Goal: Task Accomplishment & Management: Manage account settings

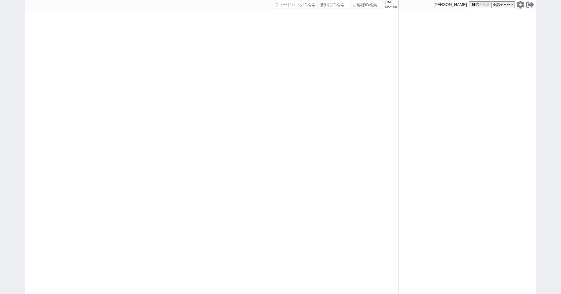
click at [361, 4] on input "number" at bounding box center [367, 4] width 31 height 7
type input "41953"
select select "2"
select select
select select "8"
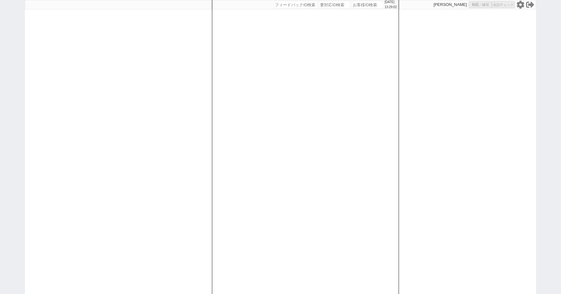
select select "8"
select select "3"
select select "8"
select select "10"
select select "8"
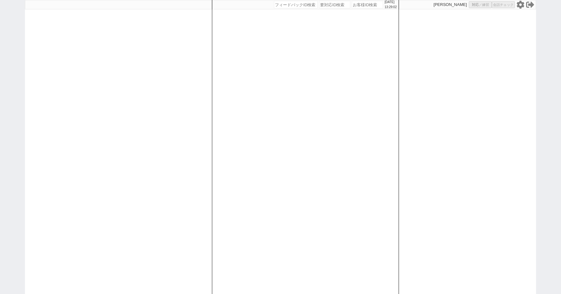
select select "10"
select select "8"
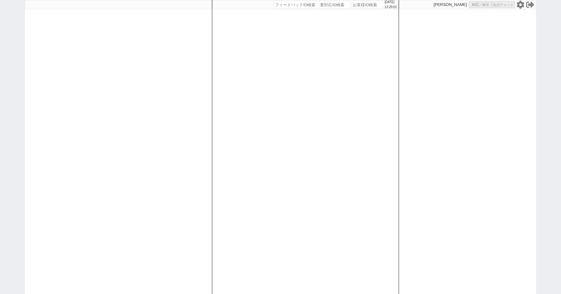
select select "8"
select select "10"
select select "8"
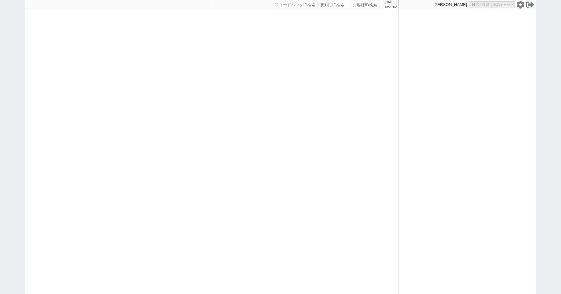
select select "8"
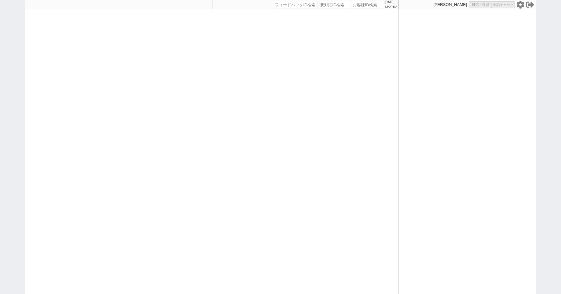
select select "8"
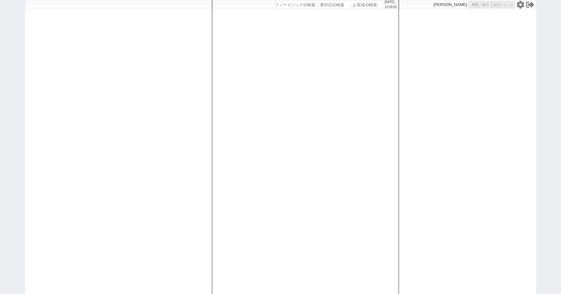
select select "8"
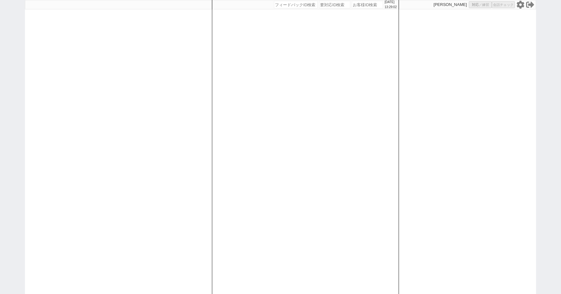
select select "8"
select select "10"
select select "8"
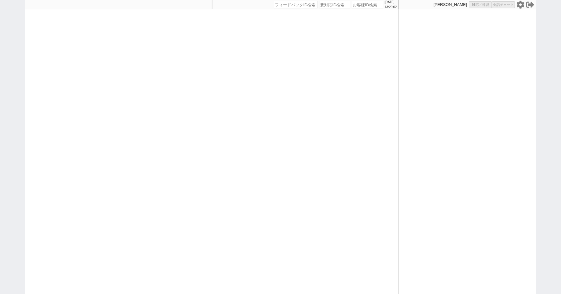
select select "8"
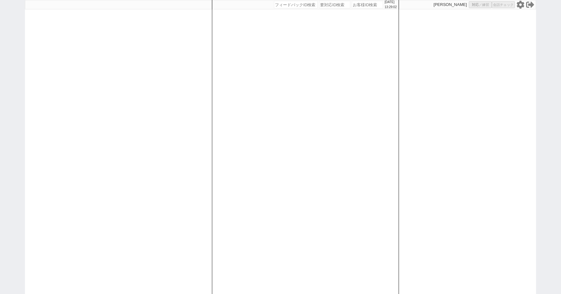
select select "8"
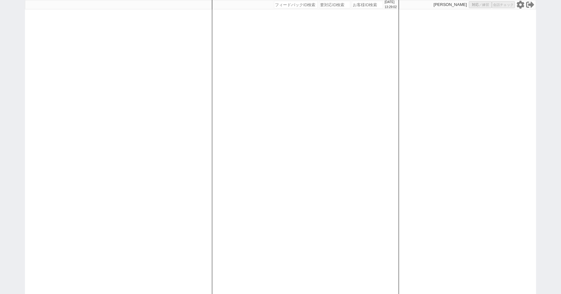
select select "8"
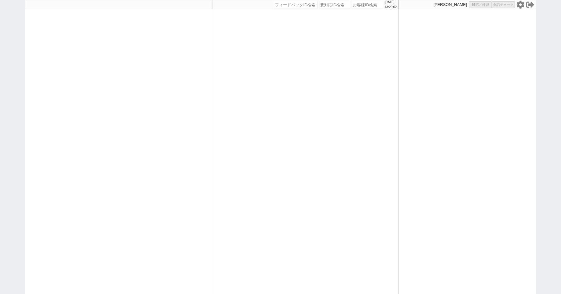
select select "8"
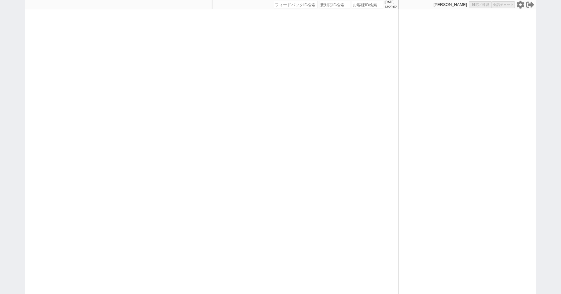
select select "8"
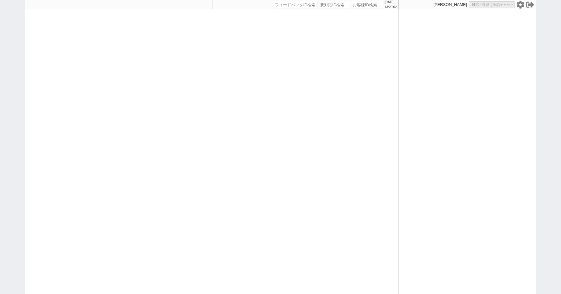
select select "8"
select select "10"
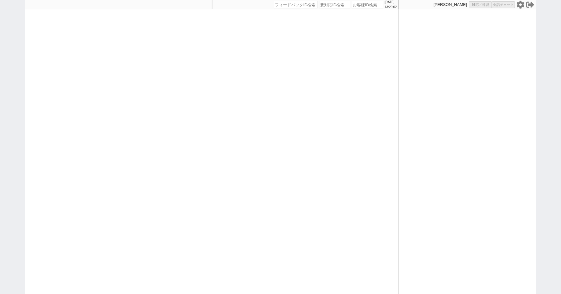
select select "3"
select select
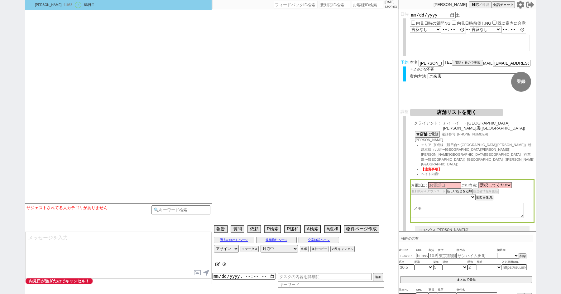
select select "2617"
select select "2363"
type textarea "ここにたどり着いた人は青木までお知らせください。 お客様の特定用に伝えているカスタマーIDとなってます。"
select select "2025"
select select "9"
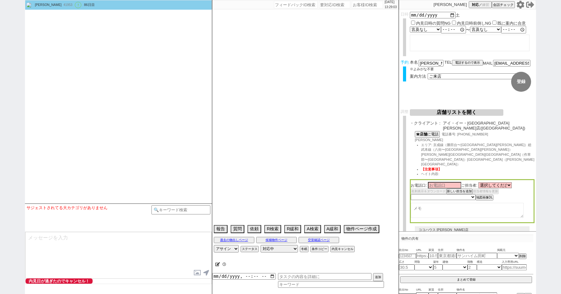
select select "36"
select select "0"
select select "21"
select select "33"
select select "961"
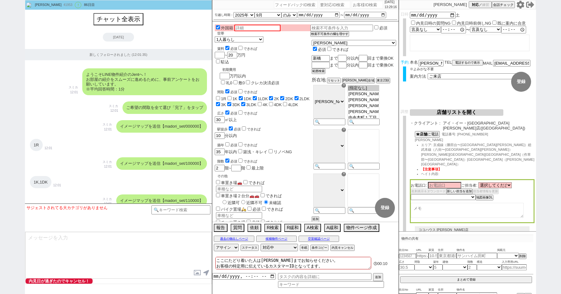
scroll to position [14266, 0]
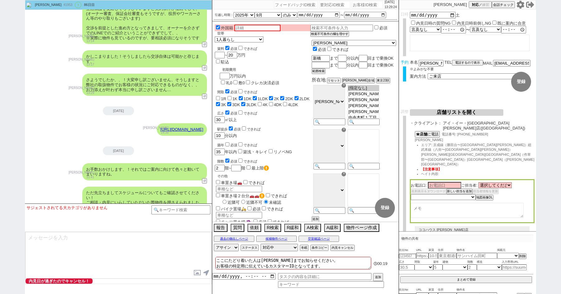
click at [442, 110] on button "店舗リストを開く" at bounding box center [457, 112] width 94 height 7
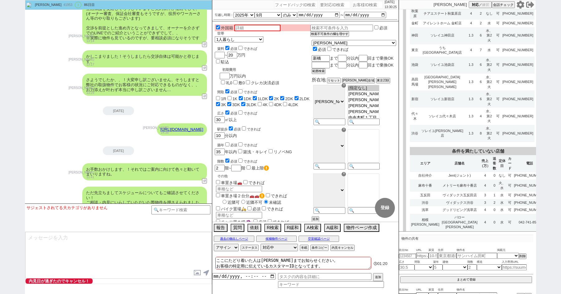
scroll to position [2625, 0]
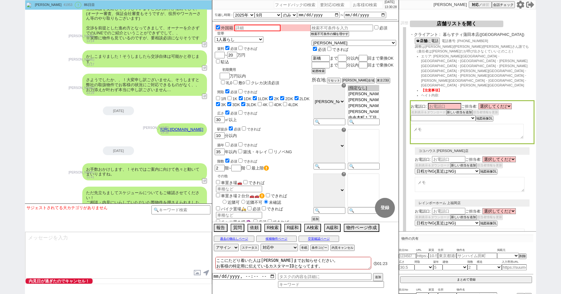
scroll to position [0, 0]
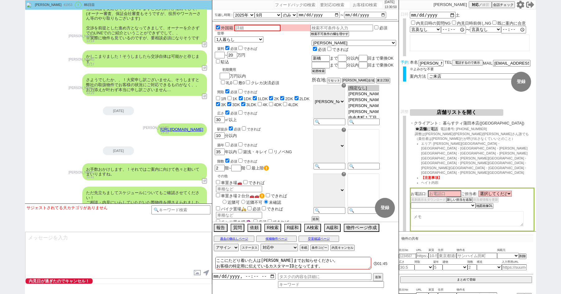
click at [418, 129] on button "☎ 店舗 に電話" at bounding box center [427, 128] width 24 height 5
click at [0, 91] on div "青木琢磨 41953 ! 0 86日目 冬眠中 自社客 スミカ スミカ_BPO チャット全表示 2019-05-12 新しくフォローされました (12:01:…" at bounding box center [280, 147] width 561 height 294
paste input "613410"
type input "613410"
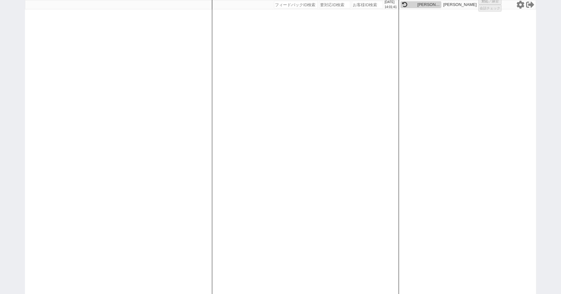
select select "100"
select select "6"
select select "2"
select select "5"
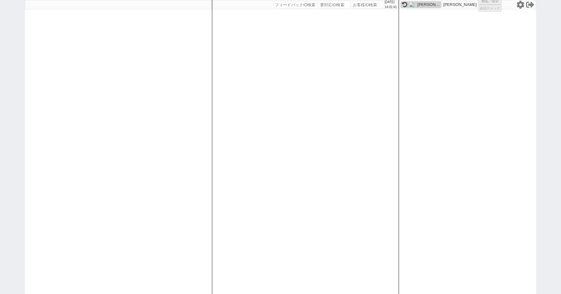
select select
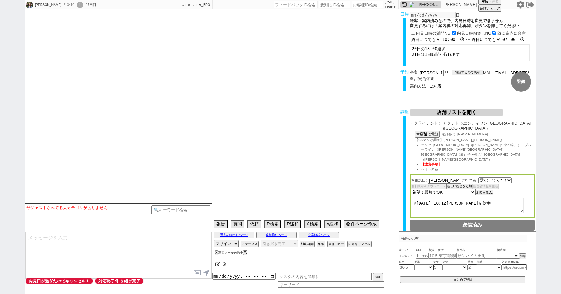
select select "2785"
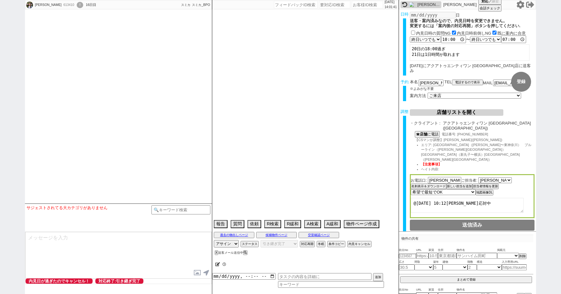
type textarea "ベル鴨居,バラハイツ鴨居は内見予定だったが募集終了していた 近隣駐車場込み　賃料から2.4万マイナス"
select select "2026"
select select "2"
select select "36"
select select "0"
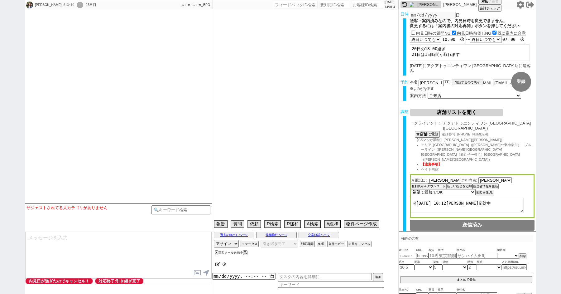
select select "17"
select select "558"
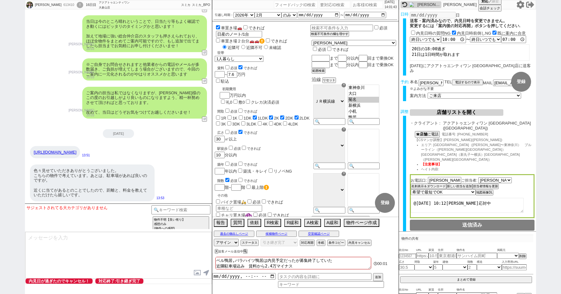
scroll to position [4625, 0]
click at [98, 247] on textarea at bounding box center [118, 255] width 186 height 47
type textarea "お"
type textarea "ご連絡ありがとうございます！ ご案内以降は店舗スタッフより対応を一任しておりまして、引き継ぎしますので少々お待ちください！"
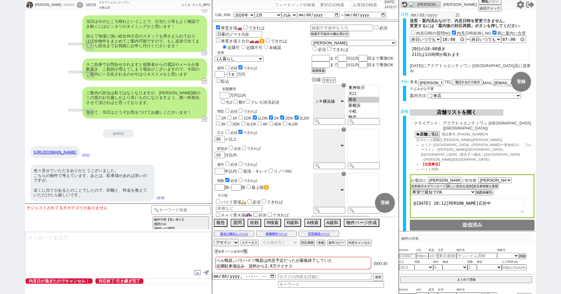
scroll to position [4653, 0]
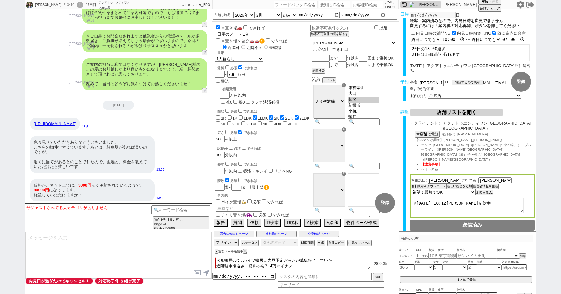
click at [160, 207] on div "ご連絡ありがとうございます！ ご案内以降は店舗スタッフより対応を一任しておりまして、引き継ぎしますので少々お待ちください！" at bounding box center [144, 218] width 125 height 22
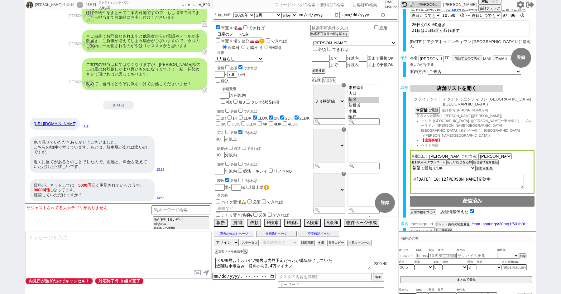
scroll to position [23, 0]
click at [419, 222] on input "number" at bounding box center [422, 224] width 25 height 5
paste input "37122621"
type input "37122621"
click at [451, 223] on button "チャット共有の範囲変更" at bounding box center [452, 225] width 34 height 4
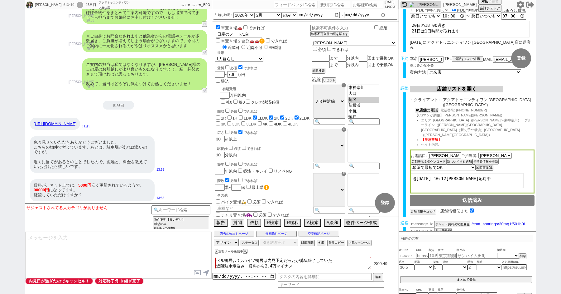
click at [423, 108] on b "店舗" at bounding box center [422, 110] width 7 height 4
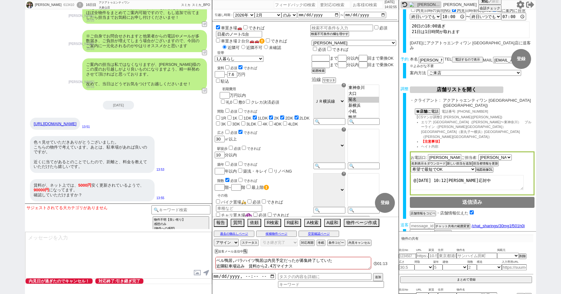
click at [299, 129] on div "広さ 必須 できれば" at bounding box center [263, 132] width 93 height 6
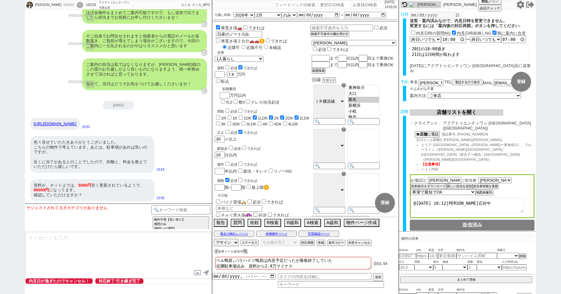
click at [76, 121] on link "https://suumo.jp/chintai/bc_100452970695/" at bounding box center [55, 123] width 43 height 5
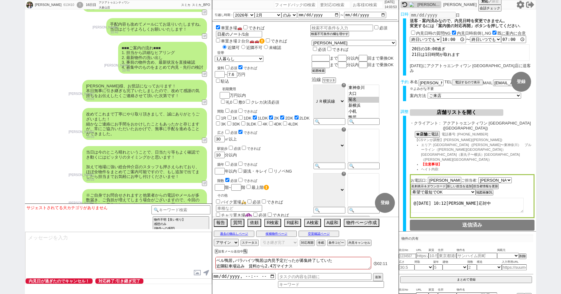
scroll to position [4653, 0]
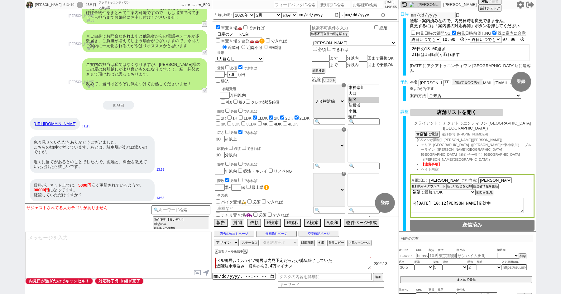
click at [472, 198] on textarea "@9/19 10:12石田さん応対中" at bounding box center [467, 205] width 113 height 15
click at [437, 198] on textarea "@9/19 10:12石田さん応対中" at bounding box center [467, 205] width 113 height 15
type textarea "@9/19 10:12 石田さん応対中"
click at [76, 121] on link "https://suumo.jp/chintai/bc_100452970695/" at bounding box center [55, 123] width 43 height 5
click at [151, 207] on div "ご連絡ありがとうございます！ ご案内以降は店舗スタッフより対応を一任しておりまして、引き継ぎしますので少々お待ちください！" at bounding box center [144, 218] width 125 height 22
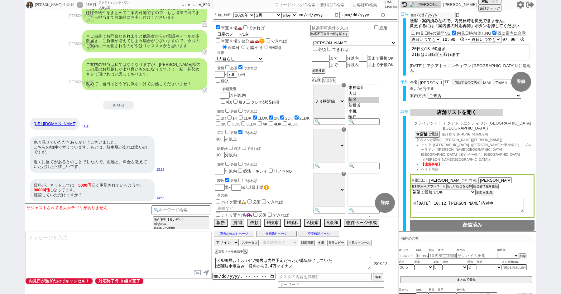
click at [151, 207] on div "ご連絡ありがとうございます！ ご案内以降は店舗スタッフより対応を一任しておりまして、引き継ぎしますので少々お待ちください！" at bounding box center [144, 218] width 125 height 22
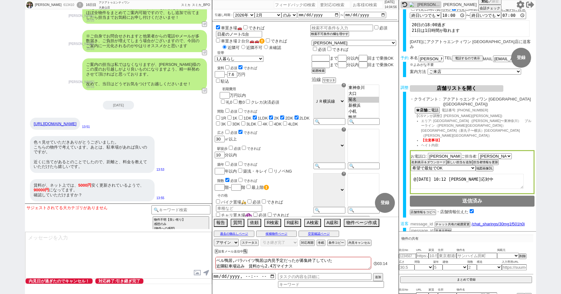
click at [426, 221] on input "number" at bounding box center [422, 223] width 25 height 5
paste input "37122621"
type input "37122621"
click at [446, 223] on button "チャット共有の範囲変更" at bounding box center [452, 225] width 34 height 4
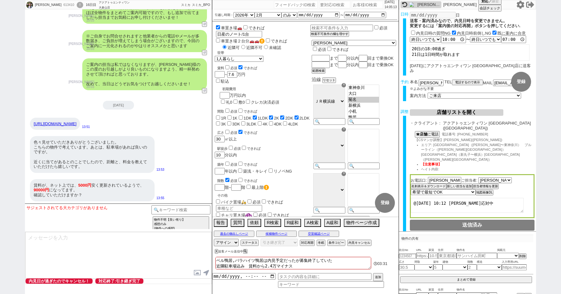
scroll to position [24, 0]
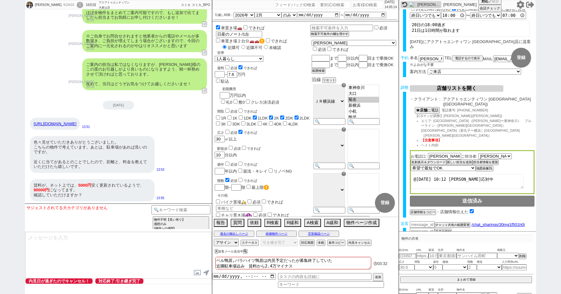
click at [490, 221] on div "チャット共有URLを生成 チャット共有の範囲変更 /chat_sharings/30mg1f501h0i 非表示登録" at bounding box center [472, 227] width 125 height 13
click at [489, 222] on link "/chat_sharings/30mg1f501h0i" at bounding box center [497, 224] width 55 height 5
click at [96, 248] on textarea at bounding box center [118, 255] width 186 height 47
type textarea "店"
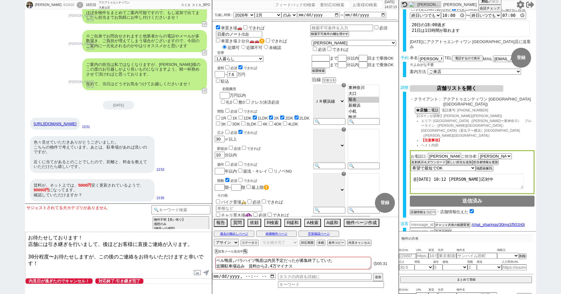
type textarea "お待たせしております！ 店舗には引き継ぎを行いまして、後ほどお客様に直接ご連絡が入ります。 30分程度〜お待たせしますが、この後のご連絡をお待ちいただけますと…"
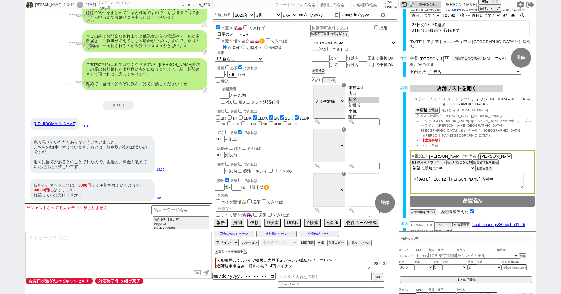
scroll to position [4696, 0]
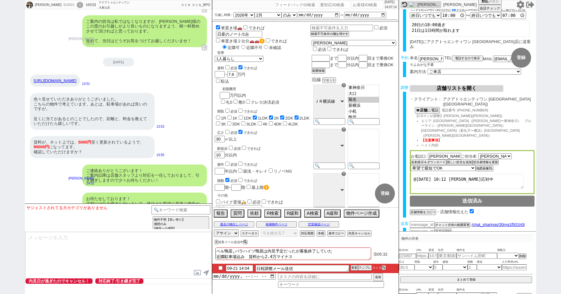
click at [156, 192] on div "お待たせしております！ 店舗には引き継ぎを行いまして、後ほどお客様に直接ご連絡が入ります。 30分程度〜お待たせしますが、この後のご連絡をお待ちいただけますと…" at bounding box center [144, 210] width 125 height 37
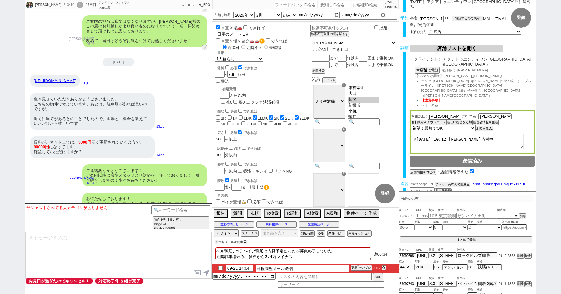
click at [427, 181] on input "number" at bounding box center [422, 183] width 25 height 5
paste input "37122628"
type input "37122628"
click at [446, 183] on button "チャット共有の範囲変更" at bounding box center [452, 185] width 34 height 4
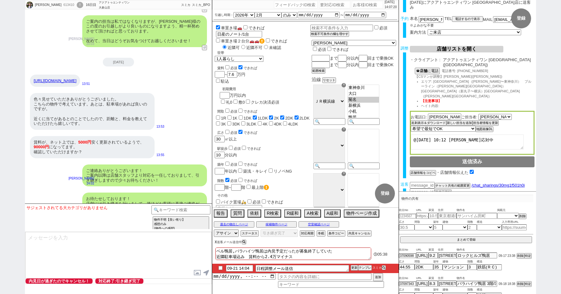
click at [216, 243] on button "X" at bounding box center [216, 241] width 2 height 3
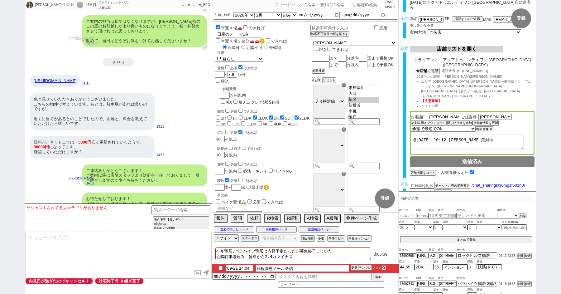
click at [220, 266] on input "checkbox" at bounding box center [220, 268] width 9 height 4
checkbox input "true"
click at [61, 4] on div "613410" at bounding box center [68, 4] width 14 height 5
copy div "613410"
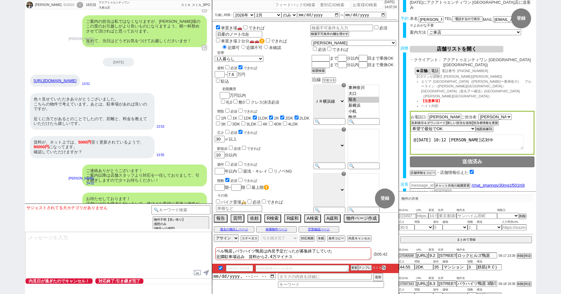
click at [77, 6] on div "!" at bounding box center [80, 5] width 7 height 6
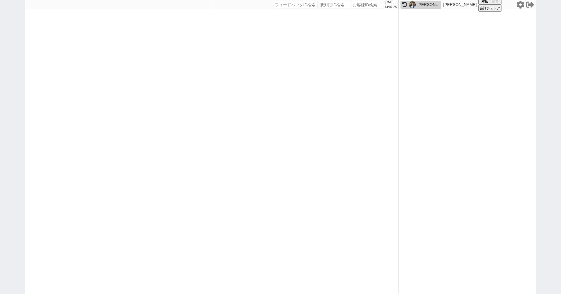
click at [12, 38] on div "2025/09/21 14:07:25 候補物件を追加してしてください 紹介した物件一覧 他社物件を追加する 空室確認ページに追加・削除 紹介した物件一覧 他…" at bounding box center [280, 147] width 561 height 294
paste input "613410"
type input "613410"
select select "100"
select select "6"
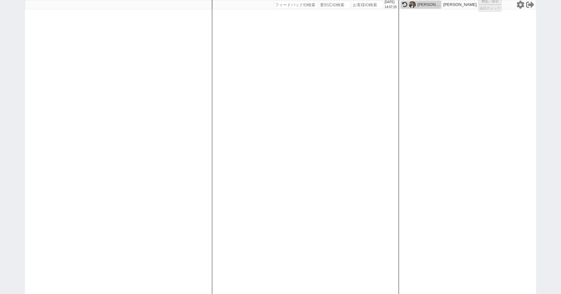
select select "6"
select select "2"
select select "5"
select select
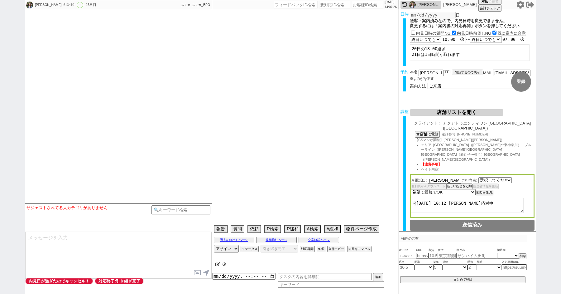
type textarea "ベル鴨居,バラハイツ鴨居は内見予定だったが募集終了していた 近隣駐車場込み　賃料から2.4万マイナス"
select select "2785"
select select "2026"
select select "2"
select select "36"
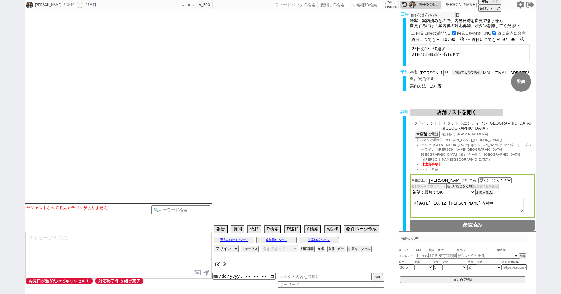
select select "0"
select select "17"
select select "558"
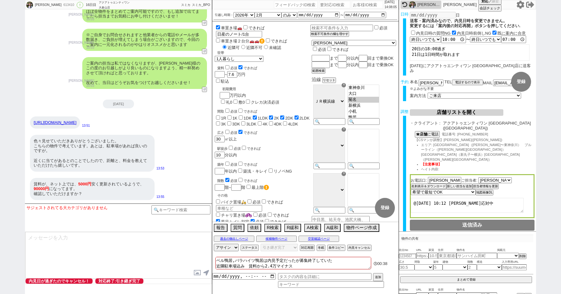
scroll to position [4651, 0]
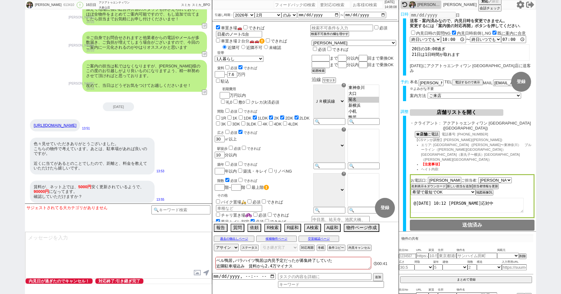
click at [61, 5] on div "613410" at bounding box center [68, 4] width 14 height 5
copy div "613410"
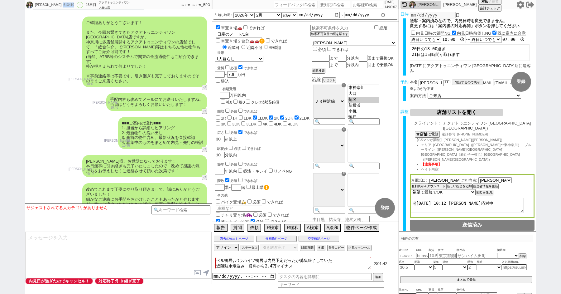
scroll to position [4324, 0]
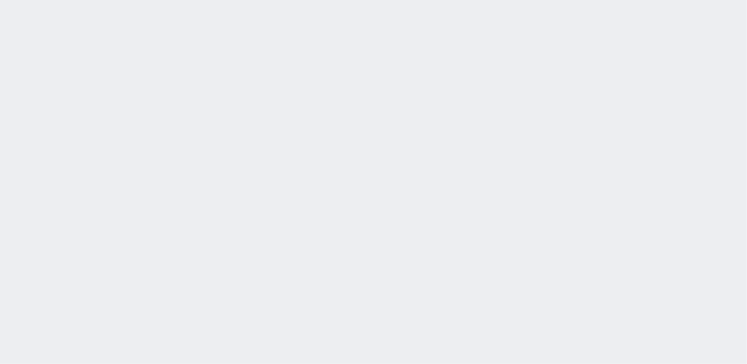
click at [4, 149] on div "[DATE] 13:54:35 候補物件を追加してしてください 紹介した物件一覧 他社物件を追加する 空室確認ページに追加・削除 紹介した物件一覧 他社物件を…" at bounding box center [373, 182] width 747 height 364
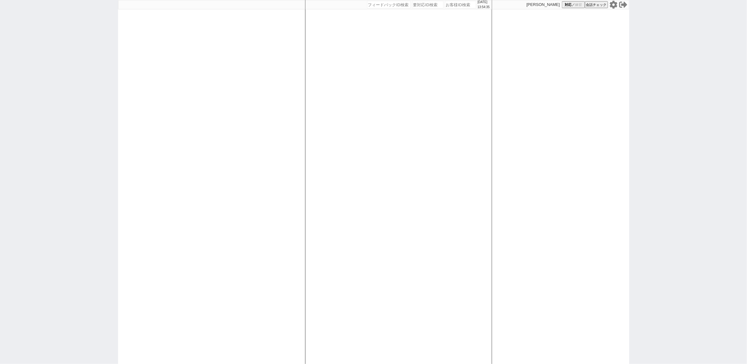
click at [4, 149] on div "[DATE] 13:54:35 候補物件を追加してしてください 紹介した物件一覧 他社物件を追加する 空室確認ページに追加・削除 紹介した物件一覧 他社物件を…" at bounding box center [373, 182] width 747 height 364
click at [4, 149] on div "2025/09/21 13:54:35 候補物件を追加してしてください 紹介した物件一覧 他社物件を追加する 空室確認ページに追加・削除 紹介した物件一覧 他…" at bounding box center [373, 182] width 747 height 364
paste input "611799"
type input "611799"
select select "100"
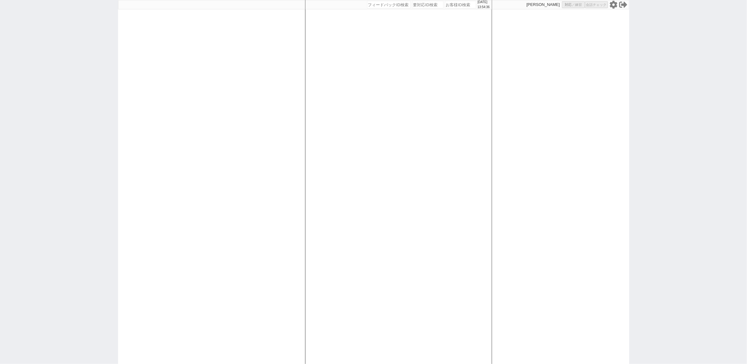
select select "6"
select select "2"
select select "5"
select select
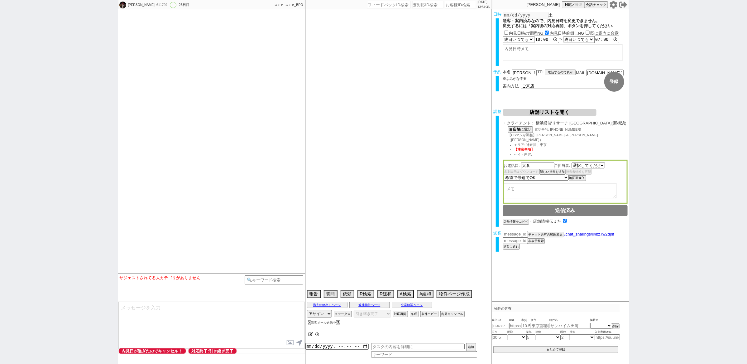
select select "2755"
type textarea "他社なし"
select select "2025"
select select "11"
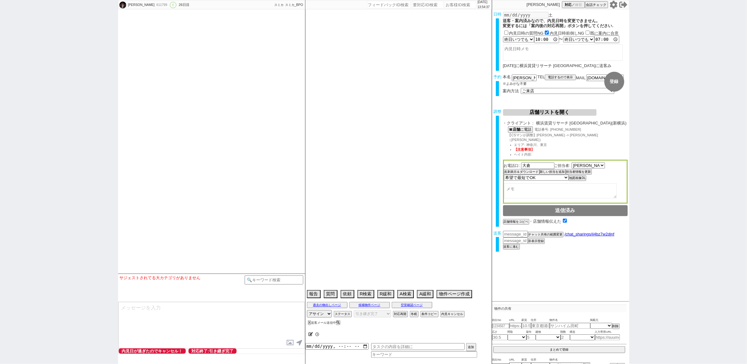
select select "36"
select select "1"
select select "17"
select select "558"
select select "50"
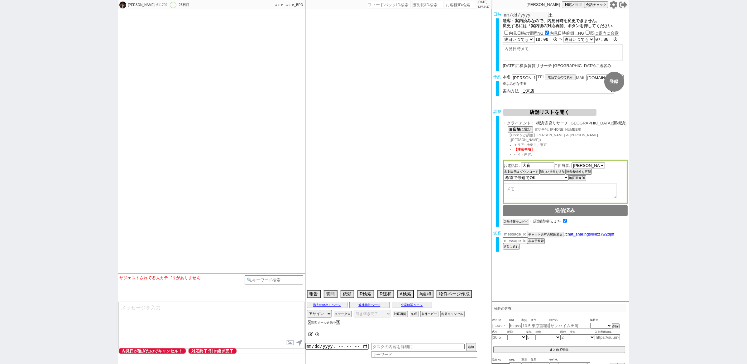
select select "1301"
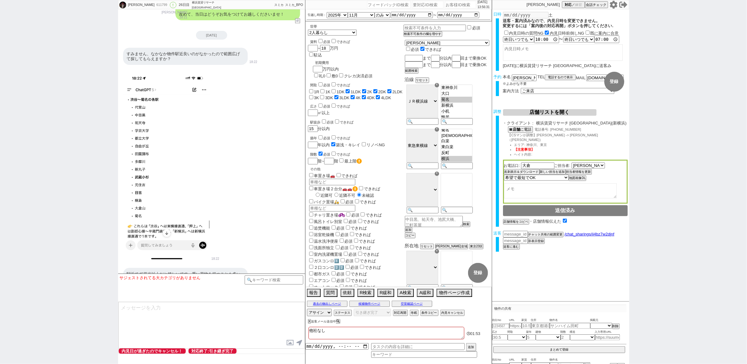
scroll to position [3618, 0]
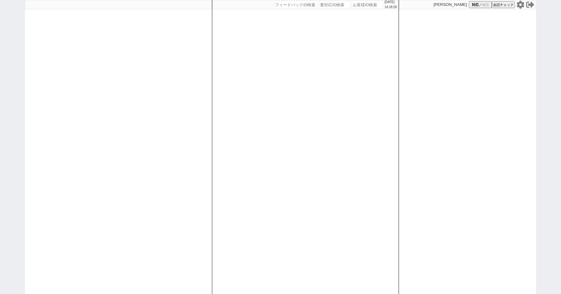
click at [0, 96] on div "2025/09/21 14:18:28 候補物件を追加してしてください 紹介した物件一覧 他社物件を追加する 空室確認ページに追加・削除 紹介した物件一覧 他…" at bounding box center [280, 147] width 561 height 294
paste input "613410"
type input "613410"
select select "100"
select select "6"
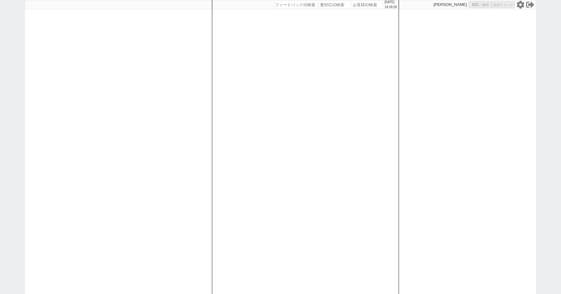
select select "6"
select select "2"
select select "5"
select select
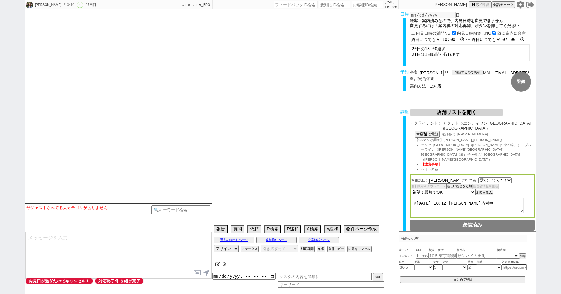
select select "2785"
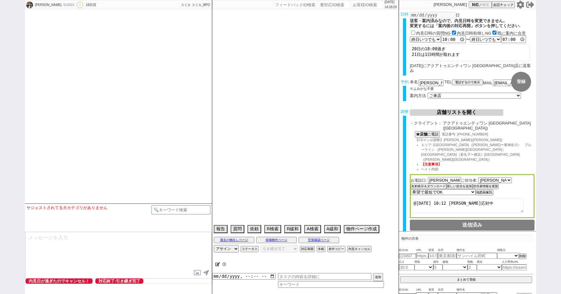
type textarea "ベル鴨居,バラハイツ鴨居は内見予定だったが募集終了していた 近隣駐車場込み　賃料から2.4万マイナス"
select select "2026"
select select "2"
select select "36"
select select "0"
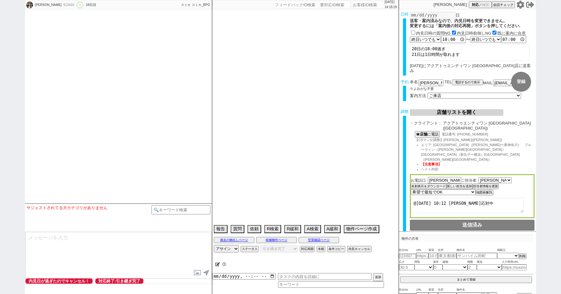
select select "17"
select select "558"
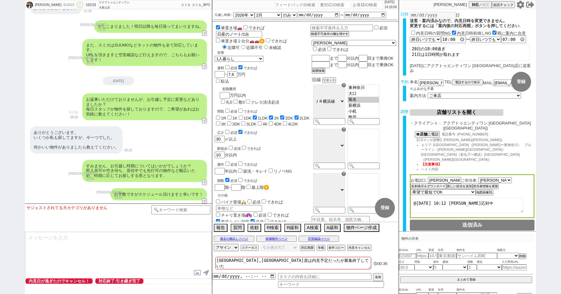
scroll to position [2133, 0]
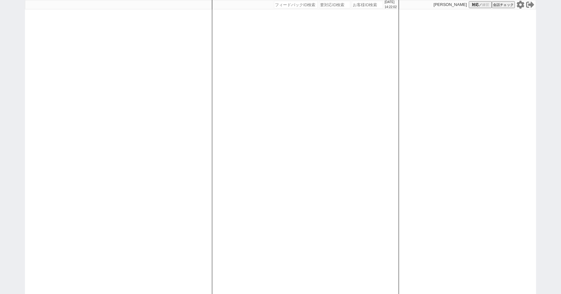
click at [11, 43] on div "[DATE] 14:22:02 候補物件を追加してしてください 紹介した物件一覧 他社物件を追加する 空室確認ページに追加・削除 紹介した物件一覧 他社物件を…" at bounding box center [280, 147] width 561 height 294
paste input "608266"
type input "608266"
select select "100"
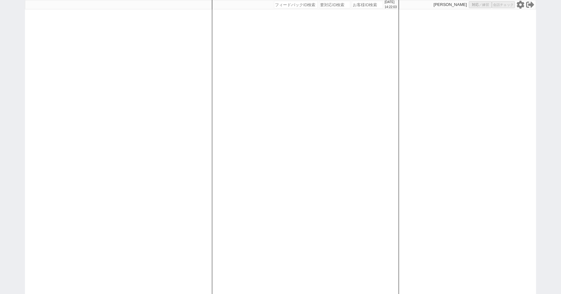
select select "6"
select select "2"
select select "5"
select select "8"
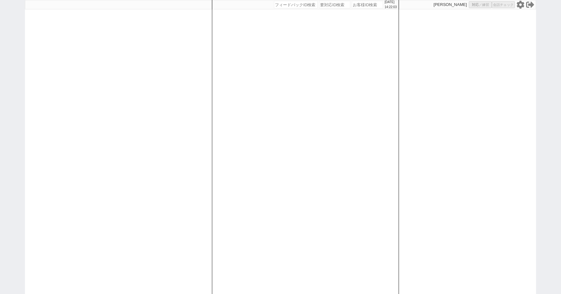
select select
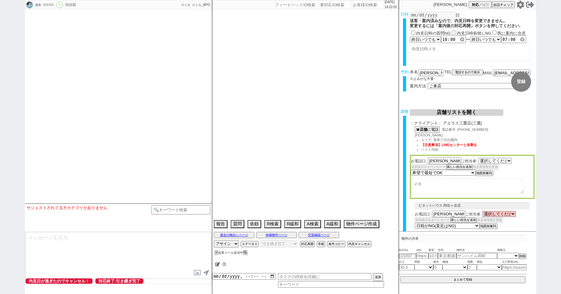
select select "2790"
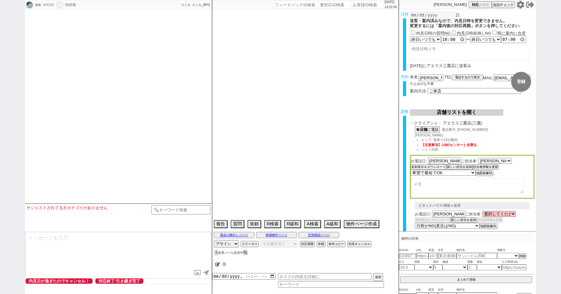
type textarea "当日まで他社無し"
select select "15"
select select "0"
select select "837"
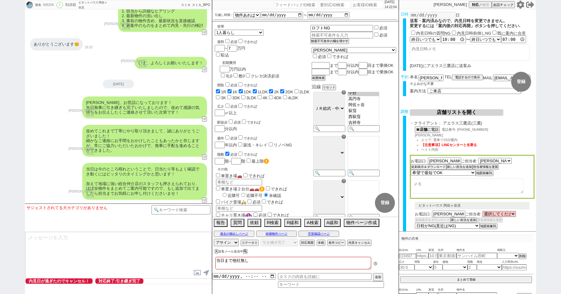
scroll to position [4423, 0]
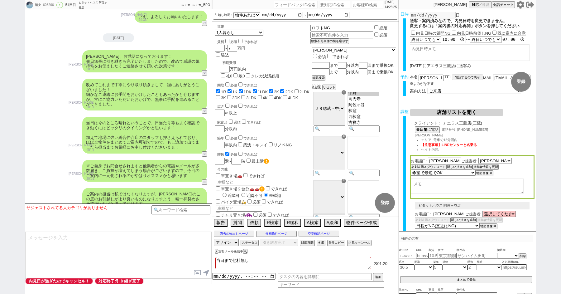
paste input "613014"
type input "613014"
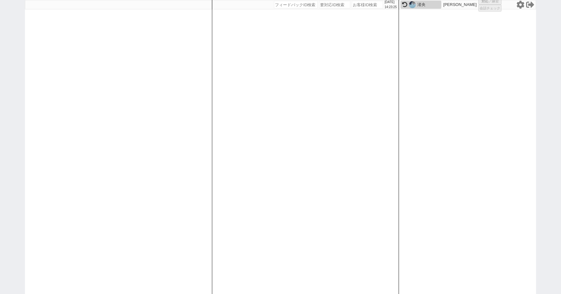
select select "100"
select select "6"
select select "2"
select select "5"
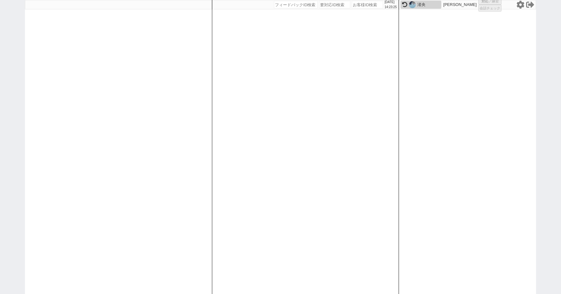
select select "8"
select select "10"
select select "8"
select select
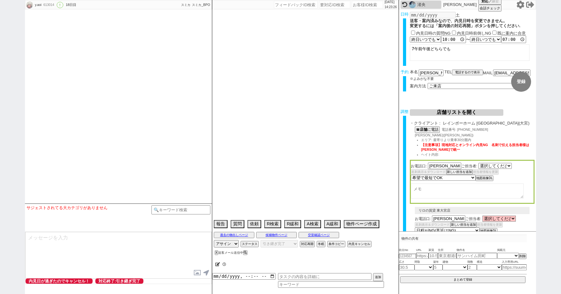
select select "1785"
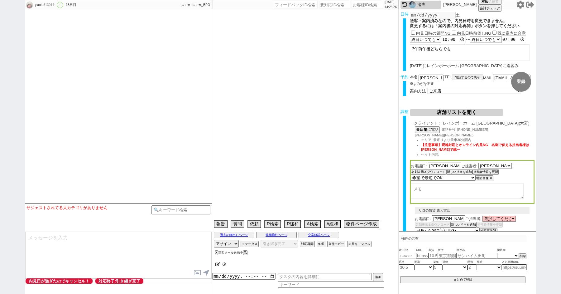
type textarea "契約しづらい"
select select "13"
select select "1"
select select "11"
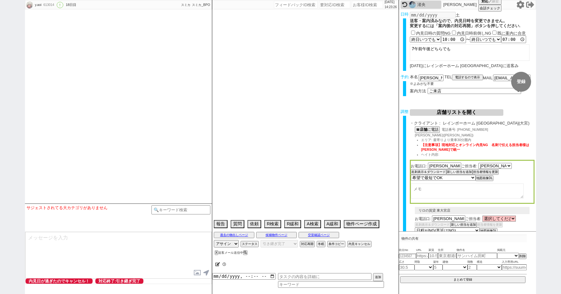
select select "123"
select select "3016"
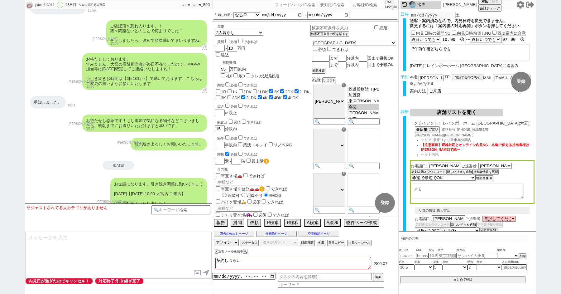
scroll to position [1434, 0]
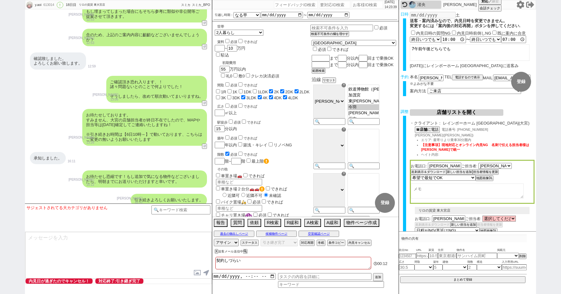
paste input "613706"
type input "613706"
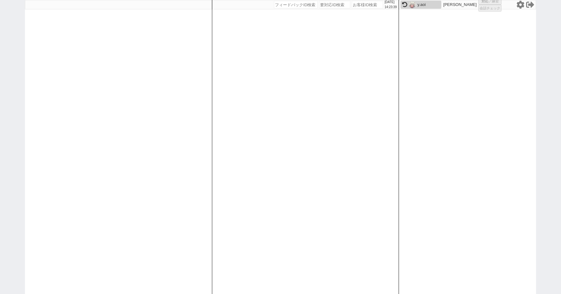
select select
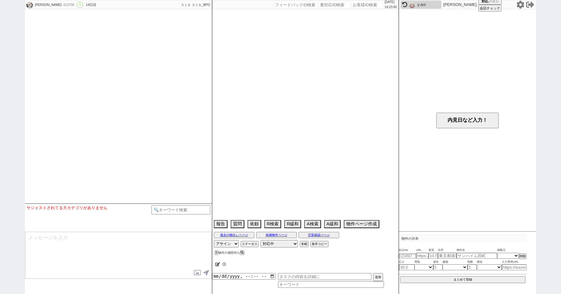
select select "15"
select select "0"
select select "50"
select select "1296"
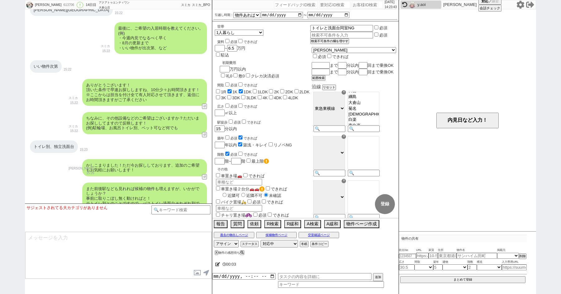
scroll to position [0, 0]
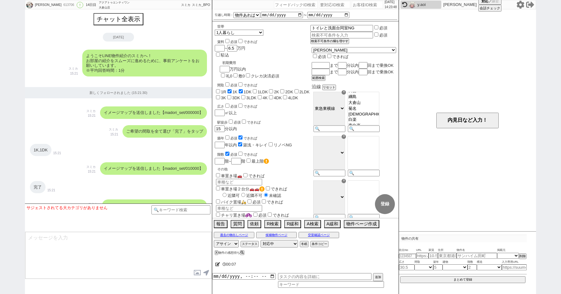
click at [14, 107] on div "外山 淳子 613706 ! 0 14日目 アクアトゥエンティワン 大倉山店 冬眠中 自社客 スミカ スミカ_BPO チャット全表示 2025-09-08 よ…" at bounding box center [280, 147] width 561 height 294
paste input "615474"
type input "615474"
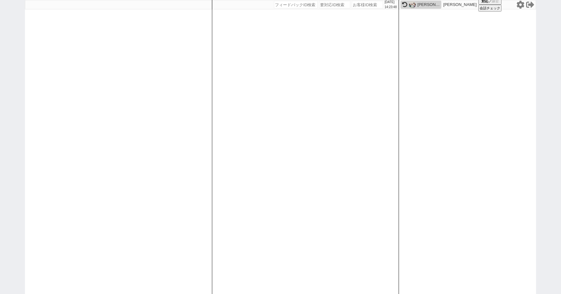
select select
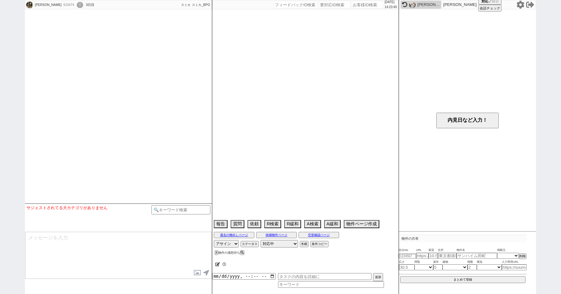
select select "15"
select select "0"
select select "53"
select select "1332"
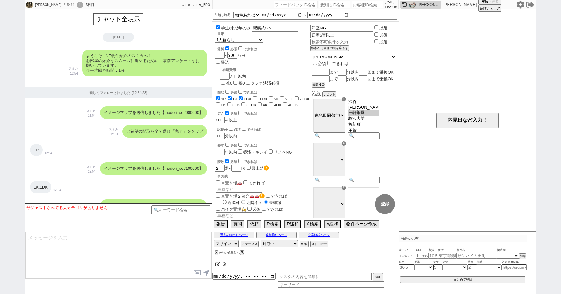
scroll to position [1939, 0]
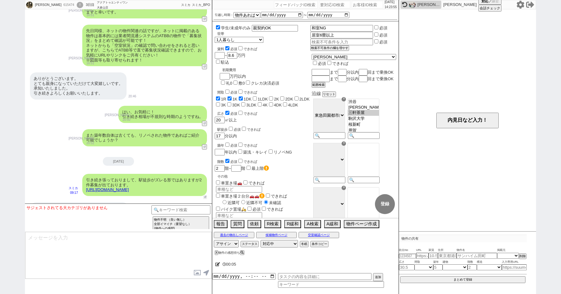
click at [205, 195] on button "↺" at bounding box center [205, 197] width 4 height 4
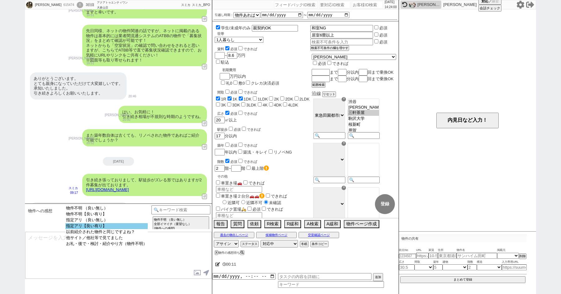
select select "指定アリ【良い有り】"
click at [89, 229] on option "指定アリ【良い有り】" at bounding box center [106, 226] width 82 height 6
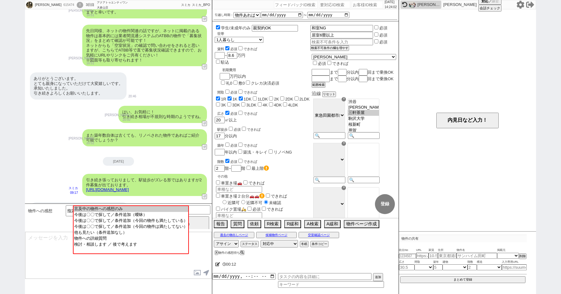
click at [45, 257] on textarea at bounding box center [118, 255] width 186 height 47
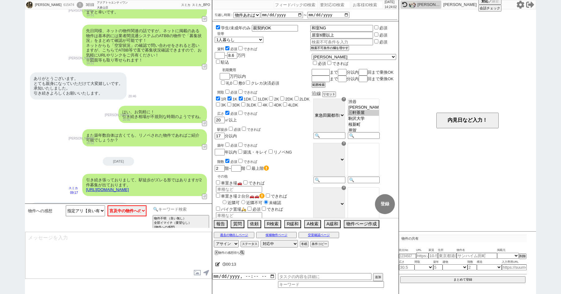
click at [174, 209] on input at bounding box center [181, 209] width 59 height 8
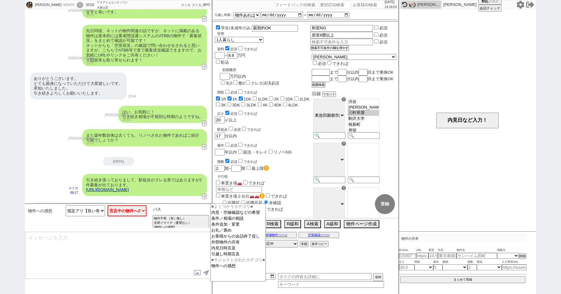
type input "バス"
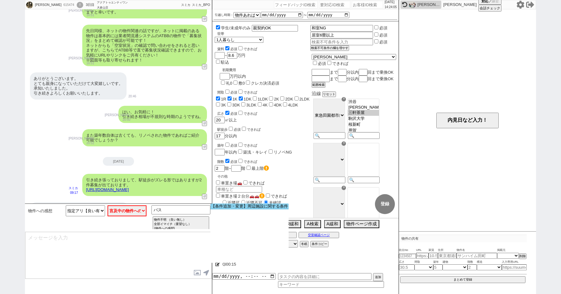
click at [245, 205] on option "【条件追加・変更】周辺施設に関する条件" at bounding box center [249, 206] width 78 height 6
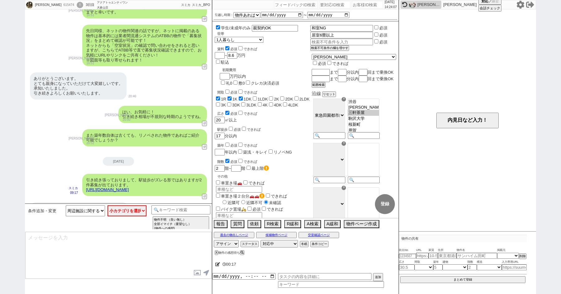
click at [129, 187] on link "https://tools.sumika.live/pages/u5343hx" at bounding box center [107, 189] width 43 height 5
click at [128, 213] on select "小カテゴリを選択 商業施設（ジム、スーパー、コンビニ等） 公共施設（公園、病院、学校など）" at bounding box center [127, 210] width 39 height 11
select select "公共施設（公園、病院、学校など）"
click at [108, 205] on select "小カテゴリを選択 商業施設（ジム、スーパー、コンビニ等） 公共施設（公園、病院、学校など）" at bounding box center [127, 210] width 39 height 11
click at [85, 202] on div "ありがとうございます。 2件目はバスの利用等はできない場所でしょうか。" at bounding box center [79, 210] width 99 height 17
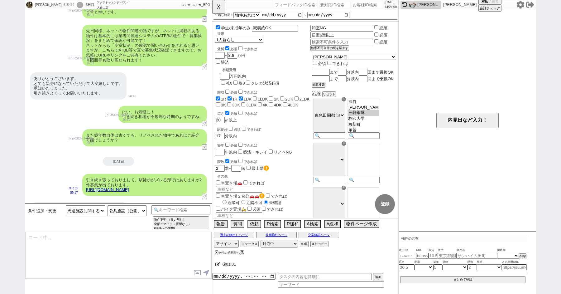
click at [85, 202] on div "ありがとうございます。 2件目はバスの利用等はできない場所でしょうか。" at bounding box center [79, 210] width 99 height 17
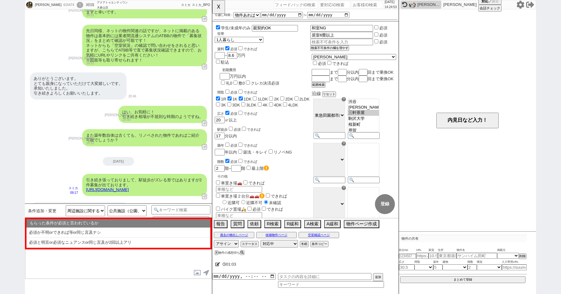
click at [209, 22] on div "先日同様、ネットの物件関連の話ですが、ネットに掲載のある物件は基本的には業者間流通システムのATBBの物件で「募集状況」をまとめて確認が可能です！ ネットから…" at bounding box center [118, 46] width 187 height 48
click at [213, 9] on button "☓" at bounding box center [218, 6] width 12 height 12
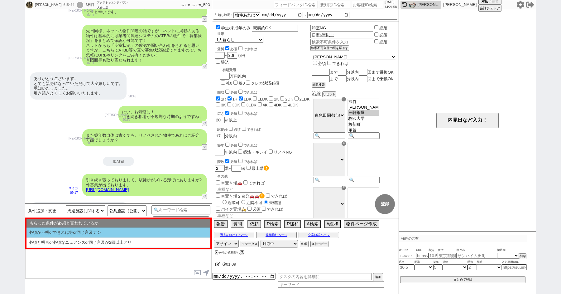
click at [90, 234] on li "必須か不明orできれば等or同じ言及ナシ" at bounding box center [118, 232] width 184 height 10
select select "必須か不明orできれば等or同じ言及ナシ"
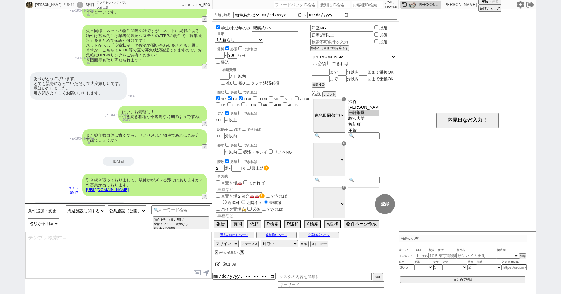
type textarea "かしこまりました、図面上から取れない部分にはなりますので、引き続き全物件ご紹介し都度吟味して頂けますと幸いです！"
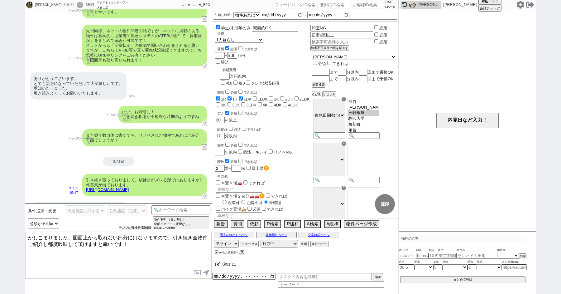
click at [127, 227] on button "テンプレ再検索NG解除" at bounding box center [135, 227] width 33 height 4
click at [205, 195] on button "↺" at bounding box center [205, 197] width 4 height 4
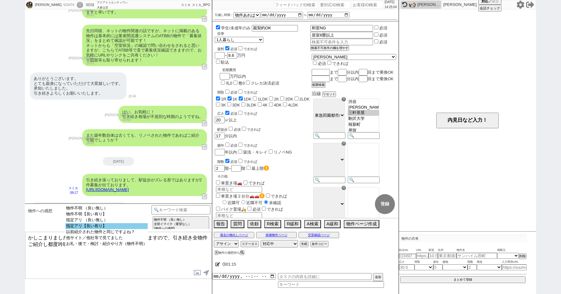
select select "指定アリ【良い有り】"
click at [101, 229] on option "指定アリ【良い有り】" at bounding box center [106, 226] width 82 height 6
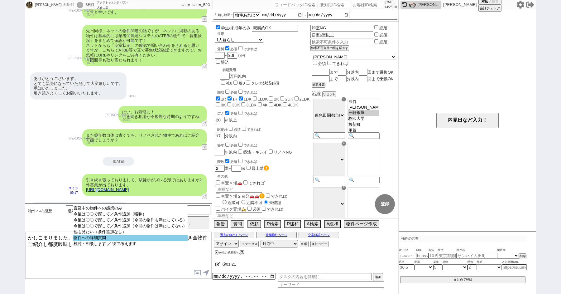
select select "物件への詳細質問"
click at [117, 241] on option "物件への詳細質問" at bounding box center [130, 238] width 115 height 6
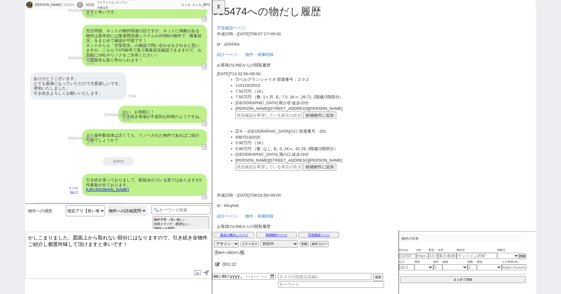
scroll to position [0, 0]
click at [56, 202] on div "ありがとうございます。 2件目はバスの利用等はできない場所でしょうか。" at bounding box center [79, 210] width 99 height 17
click at [290, 183] on input "text" at bounding box center [273, 179] width 72 height 8
paste input "37122503"
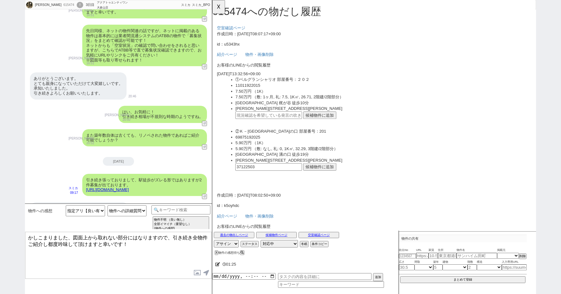
type input "37122503"
click at [326, 179] on button "候補物件に追加" at bounding box center [328, 179] width 36 height 8
click input "OK" at bounding box center [297, 23] width 11 height 8
type textarea "@@【@@メッセージは打たず、以下やってください@@】@@ @@【@@物件への質問が来てますので、その質問に対応するテンプレをキーワード検索から出して対応して…"
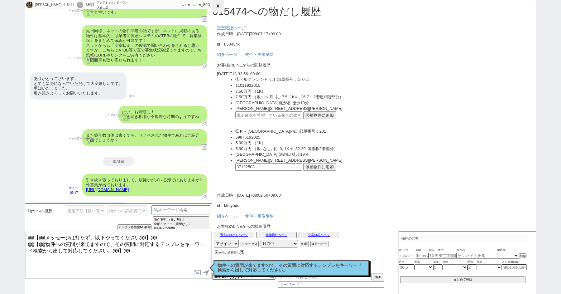
click at [219, 7] on button "☓" at bounding box center [218, 6] width 12 height 12
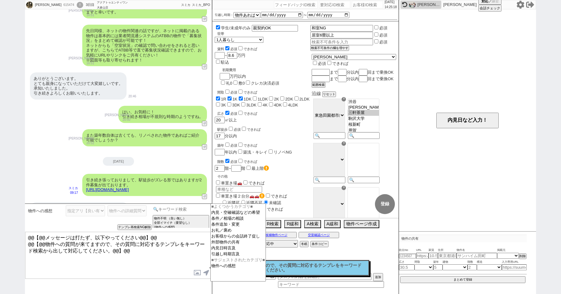
click at [176, 210] on input at bounding box center [181, 209] width 59 height 8
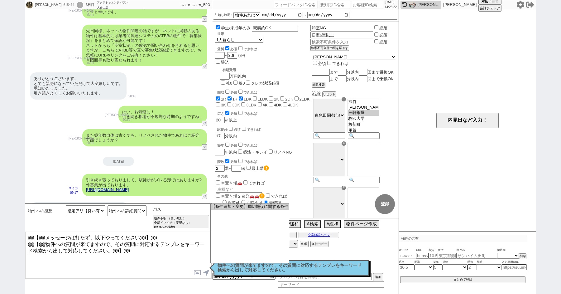
type input "バス"
click at [159, 255] on textarea "@@【@@メッセージは打たず、以下やってください@@】@@ @@【@@物件への質問が来てますので、その質問に対応するテンプレをキーワード検索から出して対応して…" at bounding box center [118, 255] width 186 height 47
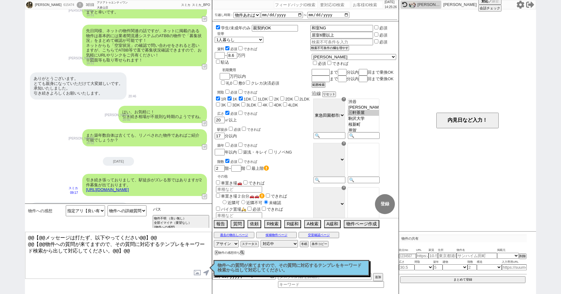
drag, startPoint x: 171, startPoint y: 210, endPoint x: 151, endPoint y: 206, distance: 21.3
click at [153, 207] on input "バス" at bounding box center [181, 209] width 59 height 8
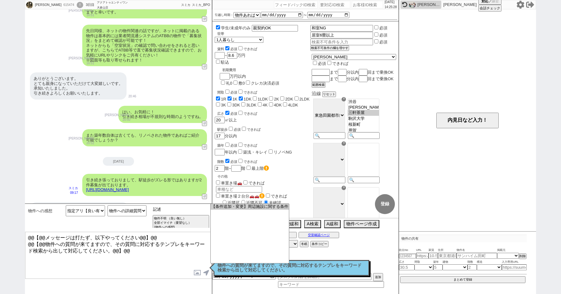
type input "記述"
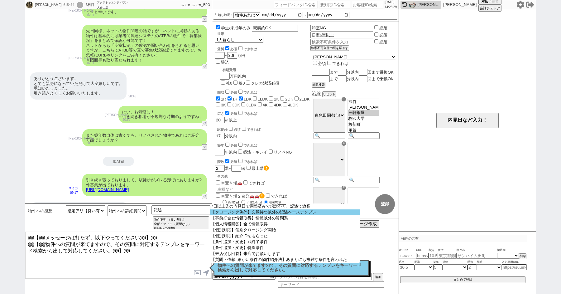
click at [223, 214] on option "【クロージング例外】文脈持つ以外の記述ベーステンプレ" at bounding box center [284, 212] width 149 height 6
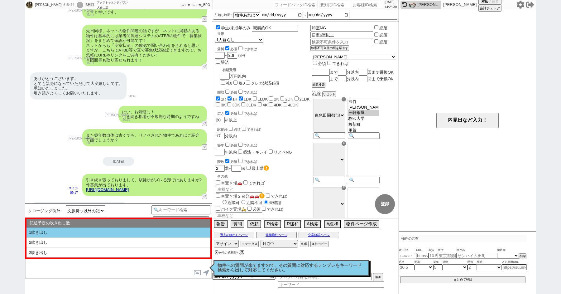
click at [64, 234] on li "1吹き出し" at bounding box center [118, 232] width 184 height 10
type textarea "@@【@@①記述したい内容を②の下に入力@@】@@ @@【@@②記述したい内容を入力後に①と②を@@ごと消して送信！！@@】@@"
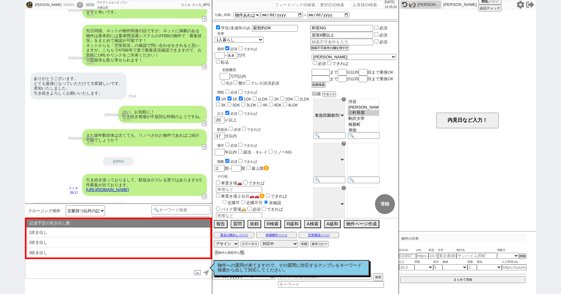
select select "1吹き出し"
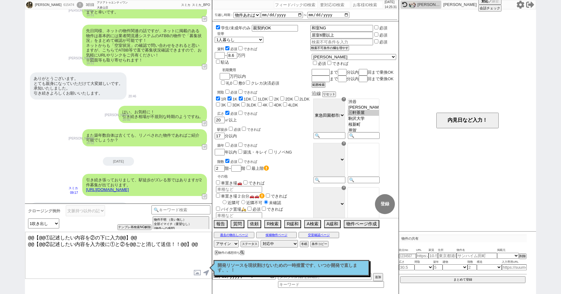
click at [96, 256] on textarea "@@【@@①記述したい内容を②の下に入力@@】@@ @@【@@②記述したい内容を入力後に①と②を@@ごと消して送信！！@@】@@" at bounding box center [118, 255] width 186 height 47
drag, startPoint x: 29, startPoint y: 250, endPoint x: 22, endPoint y: 195, distance: 55.6
click at [22, 195] on div "美月 615474 ! 0 3日目 アクアトゥエンティワン 大倉山店 冬眠中 自社客 スミカ スミカ_BPO チャット全表示 2025-09-19 ようこそL…" at bounding box center [280, 147] width 561 height 294
click at [57, 245] on textarea "@@【@@①記述したい内容を②の下に入力@@】@@ @@【@@②記述したい内容を入力後に①と②を@@ごと消して送信！！@@】@@ お調べしたところ5分程度のと…" at bounding box center [118, 255] width 186 height 47
drag, startPoint x: 28, startPoint y: 246, endPoint x: 12, endPoint y: 187, distance: 61.1
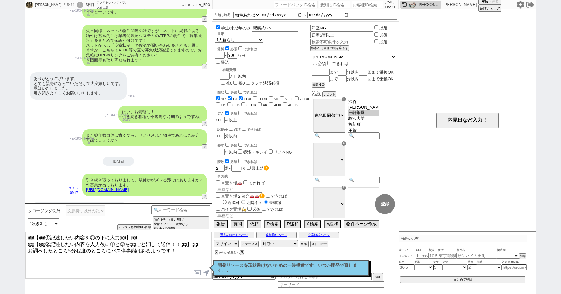
click at [12, 193] on div "美月 615474 ! 0 3日目 アクアトゥエンティワン 大倉山店 冬眠中 自社客 スミカ スミカ_BPO チャット全表示 2025-09-19 ようこそL…" at bounding box center [280, 147] width 561 height 294
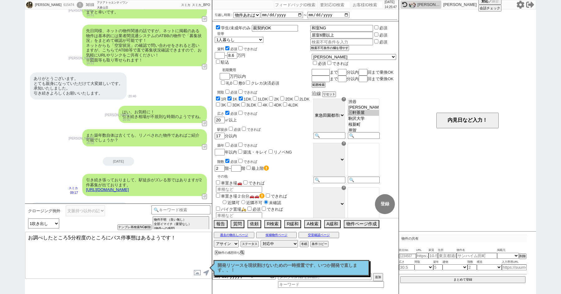
type textarea "お調べしたところ5分程度のところにバス停事態はあるようです！"
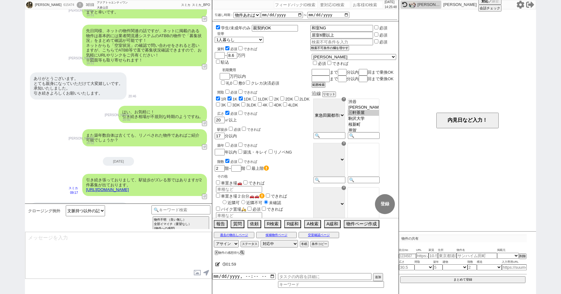
scroll to position [1962, 0]
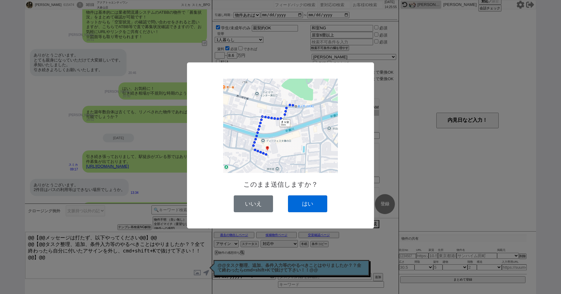
click at [306, 200] on button "はい" at bounding box center [307, 203] width 39 height 17
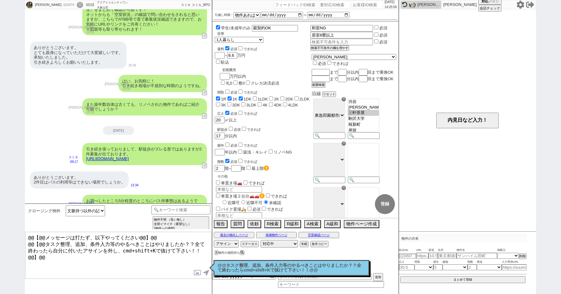
scroll to position [2041, 0]
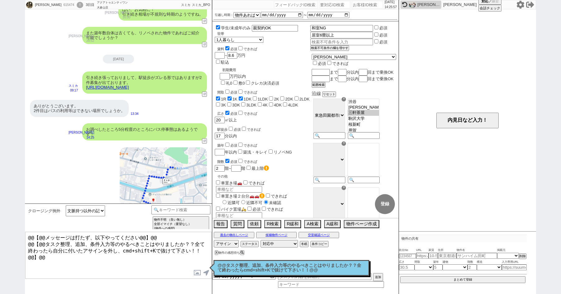
click at [107, 258] on textarea "@@【@@メッセージは打たず、以下やってください@@】@@ @@【@@タスク整理、追加、条件入力等のやるべきことはやりましたか？？全て終わったら自分に付いたア…" at bounding box center [118, 255] width 186 height 47
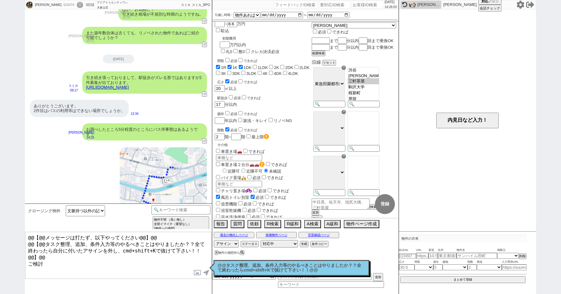
scroll to position [56, 0]
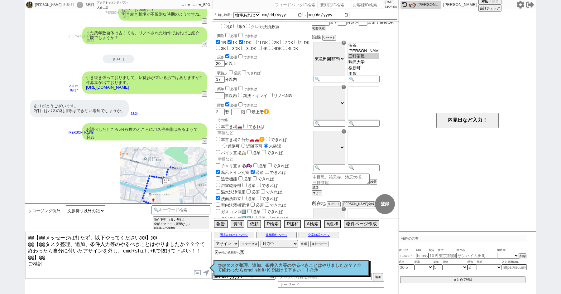
click at [48, 252] on textarea "@@【@@メッセージは打たず、以下やってください@@】@@ @@【@@タスク整理、追加、条件入力等のやるべきことはやりましたか？？全て終わったら自分に付いたア…" at bounding box center [118, 255] width 186 height 47
drag, startPoint x: 28, startPoint y: 253, endPoint x: 20, endPoint y: 205, distance: 48.0
click at [20, 205] on div "美月 615474 ! 0 3日目 アクアトゥエンティワン 大倉山店 冬眠中 自社客 スミカ スミカ_BPO チャット全表示 2025-09-19 ようこそL…" at bounding box center [280, 147] width 561 height 294
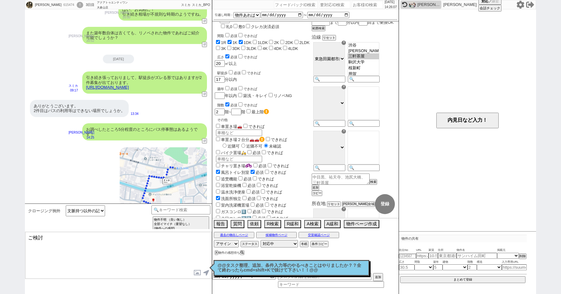
click at [90, 243] on textarea "ご検討" at bounding box center [118, 255] width 186 height 47
type textarea "ご"
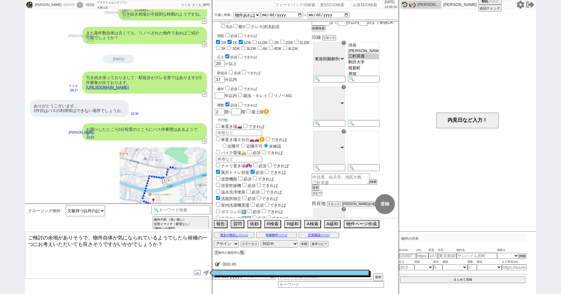
type textarea "ご検討の余地がありそうで、物件自体が気になられているようでしたら候補の一つにお考えいただいても良さそうですがいかがでしょうか？"
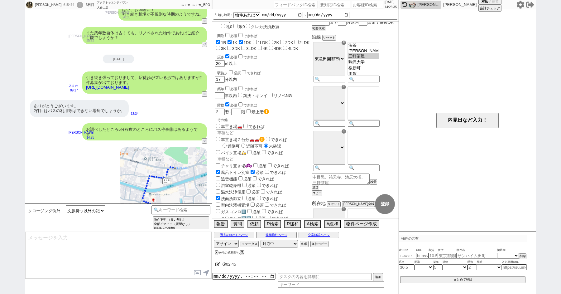
scroll to position [2069, 0]
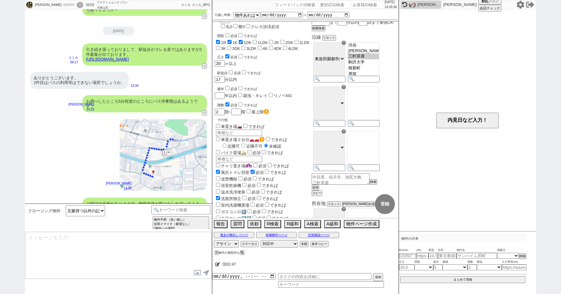
click at [77, 5] on div "!" at bounding box center [80, 5] width 7 height 6
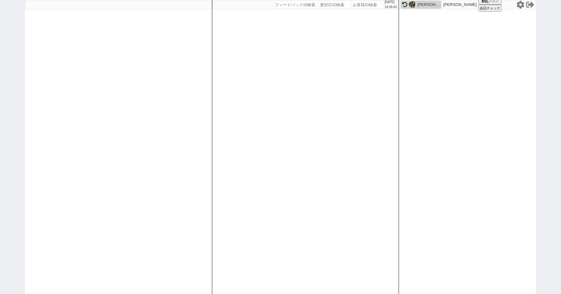
click at [10, 76] on div "2025/09/21 14:26:43 候補物件を追加してしてください 紹介した物件一覧 他社物件を追加する 空室確認ページに追加・削除 紹介した物件一覧 他…" at bounding box center [280, 147] width 561 height 294
paste input "612659"
type input "612659"
select select "600"
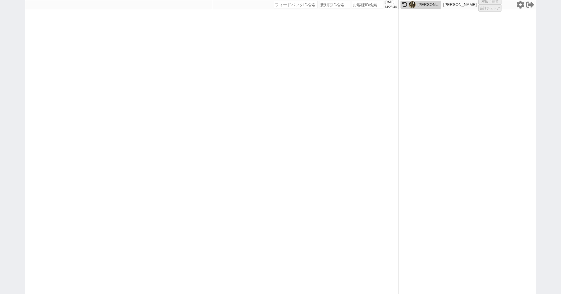
select select "1"
select select "2"
select select "5"
select select
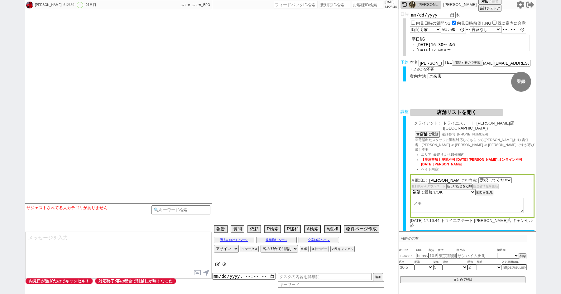
select select "2066"
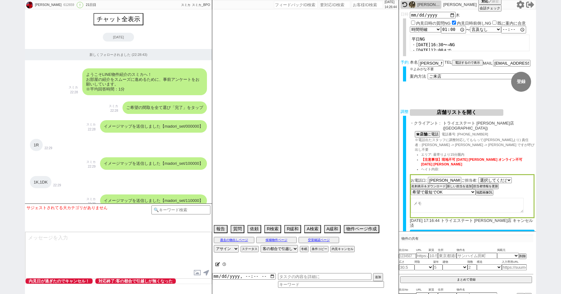
scroll to position [4076, 0]
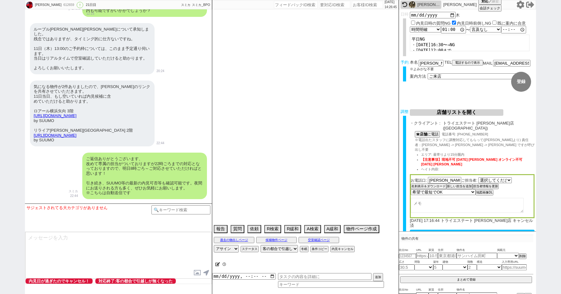
type textarea "他社なし 調整後キャンセルあり"
select select "15"
select select "0"
select select "15"
select select "50"
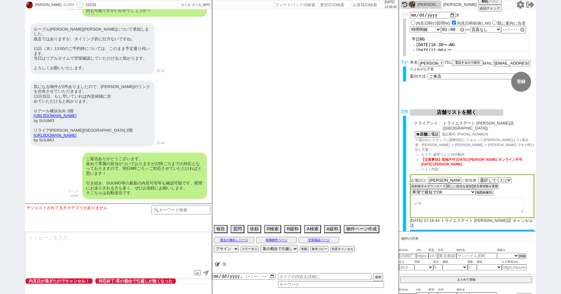
select select "52"
select select "53"
select select "56"
select select "23"
select select "743"
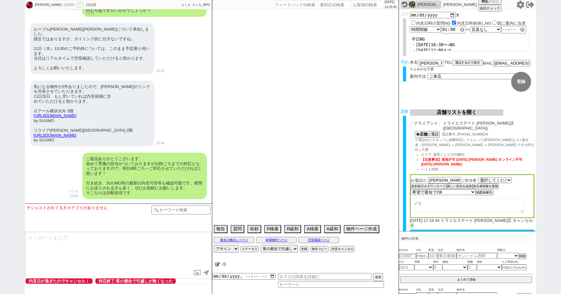
select select "57"
select select "1400"
select select "9"
select select "336"
select select "51"
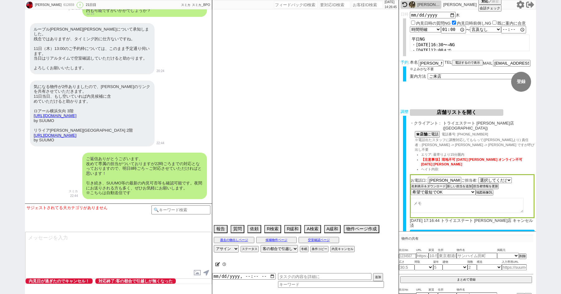
select select "54"
select select "1362"
select select "70"
select select "1698"
select select "17"
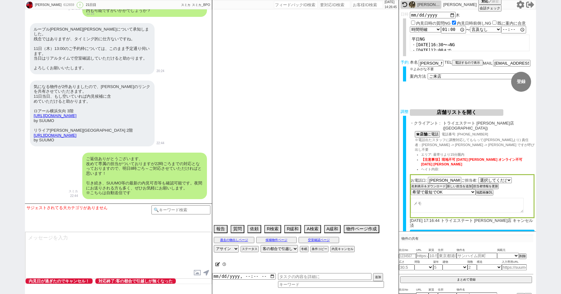
select select "48"
select select "1240"
select select "68"
select select "1650"
select select "46"
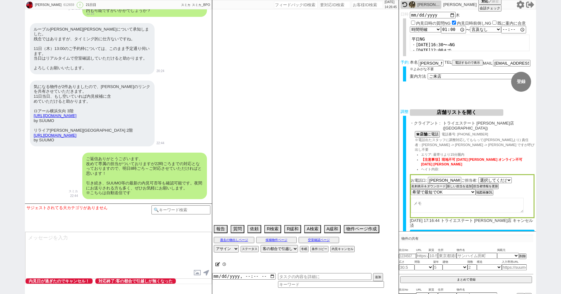
select select "1195"
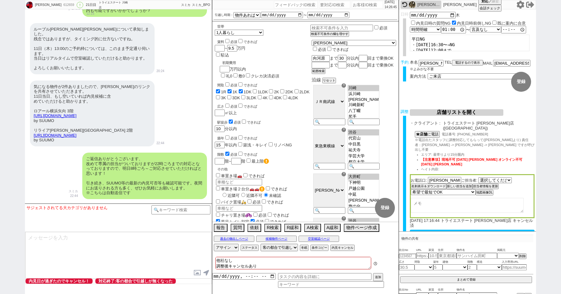
scroll to position [68, 0]
click at [2, 116] on div "金子周平 612659 ! 0 21日目 トライエステート 川崎店 冬眠中 自社客 スミカ スミカ_BPO チャット全表示 2025-09-01 新しくフォロ…" at bounding box center [280, 147] width 561 height 294
paste input "613473"
type input "613473"
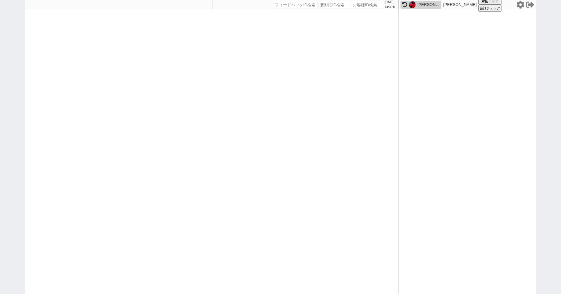
select select
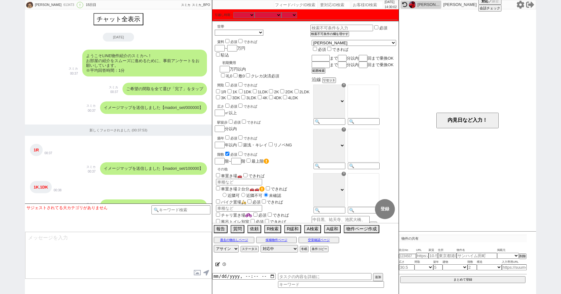
scroll to position [264, 0]
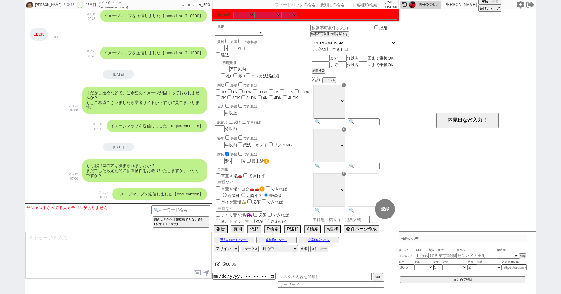
paste input "612659"
type input "612659"
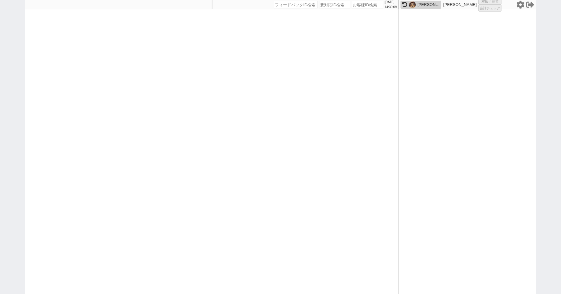
select select "600"
select select "1"
select select "2"
select select "5"
select select
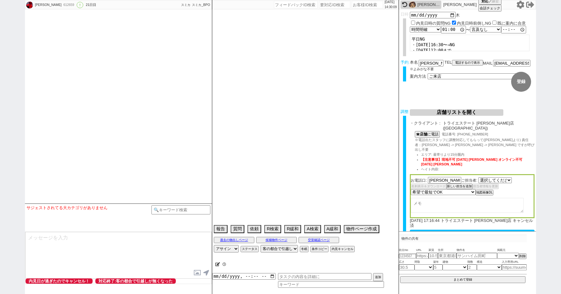
select select "2066"
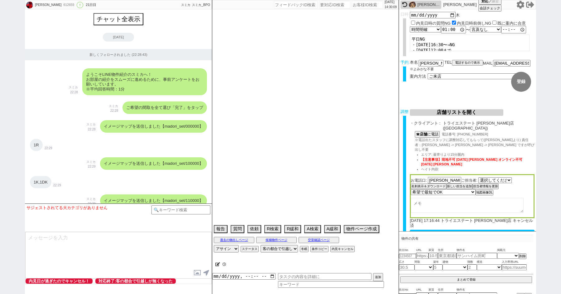
scroll to position [4076, 0]
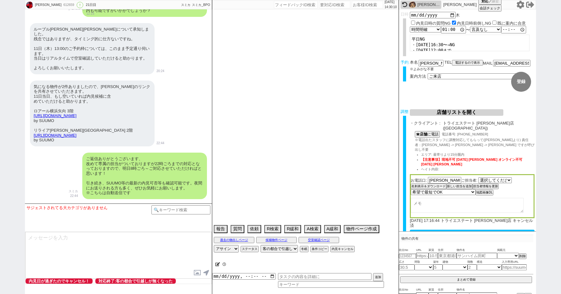
type textarea "他社なし 調整後キャンセルあり"
select select "15"
select select "0"
select select "15"
select select "50"
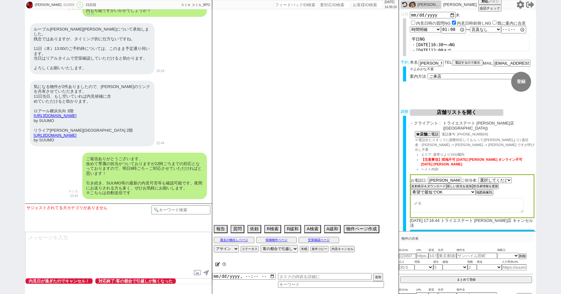
select select "52"
select select "53"
select select "56"
select select "23"
select select "743"
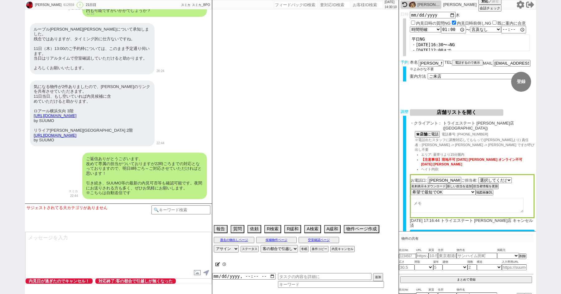
select select "57"
select select "1400"
select select "9"
select select "336"
select select "51"
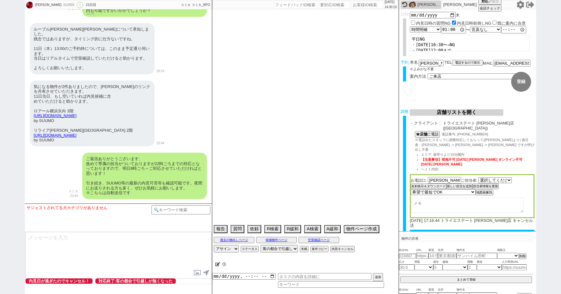
select select "54"
select select "1362"
select select "70"
select select "1698"
select select "17"
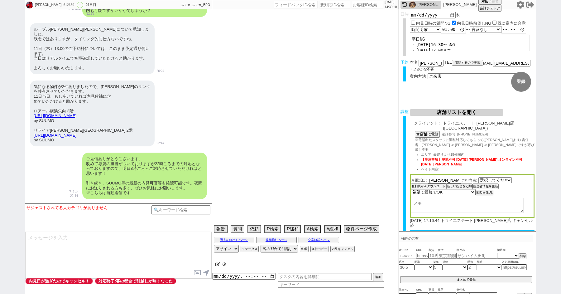
select select "48"
select select "1240"
select select "68"
select select "1650"
select select "46"
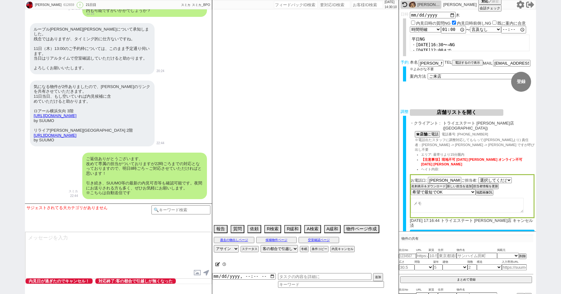
select select "1195"
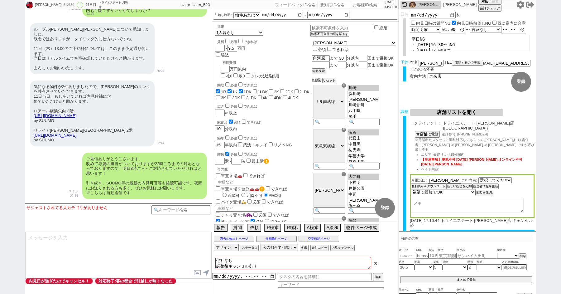
scroll to position [68, 0]
paste input "612668"
type input "612668"
select select "200"
select select
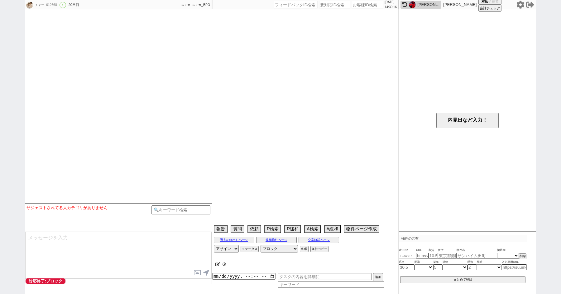
select select "1"
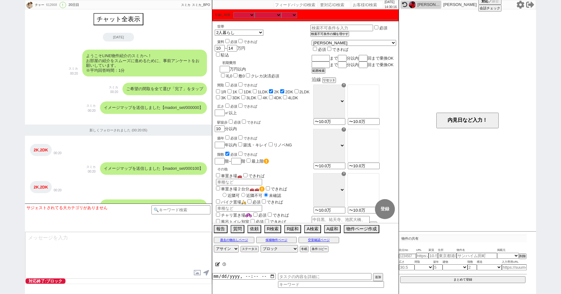
scroll to position [453, 0]
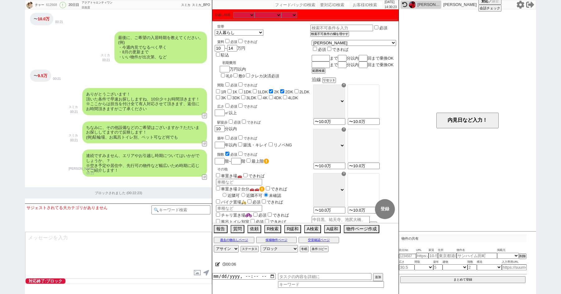
paste input "612685"
type input "612685"
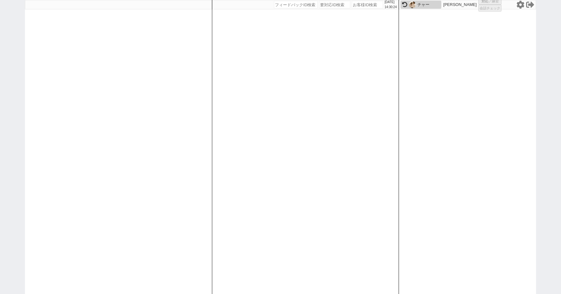
select select "400"
select select
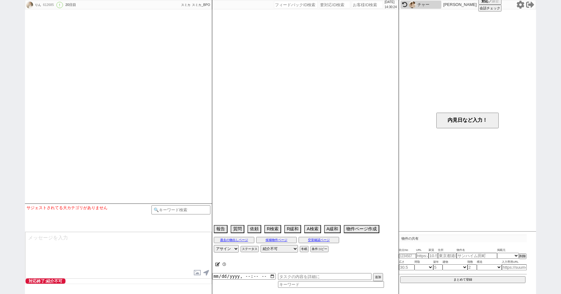
scroll to position [865, 0]
select select "2025"
select select "9"
select select "34"
select select "0"
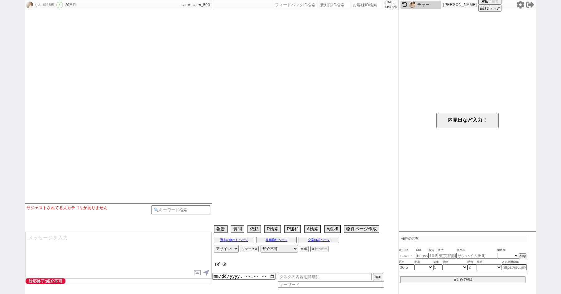
select select "23"
select select "752"
select select "57"
select select "1416"
select select "50"
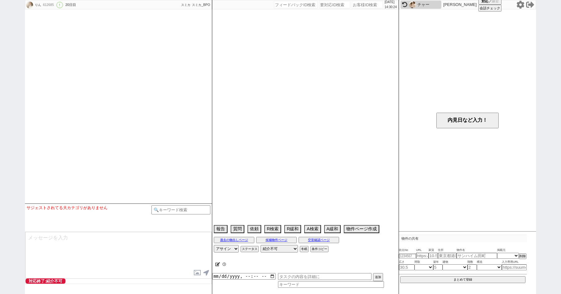
select select "1296"
select select "17"
select select "9"
select select "342"
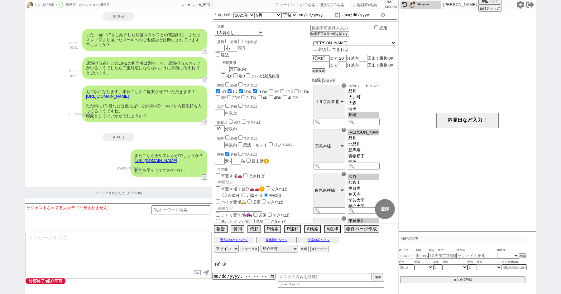
scroll to position [162, 0]
paste input "612710"
type input "612710"
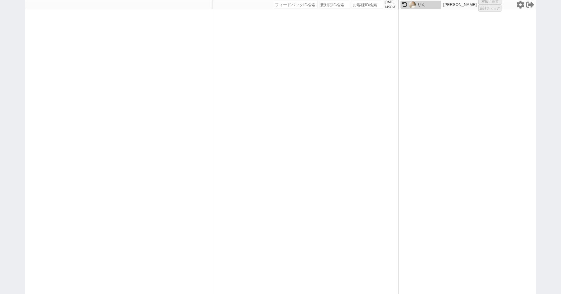
select select
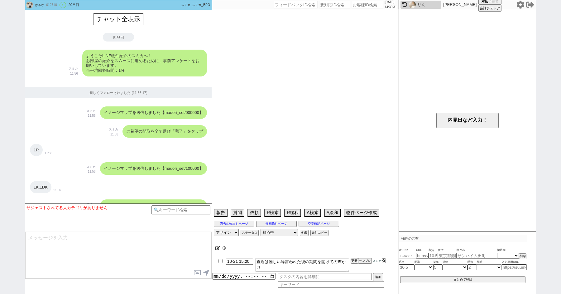
scroll to position [1418, 0]
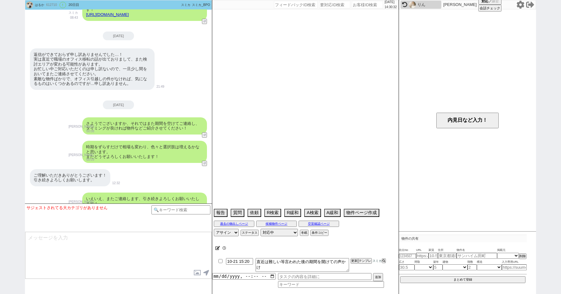
select select "15"
select select "0"
select select "62"
select select "75"
select select "23"
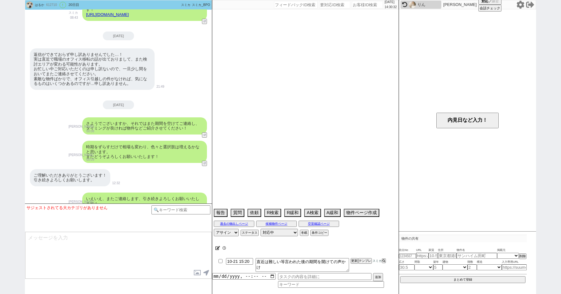
select select "723"
select select "813"
select select "14"
select select "72"
select select "70"
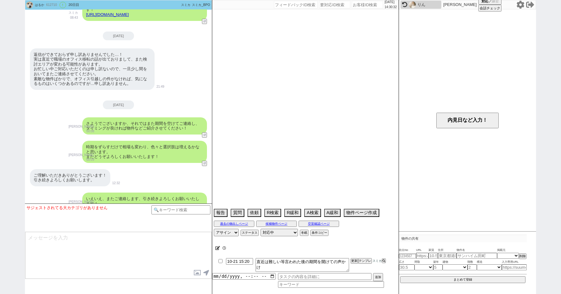
select select "60"
select select "63"
select select "65"
select select "1577"
select select "71"
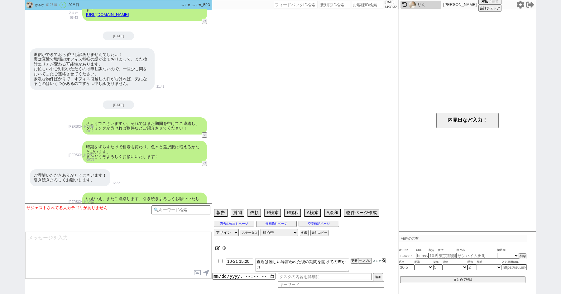
select select "48"
select select "64"
select select "69"
select select "50"
select select "67"
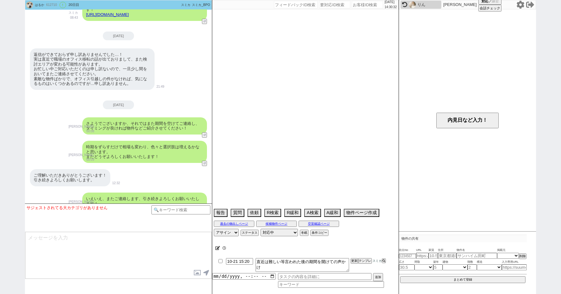
select select "59"
select select "52"
select select "74"
select select "47"
select select "54"
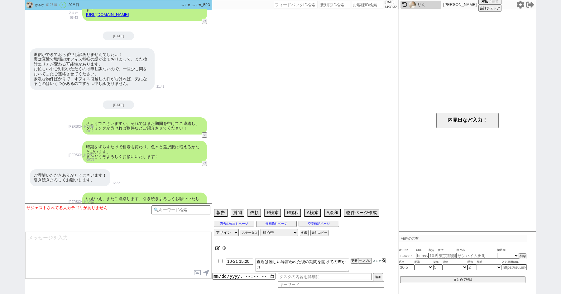
select select "68"
select select "1637"
select select "33"
select select "53"
select select "57"
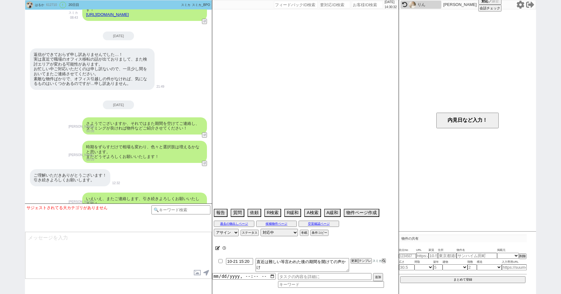
select select "19"
select select "66"
select select "56"
select select "44"
select select "15"
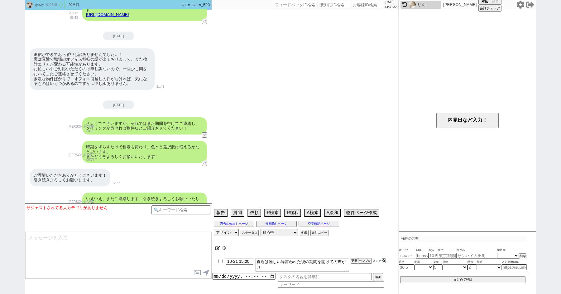
select select "25"
select select "3116"
select select "12"
select select "76"
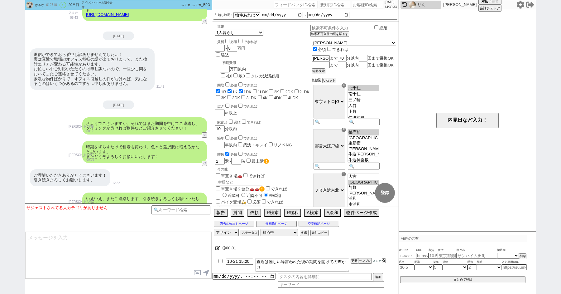
scroll to position [95, 0]
paste input "612710"
paste input "613014"
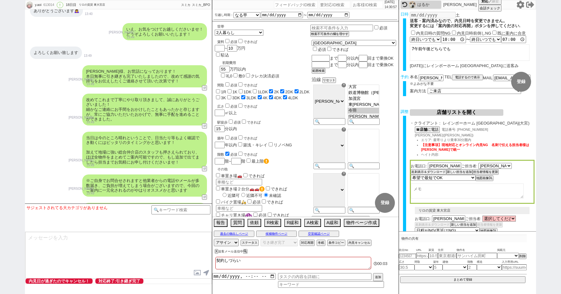
scroll to position [2223, 0]
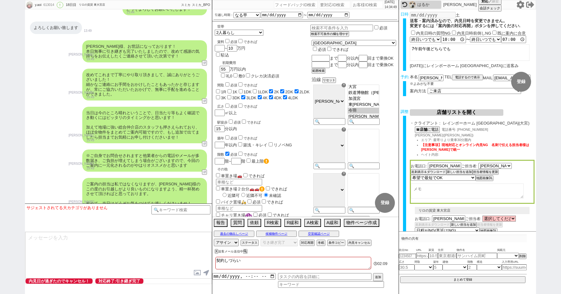
click at [441, 110] on button "店舗リストを開く" at bounding box center [457, 112] width 94 height 7
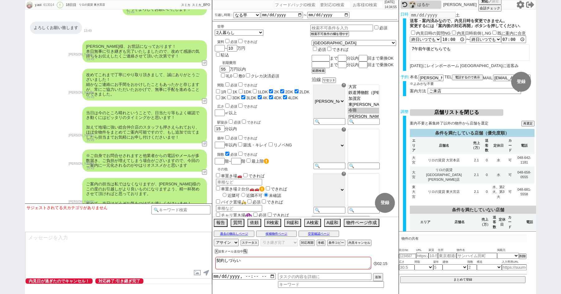
click at [451, 112] on button "店舗リストを閉じる" at bounding box center [457, 112] width 94 height 7
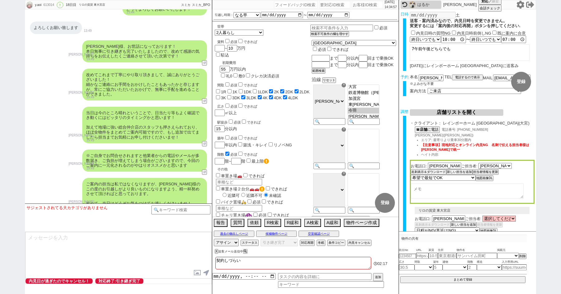
scroll to position [2047, 0]
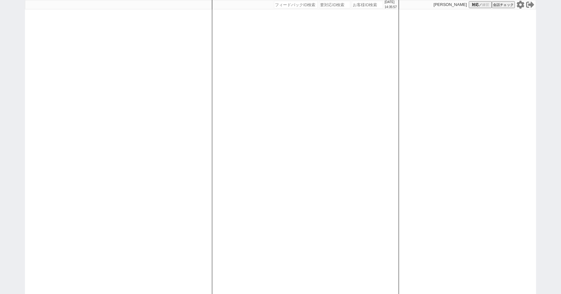
click at [359, 4] on input "number" at bounding box center [367, 4] width 31 height 7
type input "41953"
select select "2"
select select
select select "8"
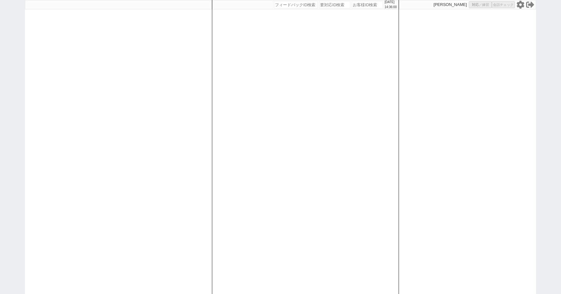
select select "8"
select select "3"
select select "8"
select select "10"
select select "8"
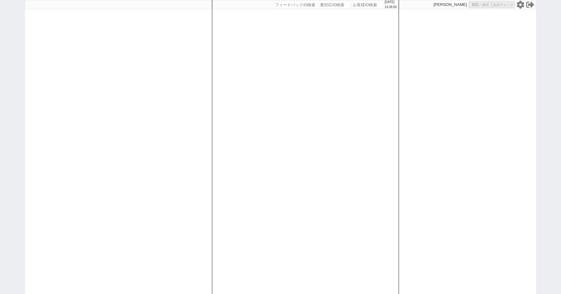
select select "10"
select select "8"
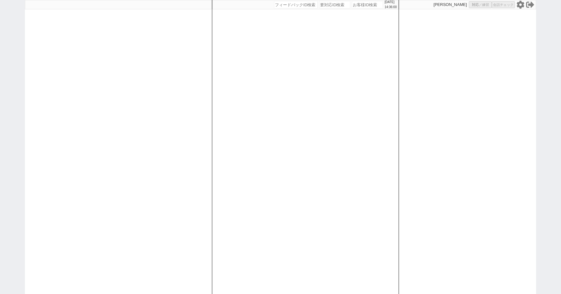
select select "8"
select select "10"
select select "8"
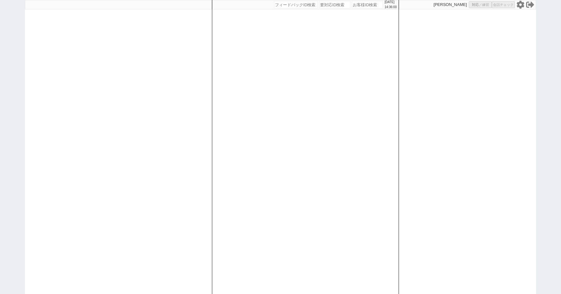
select select "8"
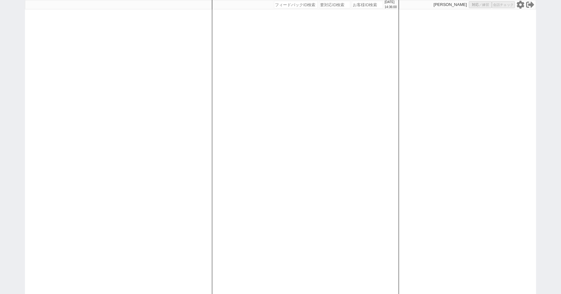
select select "8"
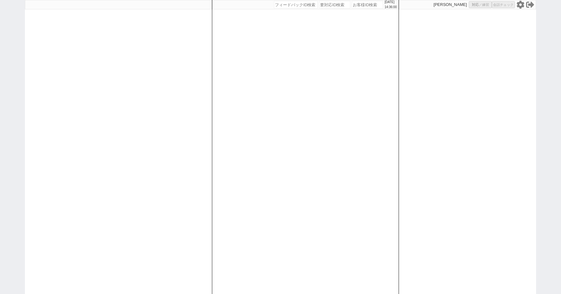
select select "8"
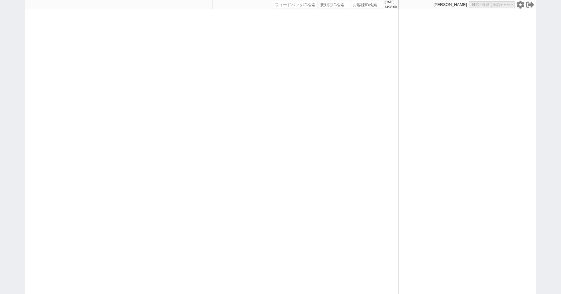
select select "8"
select select "10"
select select "8"
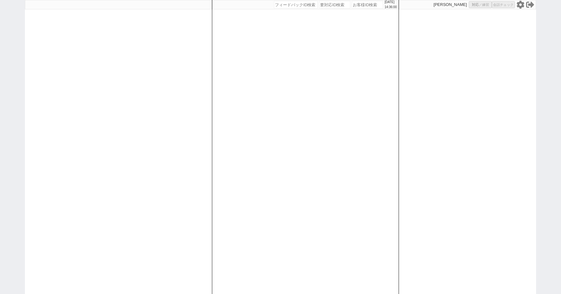
select select "8"
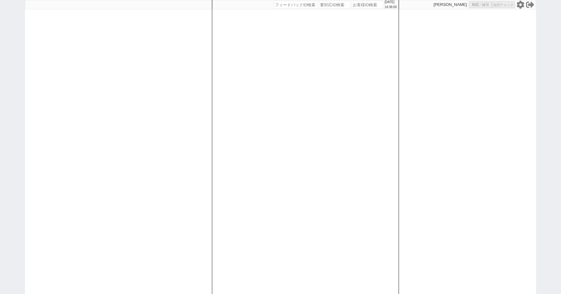
select select "8"
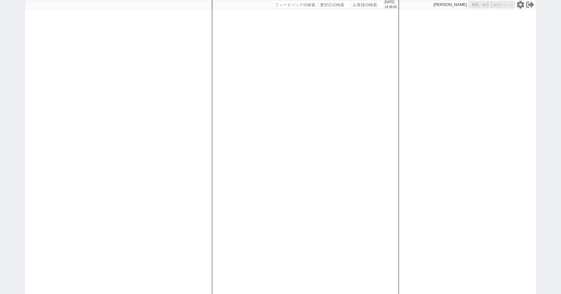
select select "8"
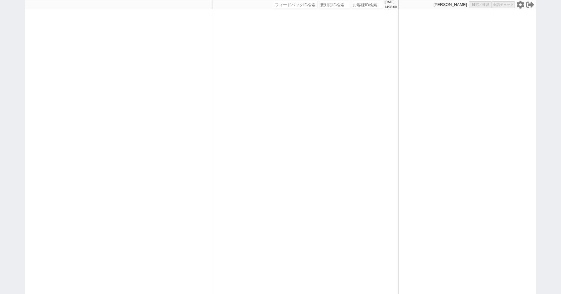
select select "8"
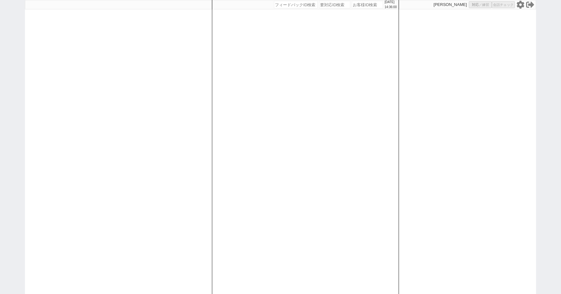
select select "8"
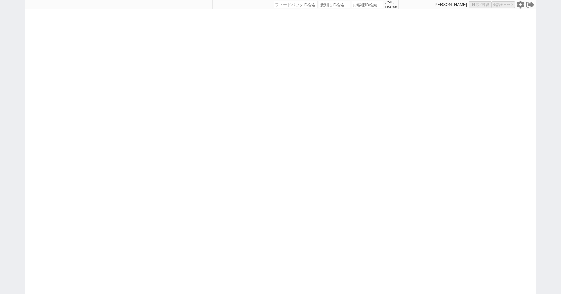
select select "8"
select select "10"
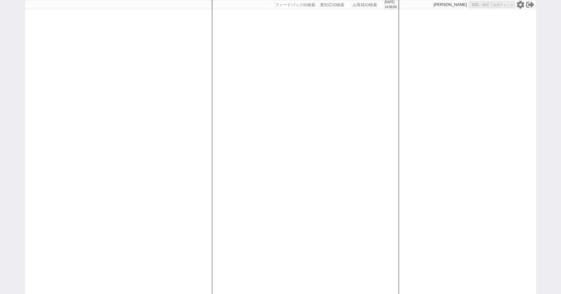
select select "3"
select select
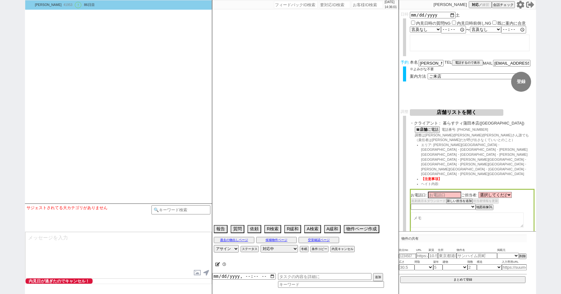
select select "2617"
select select "2363"
select select "2025"
select select "9"
select select "36"
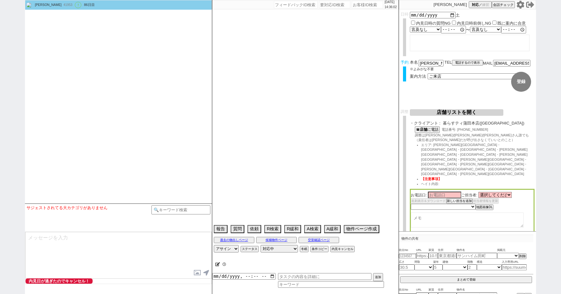
select select "0"
select select "21"
select select "33"
select select "961"
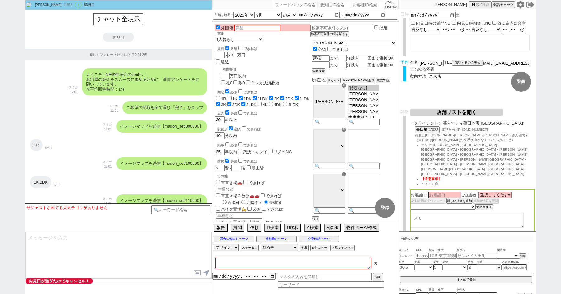
type textarea "ここにたどり着いた人は青木までお知らせください。 お客様の特定用に伝えているカスタマーIDとなってます。"
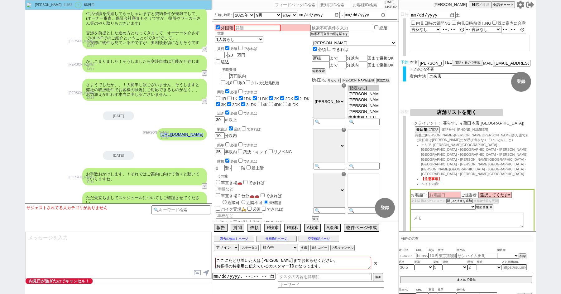
scroll to position [55, 0]
click at [446, 113] on button "店舗リストを開く" at bounding box center [457, 112] width 94 height 7
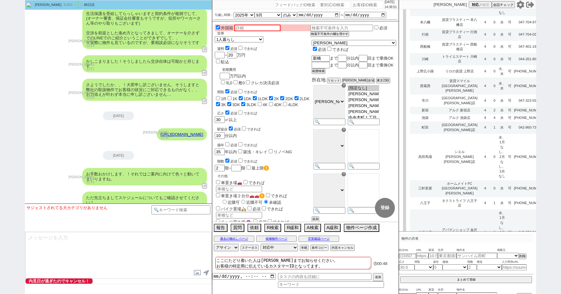
scroll to position [2544, 0]
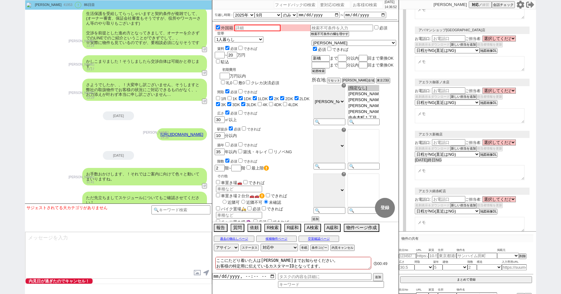
select select "8"
select select "3"
select select "10"
select select "8"
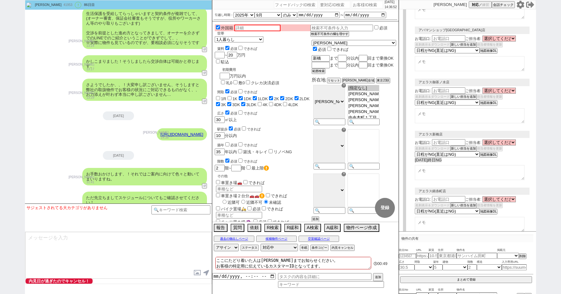
select select "8"
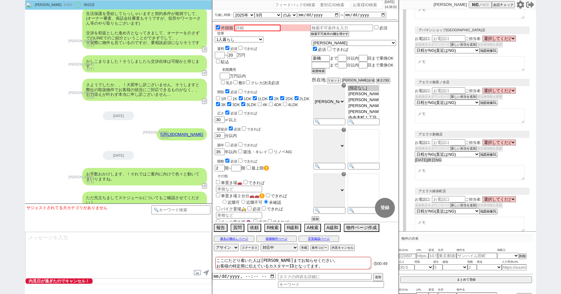
select select "8"
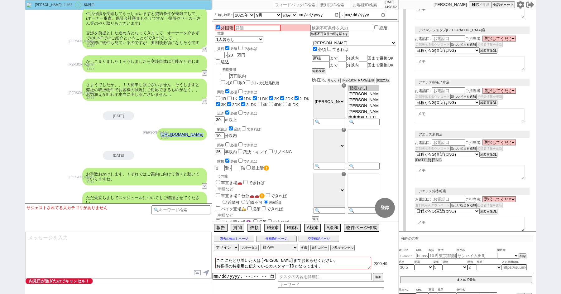
select select "8"
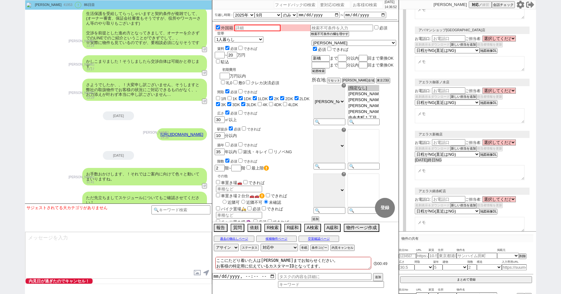
select select "8"
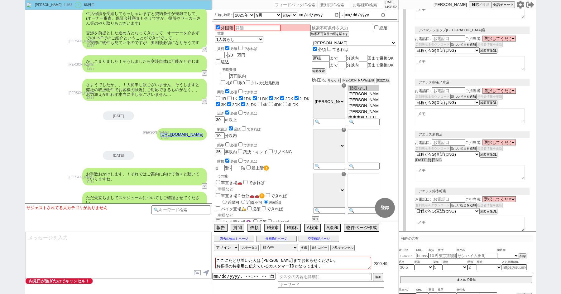
select select "8"
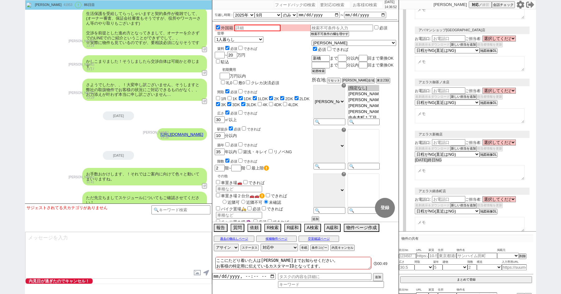
select select "8"
select select "10"
select select "8"
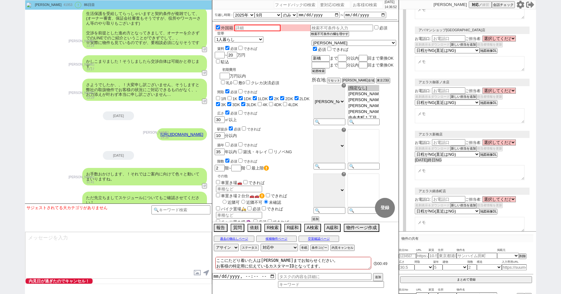
select select "8"
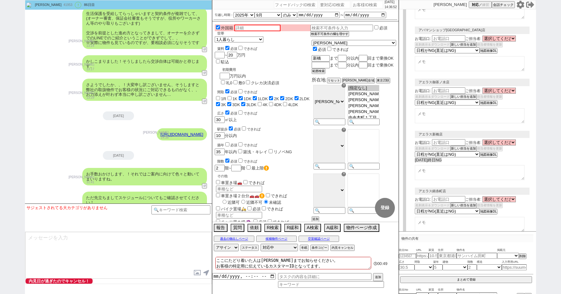
select select "8"
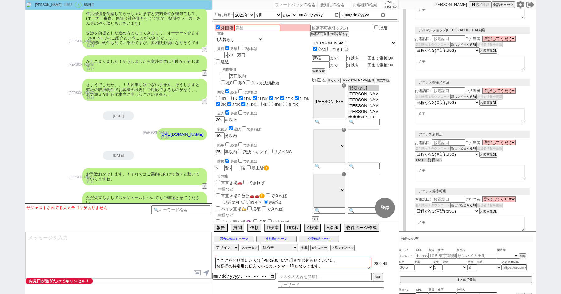
select select "8"
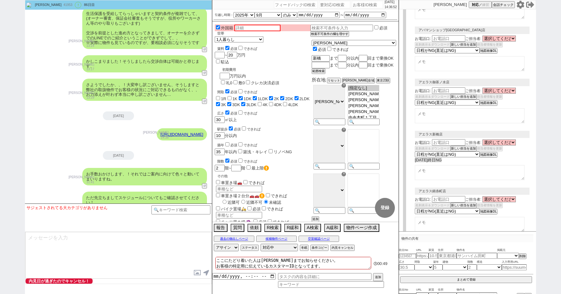
select select "8"
select select "10"
select select "8"
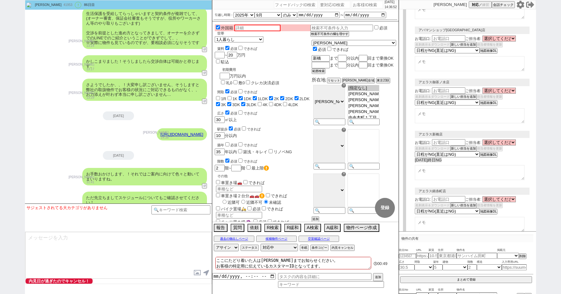
select select "8"
select select "10"
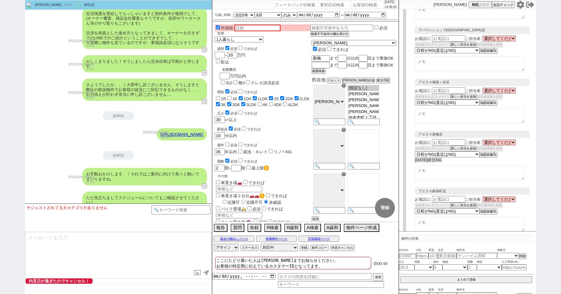
select select "10"
select select "8"
select select "10"
select select "8"
select select "3"
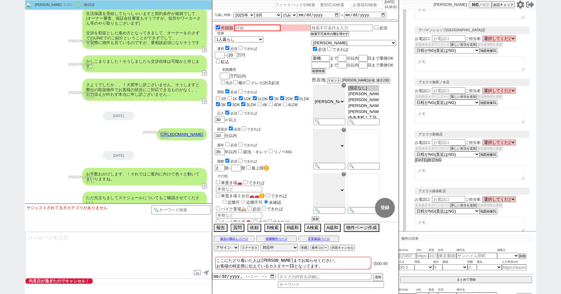
select select "8"
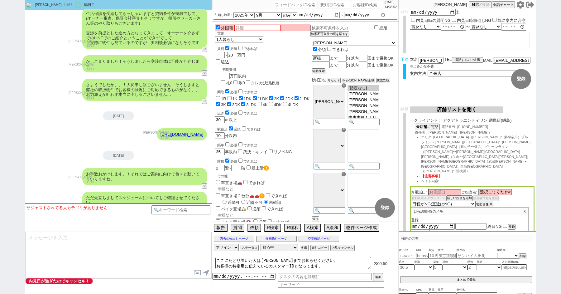
scroll to position [0, 0]
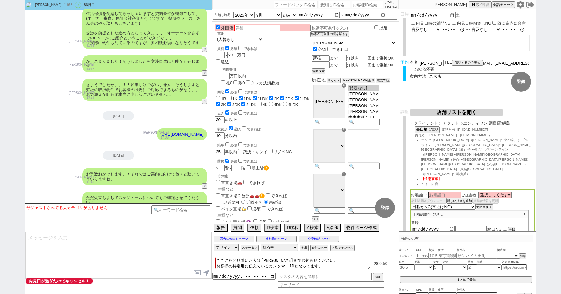
select select "2363"
select select "2617"
click at [296, 125] on div "駅徒歩 必須 できれば" at bounding box center [263, 128] width 93 height 6
click at [424, 129] on b "店舗" at bounding box center [422, 129] width 7 height 4
click at [0, 130] on div "青木琢磨 41953 ! 0 86日目 冬眠中 自社客 スミカ スミカ_BPO チャット全表示 2019-05-12 新しくフォローされました (12:01:…" at bounding box center [280, 147] width 561 height 294
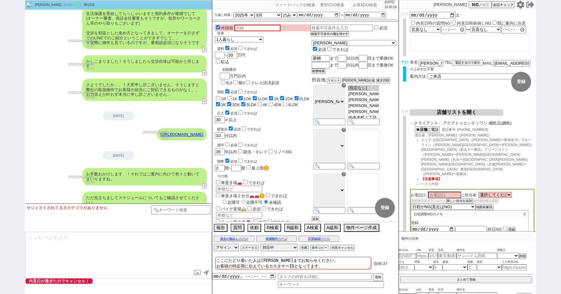
paste input "615657"
type input "615657"
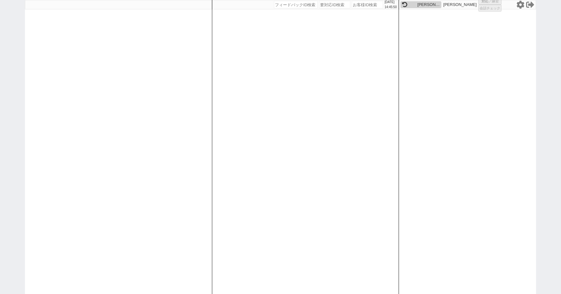
select select "1"
select select "2"
select select
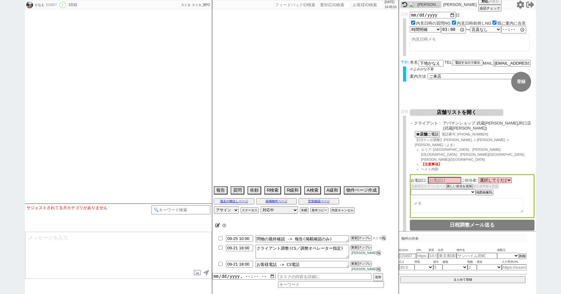
select select "15"
select select "0"
select select "53"
select select "55"
select select "47"
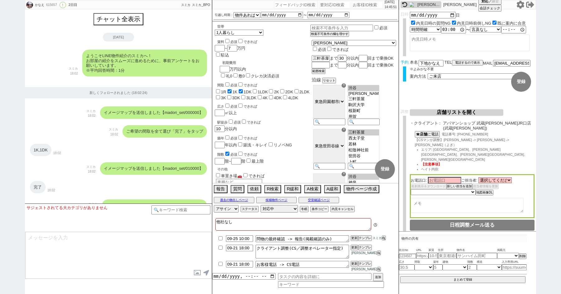
scroll to position [2147, 0]
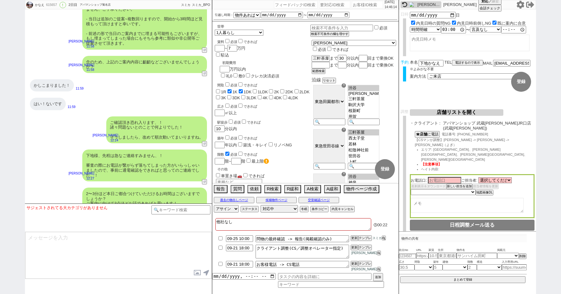
click at [258, 227] on textarea "他社なし" at bounding box center [293, 224] width 156 height 12
type textarea "他社なし"
checkbox input "false"
checkbox input "true"
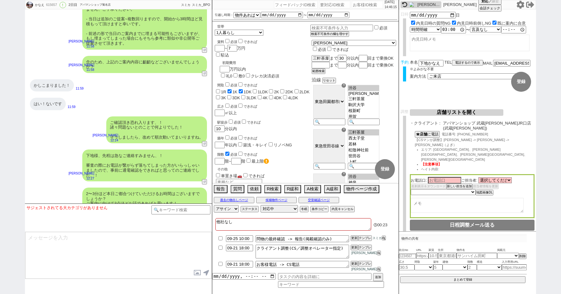
checkbox input "false"
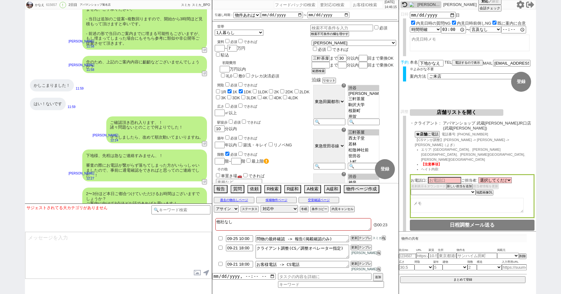
checkbox input "false"
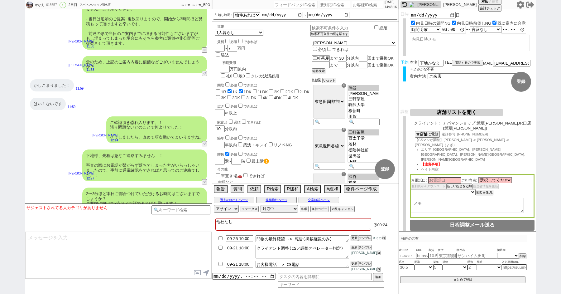
type textarea "他社なし　s"
checkbox input "false"
checkbox input "true"
checkbox input "false"
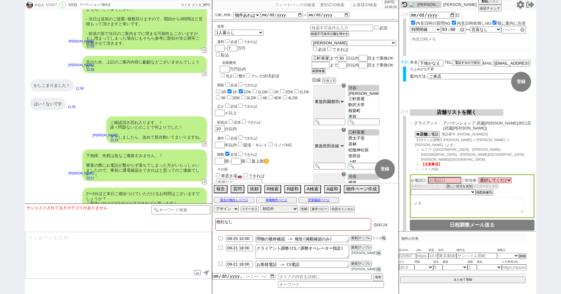
checkbox input "false"
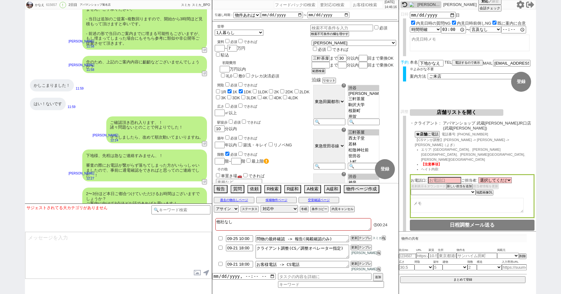
checkbox input "false"
type textarea "他社なし　し"
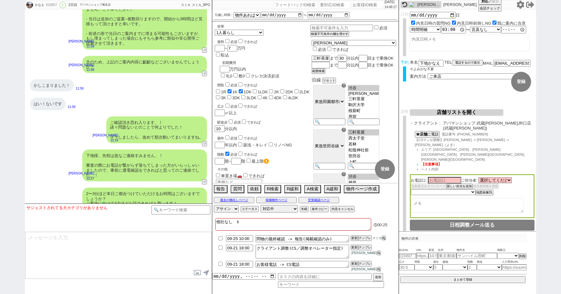
checkbox input "false"
checkbox input "true"
checkbox input "false"
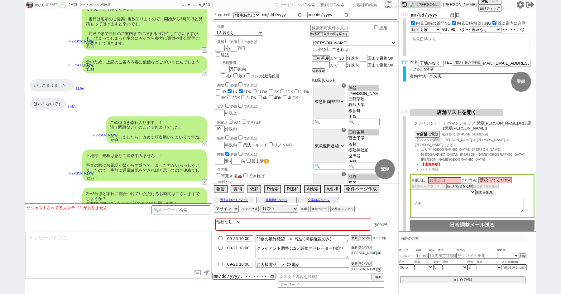
checkbox input "false"
click at [137, 94] on div "はい！ないです 11:59" at bounding box center [118, 103] width 187 height 19
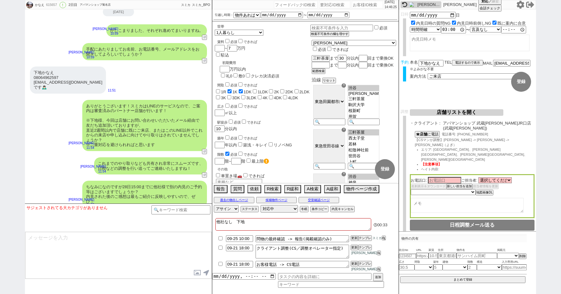
scroll to position [1637, 0]
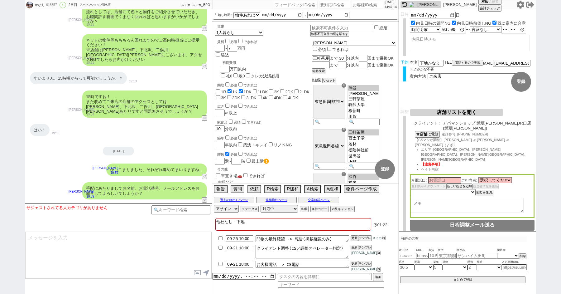
click at [273, 226] on textarea "他社なし　下地" at bounding box center [293, 224] width 156 height 12
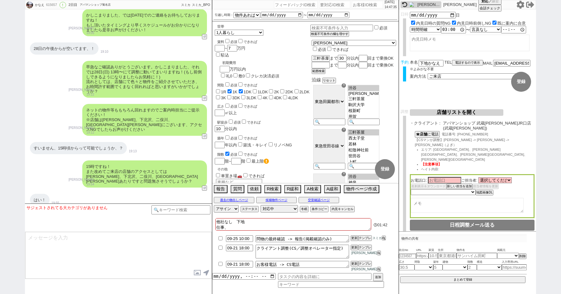
scroll to position [2154, 0]
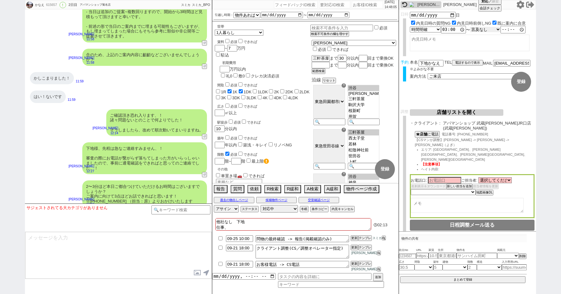
click at [485, 30] on select "言及なし 時間明確 午前 午後 お昼 夕方・夜 終日いつでも その他" at bounding box center [485, 29] width 31 height 5
click at [473, 27] on select "言及なし 時間明確 午前 午後 お昼 夕方・夜 終日いつでも その他" at bounding box center [485, 29] width 31 height 5
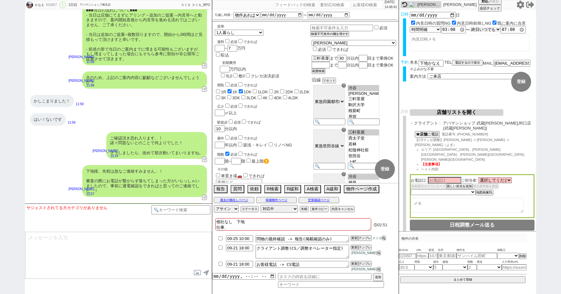
scroll to position [2161, 0]
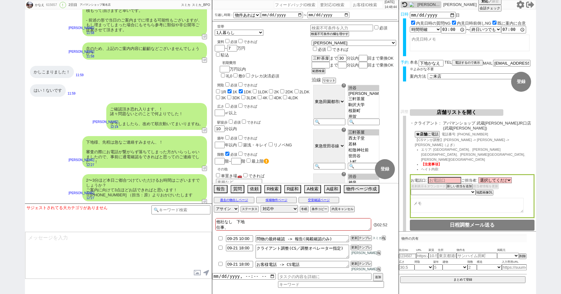
click at [243, 230] on textarea "他社なし　下地 仕事、" at bounding box center [293, 224] width 156 height 12
click at [243, 229] on textarea "他社なし　下地 設備が多い　ユニットバス" at bounding box center [293, 224] width 156 height 12
click at [257, 230] on textarea "他社なし　下地 設備が多い ユニットバス" at bounding box center [293, 224] width 156 height 12
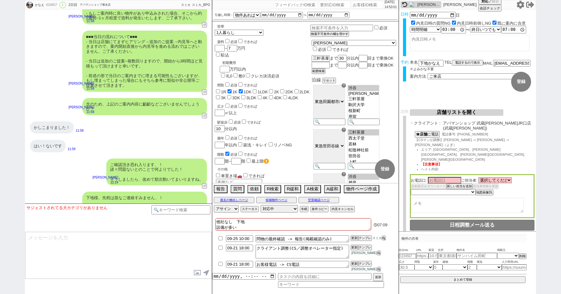
scroll to position [2161, 0]
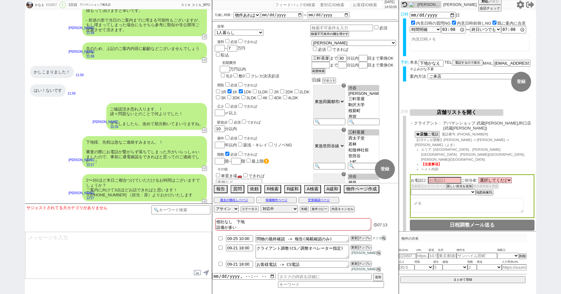
click at [272, 229] on textarea "他社なし　下地 設備が多い ユニットバス　キッチン" at bounding box center [293, 224] width 156 height 12
click at [271, 230] on textarea "他社なし　下地 設備が多い ユニットバス　キッチン" at bounding box center [293, 224] width 156 height 12
click at [229, 66] on input "number" at bounding box center [224, 68] width 9 height 5
click at [304, 118] on div "駅徒歩 必須 できれば" at bounding box center [263, 121] width 93 height 6
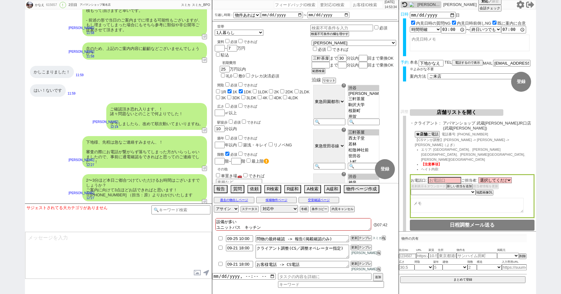
scroll to position [2172, 0]
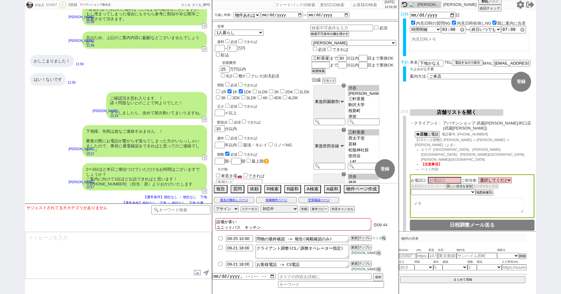
click at [250, 73] on input "クレカ決済必須" at bounding box center [248, 75] width 4 height 4
click at [291, 103] on div "広さ 必須 できれば ㎡以上" at bounding box center [263, 109] width 96 height 13
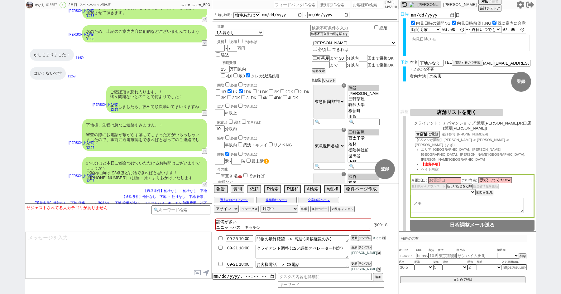
click at [147, 64] on div "はい！ないです 11:59" at bounding box center [118, 73] width 187 height 19
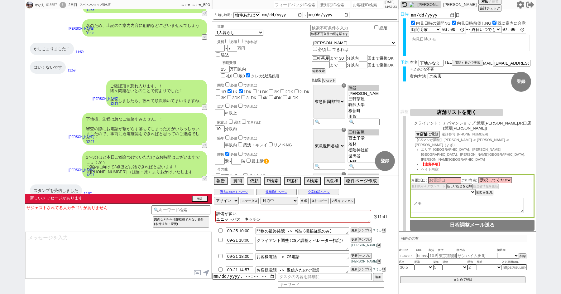
scroll to position [2212, 0]
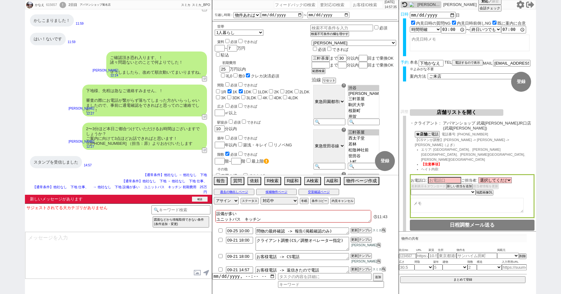
click at [200, 197] on button "確認" at bounding box center [200, 198] width 16 height 5
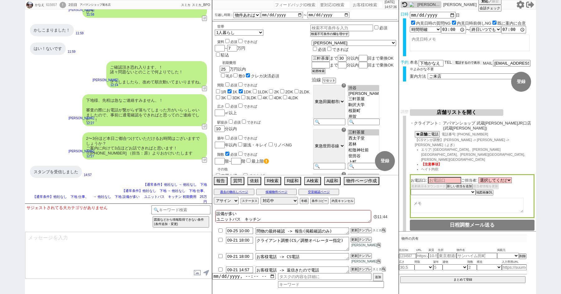
click at [459, 63] on button "電話するので表示" at bounding box center [467, 62] width 31 height 4
click at [0, 0] on select "電話の理由 356 初日調整での禊 357 問物漏れ回収 359 内見日が怪しいので前倒し&他社消し 360 調整まできて無言が長いマンを起こす 361 調整…" at bounding box center [0, 0] width 0 height 0
click select "電話の理由 356 初日調整での禊 357 問物漏れ回収 359 内見日が怪しいので前倒し&他社消し 360 調整まできて無言が長いマンを起こす 361 調整…" at bounding box center [467, 62] width 31 height 5
click at [487, 74] on select "つながったか つながった つながらなかった" at bounding box center [488, 74] width 31 height 5
click at [474, 72] on select "つながったか つながった つながらなかった" at bounding box center [488, 74] width 31 height 5
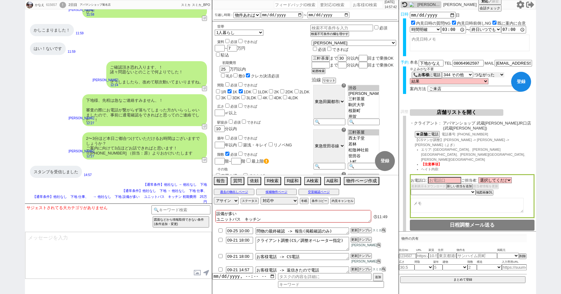
scroll to position [2212, 0]
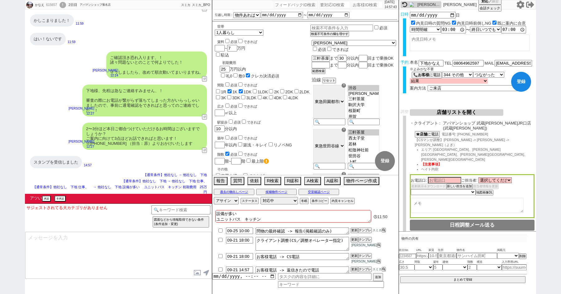
click at [458, 81] on select "結果 クロージング成功(日程調整OK) クロージング成功(日程調整はまだ) クロージング失敗(引き続き追っていく) クロージング失敗(対応終了) クロージング…" at bounding box center [449, 80] width 78 height 5
click at [410, 78] on select "結果 クロージング成功(日程調整OK) クロージング成功(日程調整はまだ) クロージング失敗(引き続き追っていく) クロージング失敗(対応終了) クロージング…" at bounding box center [449, 80] width 78 height 5
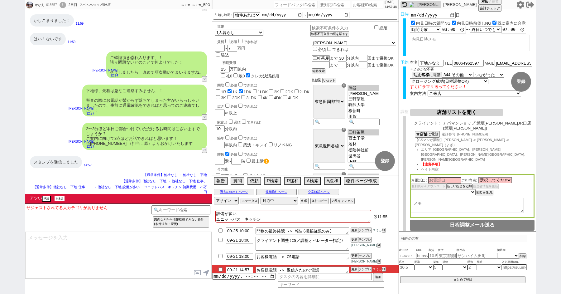
click at [64, 199] on button "非承認" at bounding box center [60, 198] width 10 height 5
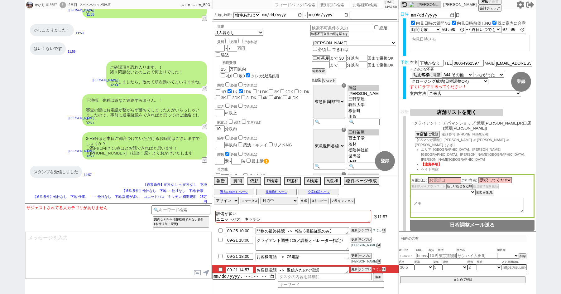
click at [219, 267] on input "checkbox" at bounding box center [220, 269] width 9 height 4
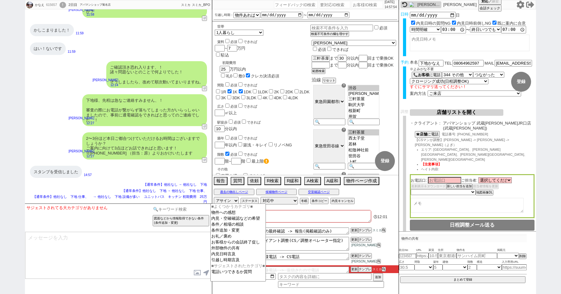
click at [167, 208] on input at bounding box center [181, 209] width 59 height 8
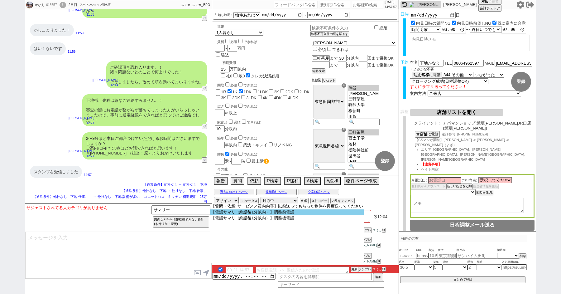
click at [244, 215] on option "【電話サマリ（終話後1分以内）】調整前電話" at bounding box center [286, 212] width 153 height 6
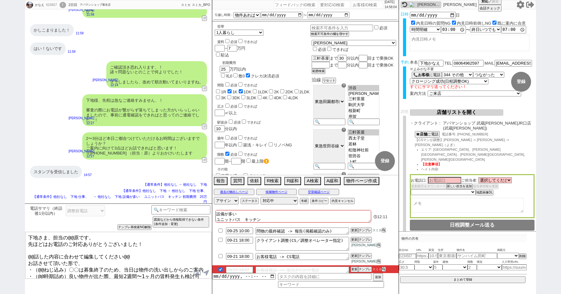
drag, startPoint x: 27, startPoint y: 242, endPoint x: 55, endPoint y: 238, distance: 27.7
click at [55, 238] on textarea "下地さま、担当の@@原です。 先ほどはお電話のご対応ありがとうございました！ @@話した内容に合わせて編集してください@@ お話させて頂いた形で、 ・（@@ね…" at bounding box center [118, 255] width 186 height 47
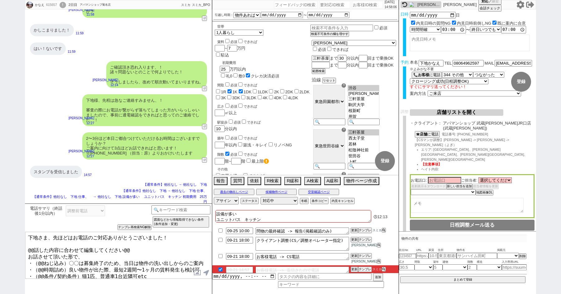
click at [137, 248] on textarea "下地さま、先ほどはお電話のご対応ありがとうございました！ @@話した内容に合わせて編集してください@@ お話させて頂いた形で、 ・（@@ねじ込み）〇〇は募集終…" at bounding box center [118, 255] width 186 height 47
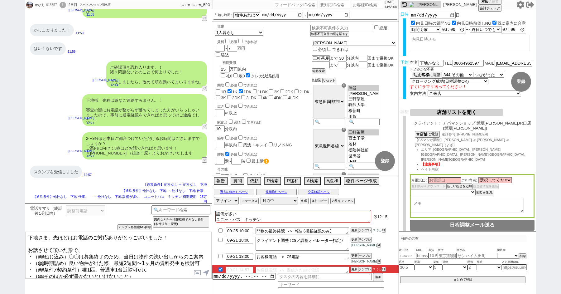
drag, startPoint x: 32, startPoint y: 253, endPoint x: 124, endPoint y: 287, distance: 97.6
click at [124, 287] on div "電話サマリ（終話後1分以内） 調整前電話 調整後電話 小カテゴリを選択 クライアントとの日程調整状況 !=0 !=0&&!=5&&!=6 !=5&&!=6 !…" at bounding box center [118, 248] width 187 height 90
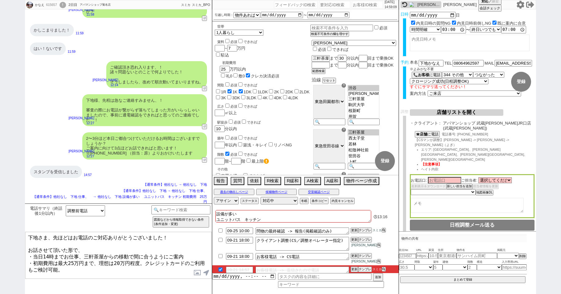
click at [190, 254] on textarea "下地さま、先ほどはお電話のご対応ありがとうございました！ お話させて頂いた形で、 ・当日14時までお仕事、三軒茶屋からの移動で間に合うようにご案内 ・初期費用…" at bounding box center [118, 255] width 186 height 47
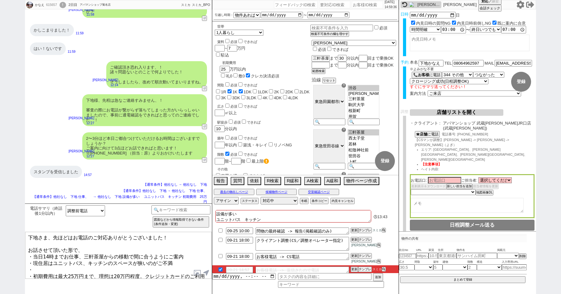
scroll to position [1, 0]
click at [55, 262] on textarea "下地さま、先ほどはお電話のご対応ありがとうございました！ お話させて頂いた形で、 ・当日14時までお仕事、三軒茶屋からの移動で間に合うようにご案内 ・現住居は…" at bounding box center [118, 255] width 186 height 47
click at [68, 274] on textarea "下地さま、先ほどはお電話のご対応ありがとうございました！ お話させて頂いた形で、 ・当日14時までお仕事、三軒茶屋からの移動で間に合うようにご案内 ・現住居は…" at bounding box center [118, 255] width 186 height 47
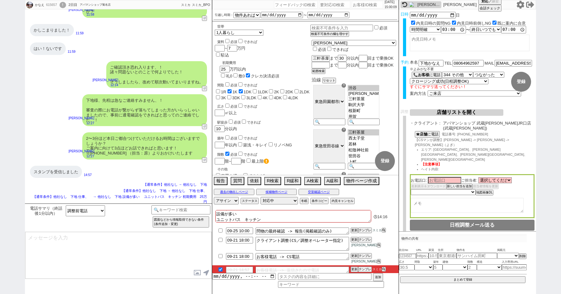
scroll to position [2265, 0]
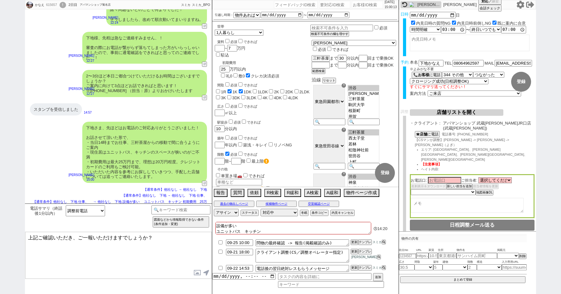
click at [26, 238] on textarea "上記ご確認いただき、ご一報いただけますでしょうか？" at bounding box center [118, 255] width 186 height 47
click at [106, 257] on textarea "引き続きご案内していきますね！ 上記ご確認いただき、ご一報いただけますでしょうか？" at bounding box center [118, 255] width 186 height 47
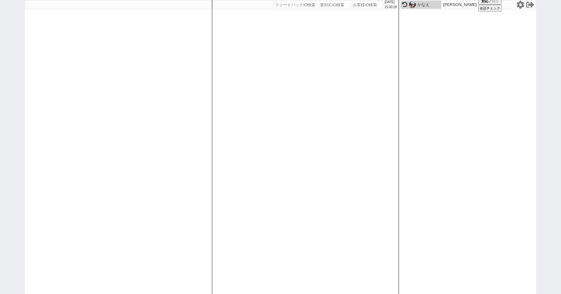
click at [418, 4] on div "かなえ" at bounding box center [428, 4] width 22 height 5
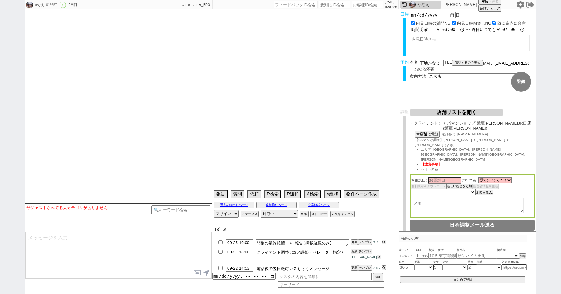
scroll to position [2251, 0]
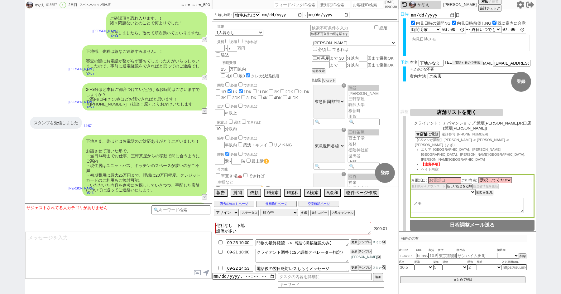
click at [471, 63] on button "電話するので表示" at bounding box center [467, 62] width 31 height 4
click at [0, 0] on select "電話の理由 356 初日調整での禊 357 問物漏れ回収 359 内見日が怪しいので前倒し&他社消し 360 調整まできて無言が長いマンを起こす 361 調整…" at bounding box center [0, 0] width 0 height 0
click select "電話の理由 356 初日調整での禊 357 問物漏れ回収 359 内見日が怪しいので前倒し&他社消し 360 調整まできて無言が長いマンを起こす 361 調整…" at bounding box center [467, 62] width 31 height 5
click at [493, 75] on select "つながったか つながった つながらなかった" at bounding box center [488, 74] width 31 height 5
click at [474, 72] on select "つながったか つながった つながらなかった" at bounding box center [488, 74] width 31 height 5
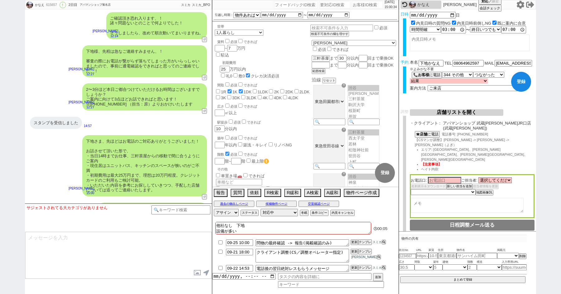
click at [414, 82] on select "結果 クロージング成功(日程調整OK) クロージング成功(日程調整はまだ) クロージング失敗(引き続き追っていく) クロージング失敗(対応終了) クロージング…" at bounding box center [449, 80] width 78 height 5
click at [410, 78] on select "結果 クロージング成功(日程調整OK) クロージング成功(日程調整はまだ) クロージング失敗(引き続き追っていく) クロージング失敗(対応終了) クロージング…" at bounding box center [449, 80] width 78 height 5
click at [269, 229] on textarea "他社なし　下地 設備が多い ユニットバス　キッチン 初期費用　25万円" at bounding box center [293, 228] width 156 height 12
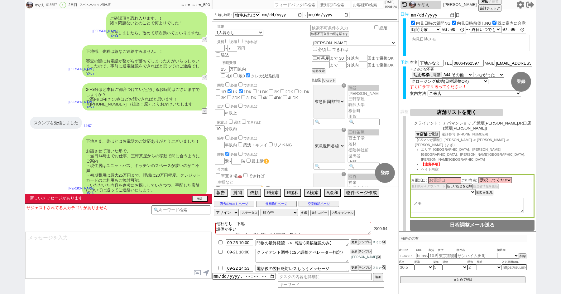
scroll to position [2280, 0]
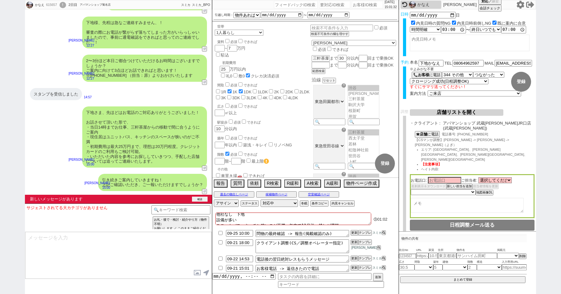
click at [196, 198] on button "確認" at bounding box center [200, 198] width 16 height 5
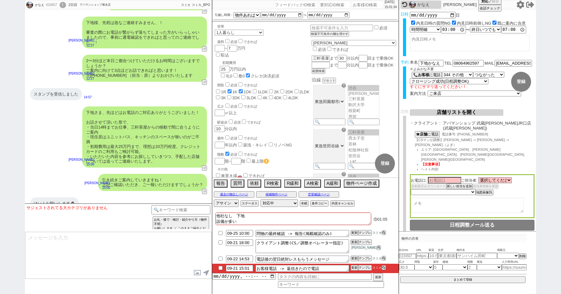
scroll to position [0, 0]
drag, startPoint x: 236, startPoint y: 214, endPoint x: 251, endPoint y: 214, distance: 14.3
click at [250, 214] on textarea "他社なし　下地 設備が多い ユニットバス　キッチン狭いのが不満、年内で11月引っ越しが理想" at bounding box center [293, 218] width 156 height 12
click at [243, 219] on textarea "他社なし 設備が多い ユニットバス　キッチン狭いのが不満、年内で11月引っ越しが理想" at bounding box center [293, 218] width 156 height 12
click at [341, 219] on textarea "他社なし ユニットバス　キッチン狭いのが不満、年内で11月引っ越しが理想" at bounding box center [293, 218] width 156 height 12
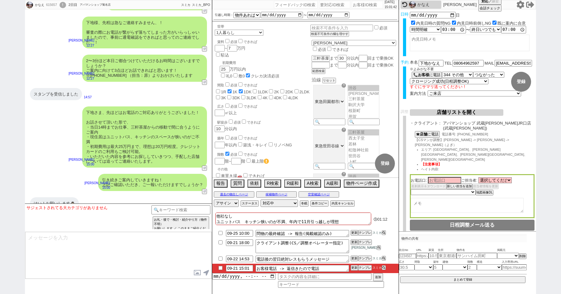
click at [245, 219] on textarea "他社なし ユニットバス　キッチン狭いのが不満、年内で11月引っ越しが理想" at bounding box center [293, 218] width 156 height 12
click at [142, 85] on div "スタンプを受信しました 14:57" at bounding box center [118, 94] width 187 height 19
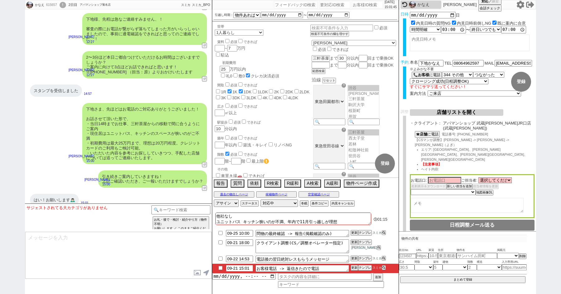
scroll to position [2293, 0]
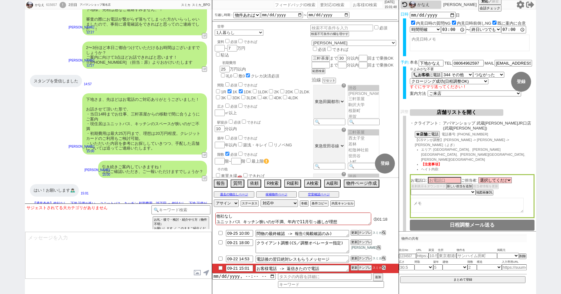
click at [219, 267] on input "checkbox" at bounding box center [220, 268] width 9 height 4
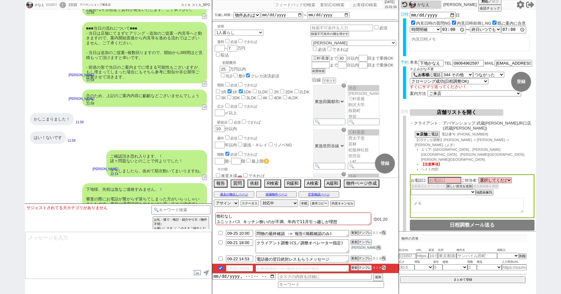
click at [163, 110] on div "かしこまりました！ 11:59" at bounding box center [118, 119] width 187 height 19
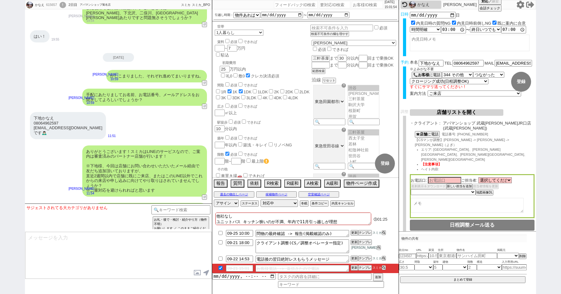
scroll to position [1610, 0]
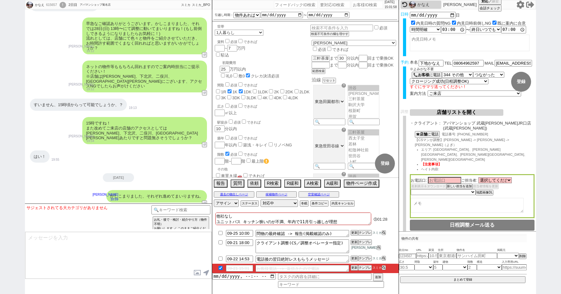
click at [452, 115] on button "店舗リストを開く" at bounding box center [457, 112] width 94 height 7
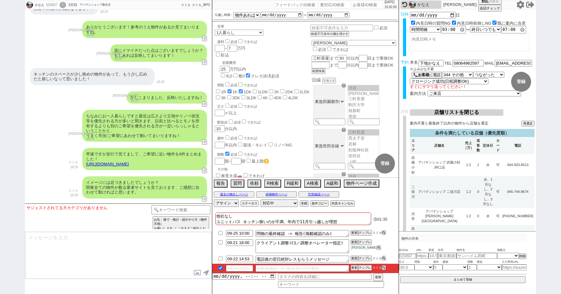
scroll to position [856, 0]
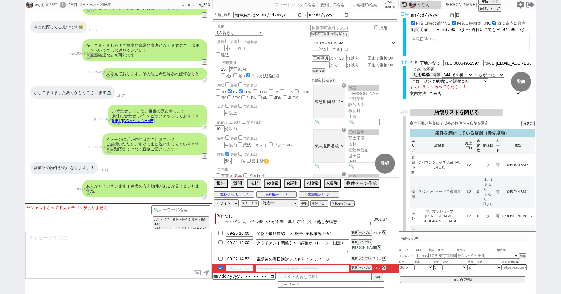
click at [349, 222] on textarea "他社なし ユニットバス キッチン狭いのが不満、年内で11月引っ越しが理想" at bounding box center [293, 218] width 156 height 12
click at [75, 141] on div "イメージに近い物件はございますか？ ご感想いただき、すぐにまた洗い出してまいります！ ※自動応答ではなく直接ご紹介します！ 林瑞季 18:20 11977-A1" at bounding box center [118, 144] width 187 height 28
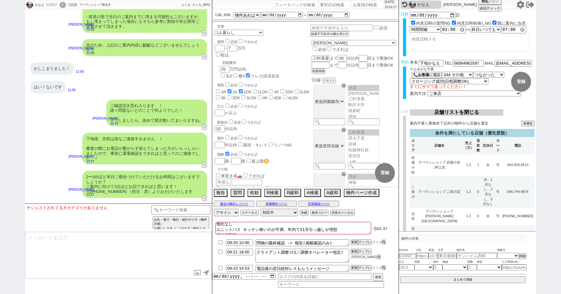
scroll to position [2304, 0]
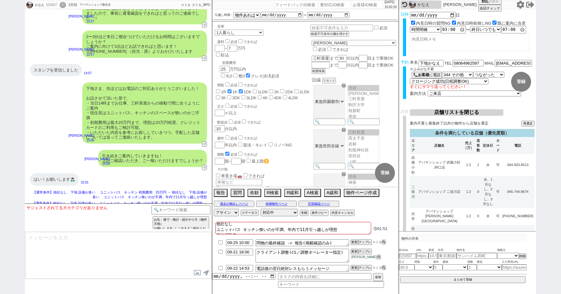
click at [243, 229] on textarea "他社なし ユニットバス キッチン狭いのが不満、年内で11月引っ越しが理想 正社員勤務" at bounding box center [293, 228] width 156 height 12
click at [113, 170] on div "はい！お願いします🙇🏻‍♂️ 15:01" at bounding box center [118, 179] width 187 height 19
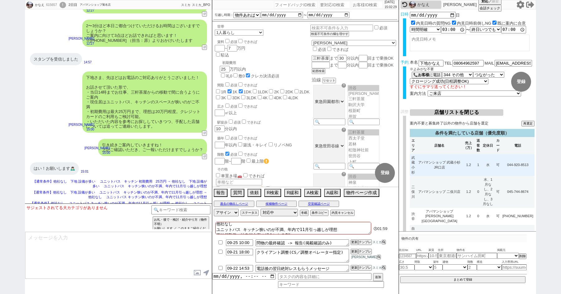
click at [443, 160] on td "アパマンショップ 武蔵小杉JR口店" at bounding box center [440, 165] width 46 height 22
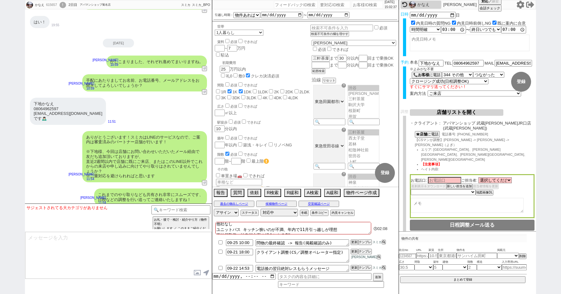
scroll to position [1659, 0]
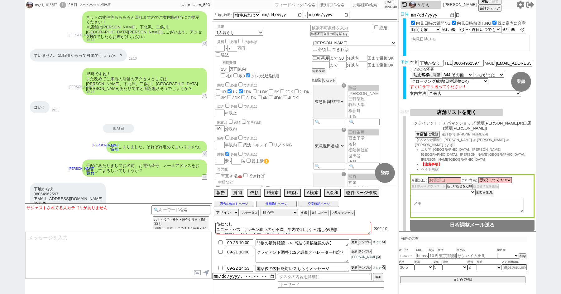
click at [52, 2] on div "615657" at bounding box center [51, 4] width 14 height 5
copy div "615657"
click at [65, 5] on div "!" at bounding box center [63, 5] width 7 height 6
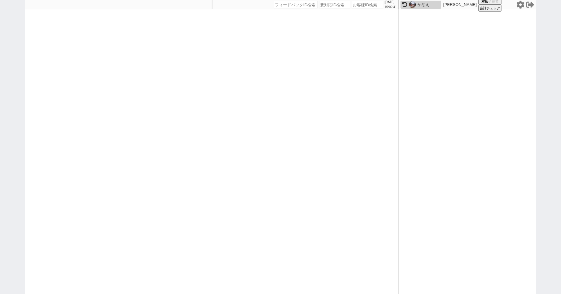
click at [17, 43] on div "2025/09/21 15:02:41 候補物件を追加してしてください 紹介した物件一覧 他社物件を追加する 空室確認ページに追加・削除 紹介した物件一覧 他…" at bounding box center [280, 147] width 561 height 294
paste input "615657"
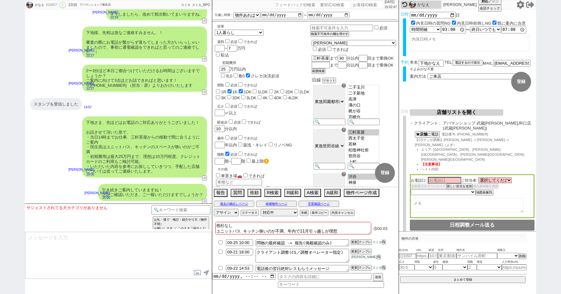
scroll to position [34, 0]
click at [375, 92] on option "二子玉川" at bounding box center [363, 89] width 31 height 6
click at [377, 96] on option "たまプラーザ" at bounding box center [363, 93] width 31 height 6
click at [378, 96] on option "たまプラーザ" at bounding box center [363, 93] width 31 height 6
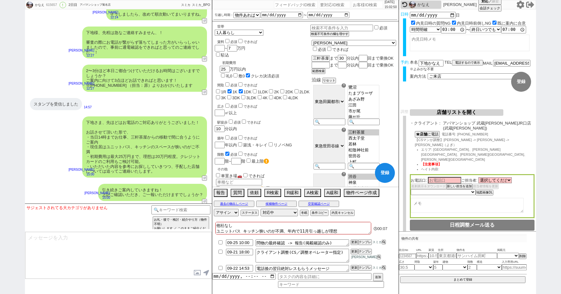
click at [377, 102] on option "あざみ野" at bounding box center [363, 99] width 31 height 6
click at [374, 96] on option "たまプラーザ" at bounding box center [363, 93] width 31 height 6
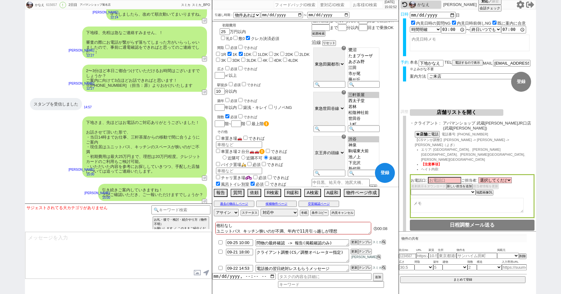
scroll to position [35, 0]
click at [346, 94] on div "☓" at bounding box center [344, 92] width 4 height 4
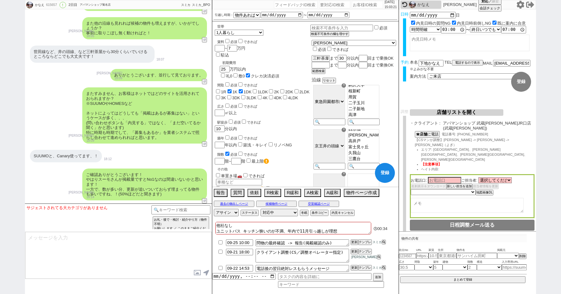
scroll to position [0, 0]
click at [346, 132] on div "☓" at bounding box center [344, 129] width 4 height 4
click at [324, 73] on button "範囲検索" at bounding box center [318, 71] width 12 height 4
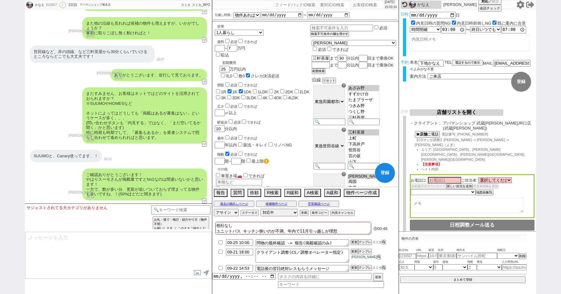
click at [346, 132] on div "☓" at bounding box center [344, 129] width 4 height 4
click at [346, 172] on div "☓" at bounding box center [344, 174] width 4 height 4
click at [346, 132] on div "☓" at bounding box center [344, 129] width 4 height 4
click at [346, 172] on div "☓" at bounding box center [344, 174] width 4 height 4
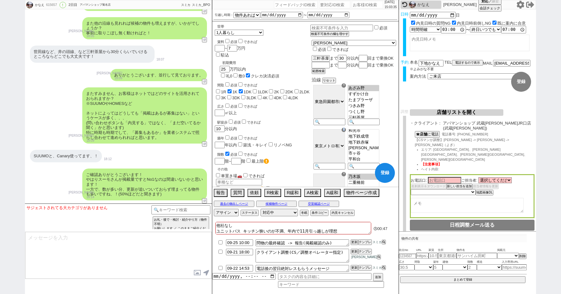
click at [346, 132] on div "☓" at bounding box center [344, 129] width 4 height 4
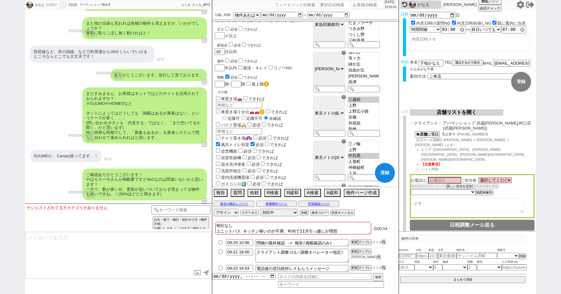
scroll to position [67, 0]
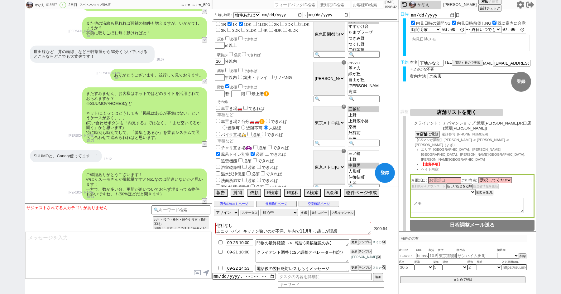
click at [346, 65] on div "☓" at bounding box center [344, 62] width 4 height 4
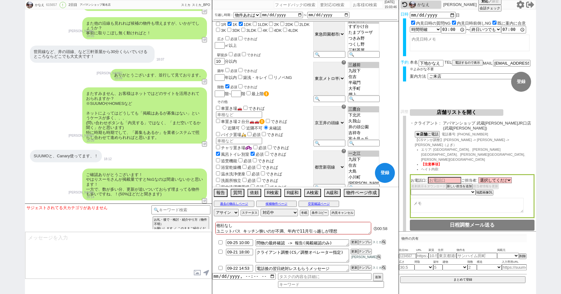
click at [346, 65] on div "☓" at bounding box center [344, 62] width 4 height 4
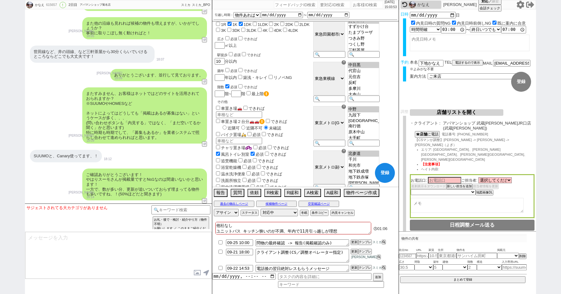
click at [346, 65] on div "☓" at bounding box center [344, 62] width 4 height 4
click at [346, 109] on div "☓" at bounding box center [344, 106] width 4 height 4
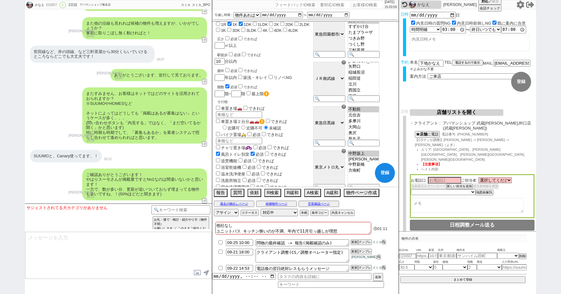
click at [346, 109] on div "☓" at bounding box center [344, 106] width 4 height 4
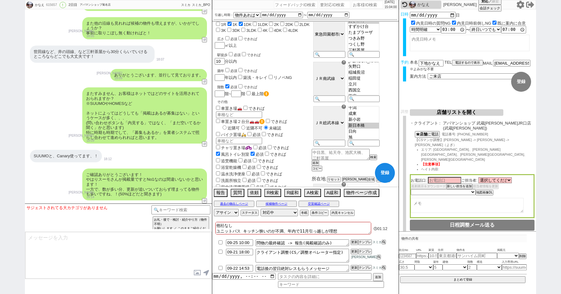
click at [346, 109] on div "☓" at bounding box center [344, 106] width 4 height 4
click at [310, 67] on div "築年 必須 できれば 年以内 築浅・キレイ リノベNG" at bounding box center [263, 74] width 96 height 14
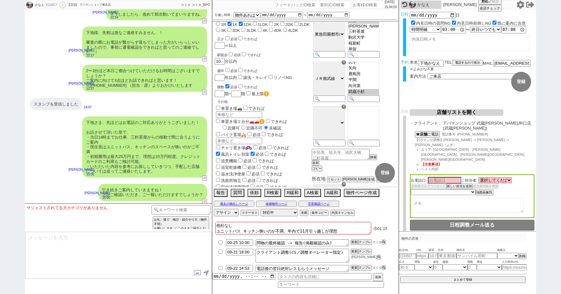
scroll to position [41, 0]
click at [51, 1] on div "かなえ 615657 ! 0 2日目 アパマンショップ菊名店" at bounding box center [68, 4] width 87 height 9
copy div "615657"
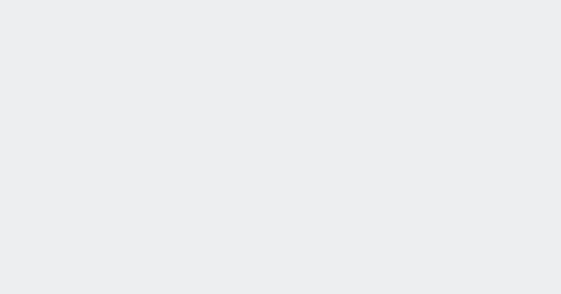
click at [12, 57] on div "[DATE] 15:04:07 候補物件を追加してしてください 紹介した物件一覧 他社物件を追加する 空室確認ページに追加・削除 紹介した物件一覧 他社物件を…" at bounding box center [280, 147] width 561 height 294
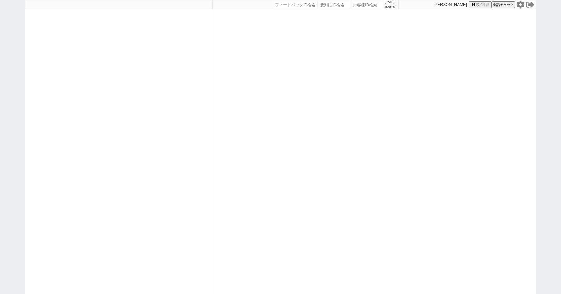
click at [12, 57] on div "[DATE] 15:04:07 候補物件を追加してしてください 紹介した物件一覧 他社物件を追加する 空室確認ページに追加・削除 紹介した物件一覧 他社物件を…" at bounding box center [280, 147] width 561 height 294
paste input "615657"
type input "615657"
select select "1"
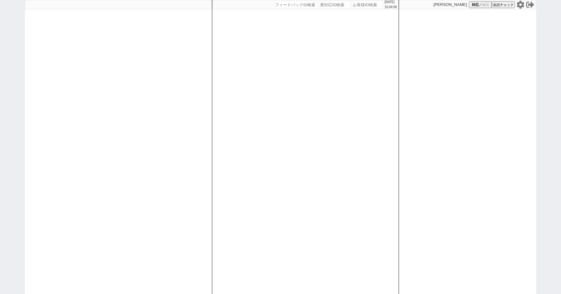
select select "6"
select select "2"
select select
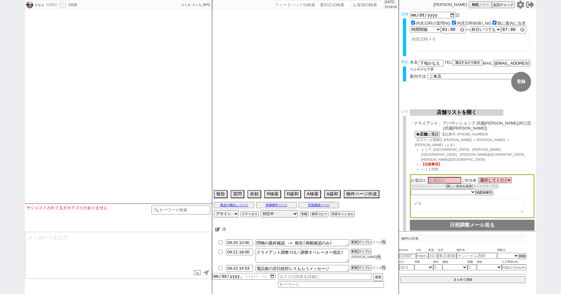
type textarea "他社なし ユニットバス キッチン狭いのが不満、年内で11月引っ越しが理想 正社員勤務、神奈川方面の紹介になるOK"
select select "15"
select select "0"
select select "53"
select select "15"
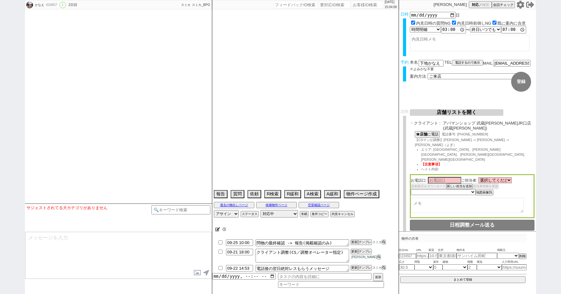
select select "508"
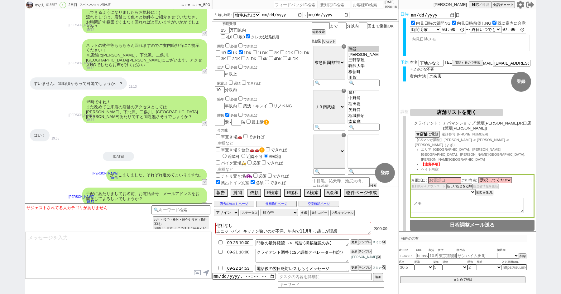
scroll to position [2270, 0]
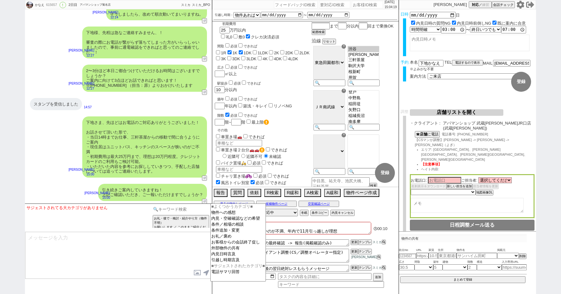
click at [170, 208] on input at bounding box center [181, 209] width 59 height 8
type input "記述"
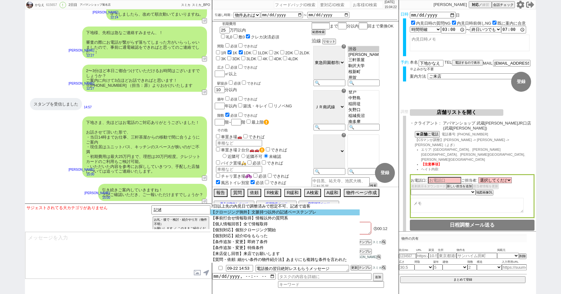
click at [253, 214] on option "【クロージング例外】文脈持つ以外の記述ベーステンプレ" at bounding box center [284, 212] width 149 height 6
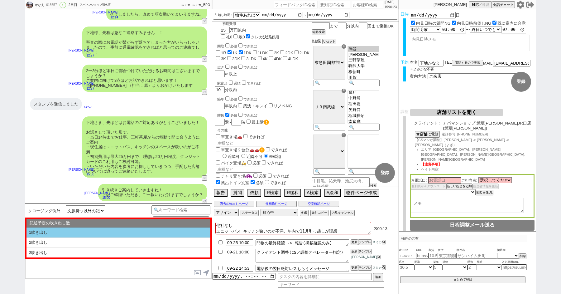
click at [71, 231] on li "1吹き出し" at bounding box center [118, 232] width 184 height 10
select select "1吹き出し"
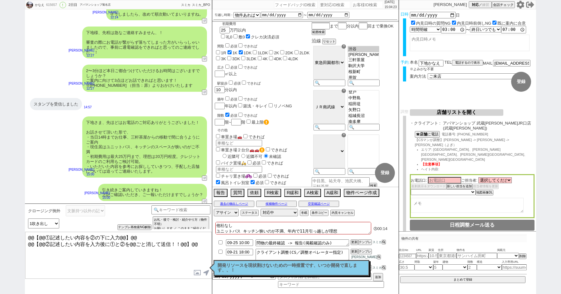
click at [78, 257] on textarea "@@【@@①記述したい内容を②の下に入力@@】@@ @@【@@②記述したい内容を入力後に①と②を@@ごと消して送信！！@@】@@" at bounding box center [118, 255] width 186 height 47
drag, startPoint x: 26, startPoint y: 245, endPoint x: 19, endPoint y: 224, distance: 23.0
click at [19, 224] on div "かなえ 615657 ! 0 2日目 アパマンショップ[PERSON_NAME]店 冬眠中 自社客 スミカ スミカ_BPO チャット全表示 [DATE] よう…" at bounding box center [280, 147] width 561 height 294
click at [126, 245] on textarea "ありがとうございます！ 三軒茶屋まで30分程度で行ける" at bounding box center [118, 255] width 186 height 47
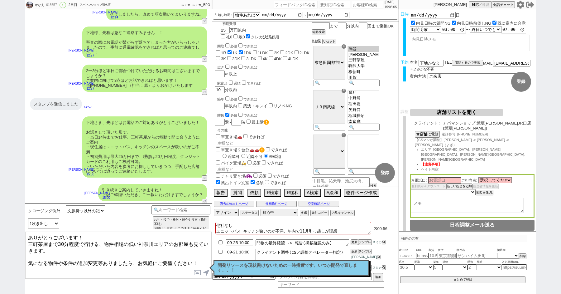
type textarea "ありがとうございます！ 三軒茶屋まで30分程度で行ける、物件相場の低い神奈川エリアのお部屋も見ていきます。 気になる物件や条件の追加変更等ありましたら、お気軽…"
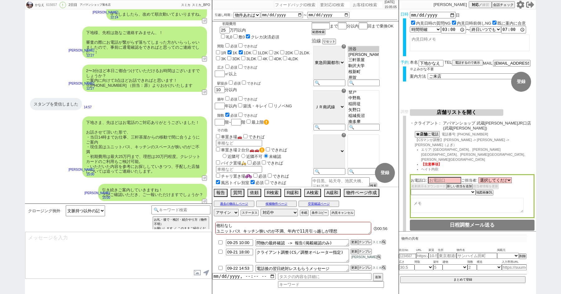
scroll to position [2313, 0]
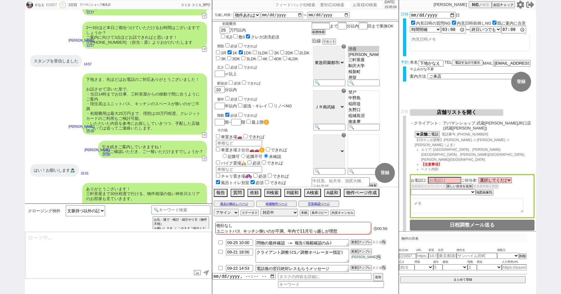
type textarea "@@【@@メッセージは打たず、以下やってください@@】@@ @@【@@タスク整理、追加、条件入力等のやるべきことはやりましたか？？全て終わったら自分に付いたア…"
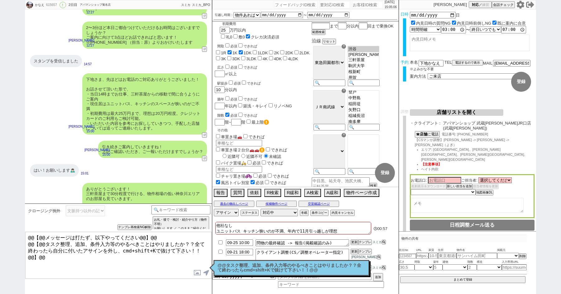
click at [144, 183] on div "ありがとうございます！ 三軒茶屋まで30分程度で行ける、物件相場の低い神奈川エリアのお部屋も見ていきます。 気になる物件や条件の追加変更等ありましたら、お気軽…" at bounding box center [144, 201] width 125 height 37
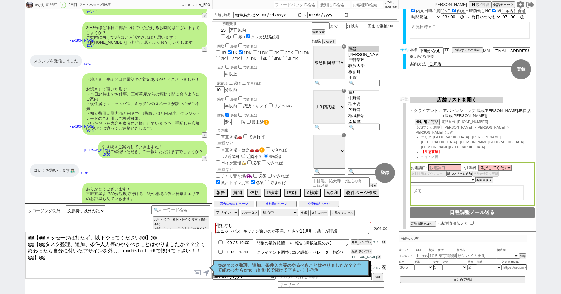
scroll to position [0, 0]
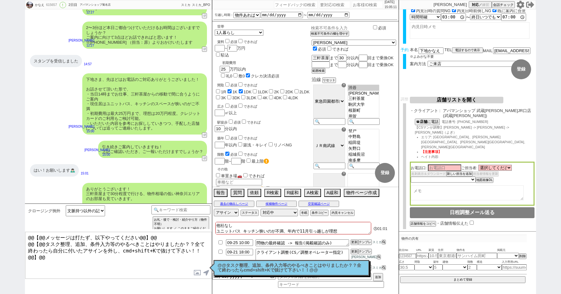
click at [338, 25] on input "text" at bounding box center [340, 27] width 61 height 5
type input "調理スペース"
click at [308, 118] on div "駅徒歩 必須 できれば" at bounding box center [263, 121] width 93 height 6
select select "53"
select select "15"
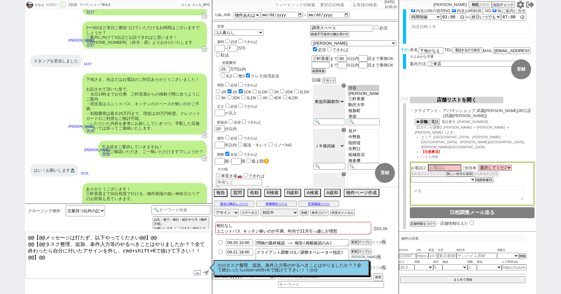
select select "508"
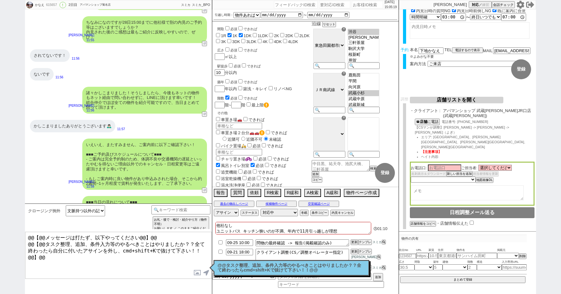
scroll to position [2320, 0]
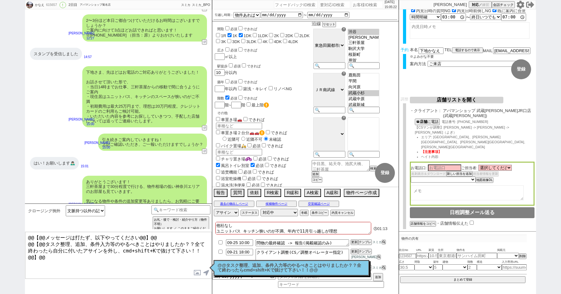
click at [287, 62] on div "駅徒歩 必須 できれば 10 分以内" at bounding box center [263, 68] width 96 height 13
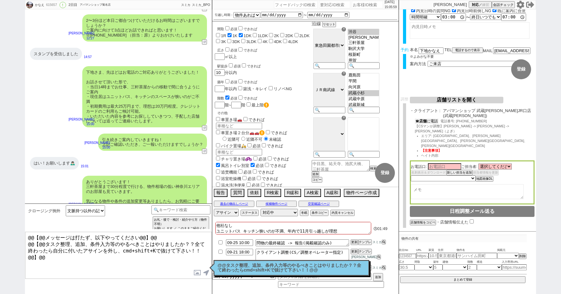
click at [430, 118] on button "☎ 店舗 に電話" at bounding box center [427, 120] width 24 height 5
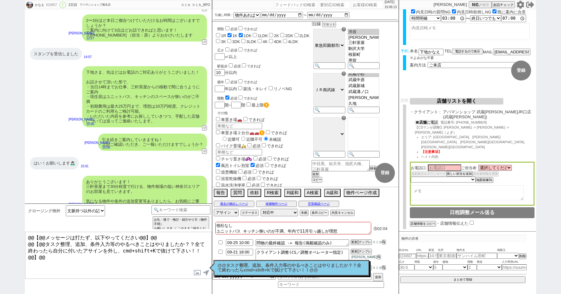
scroll to position [0, 0]
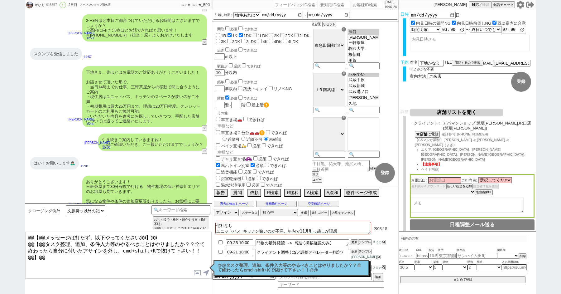
click at [419, 189] on select "未定 希望で最短でOK 最短以外でOK 日程がNG(直近で別日提案可) 日程がNG(直近はNG) お客様ごとNG 折返し待ち 店舗が定休/終業後で連絡取れず" at bounding box center [443, 191] width 64 height 5
select select "3"
click at [411, 189] on select "未定 希望で最短でOK 最短以外でOK 日程がNG(直近で別日提案可) 日程がNG(直近はNG) お客様ごとNG 折返し待ち 店舗が定休/終業後で連絡取れず" at bounding box center [443, 191] width 64 height 5
select select "3"
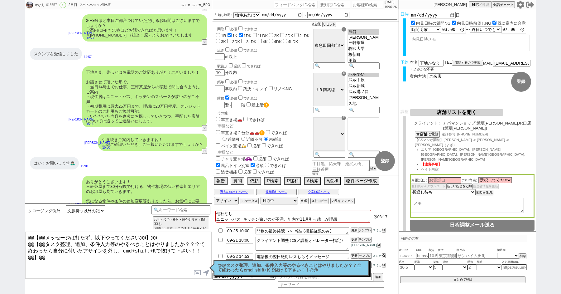
click at [426, 198] on textarea at bounding box center [467, 205] width 113 height 15
type textarea "16:00"
click at [266, 267] on p "@@タスク整理、追加、条件入力等のやるべきことはやりましたか？？全て終わったらcmd+shift+Kで抜けて下さい！！@@" at bounding box center [292, 268] width 148 height 10
drag, startPoint x: 192, startPoint y: 253, endPoint x: 138, endPoint y: 199, distance: 76.0
click at [146, 206] on div "クロージング例外 文脈持つ以外の記述ベーステンプレ 小カテゴリを選択 記述予定の吹き出し数 1吹き出し 2吹き出し 3吹き出し end_status !=0 …" at bounding box center [118, 248] width 187 height 90
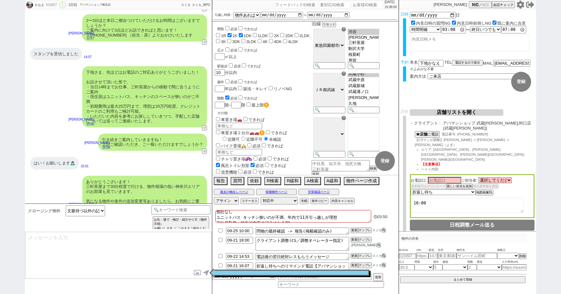
click at [254, 273] on div "読んだ" at bounding box center [292, 272] width 156 height 6
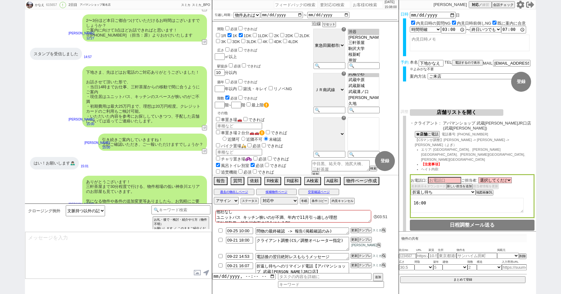
scroll to position [4, 0]
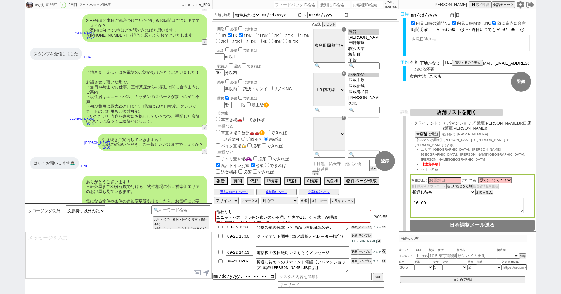
click at [250, 261] on input "09-21 16:07" at bounding box center [239, 260] width 27 height 5
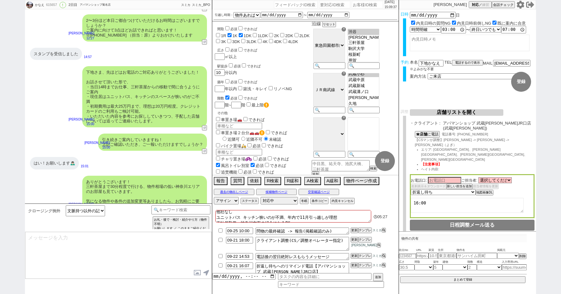
click at [220, 265] on input "checkbox" at bounding box center [220, 265] width 9 height 4
checkbox input "true"
click at [244, 238] on input "09-21 18:00" at bounding box center [239, 239] width 27 height 5
type input "09-21 16:00"
click at [353, 239] on button "更新" at bounding box center [354, 239] width 6 height 4
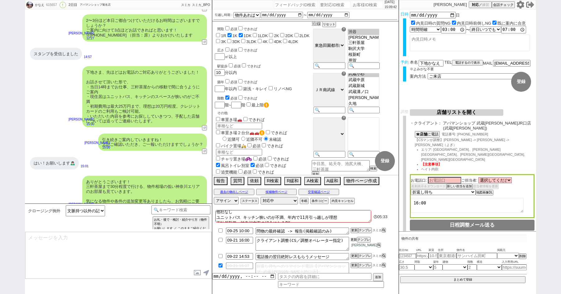
click at [353, 239] on button "更新" at bounding box center [354, 239] width 6 height 4
click at [50, 5] on div "615657" at bounding box center [51, 4] width 14 height 5
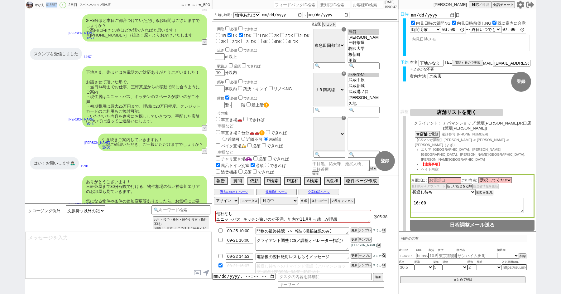
copy div "615657"
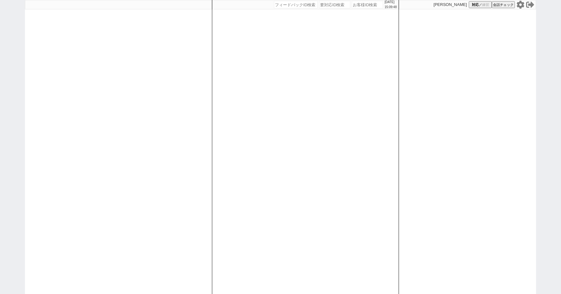
click at [15, 34] on div "[DATE] 15:09:48 候補物件を追加してしてください 紹介した物件一覧 他社物件を追加する 空室確認ページに追加・削除 紹介した物件一覧 他社物件を…" at bounding box center [280, 147] width 561 height 294
paste input "615657"
type input "615657"
select select "15"
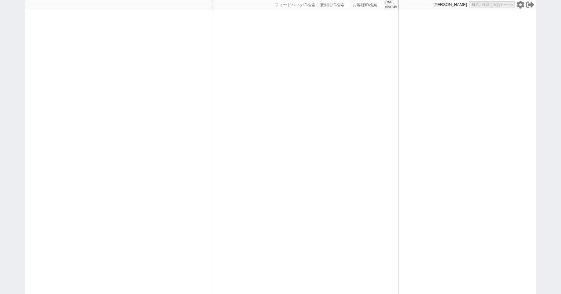
select select "0"
select select "53"
select select "15"
select select "508"
select select "1"
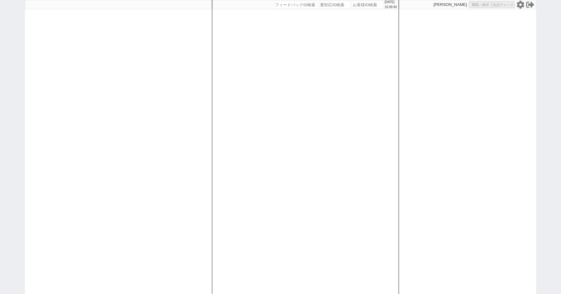
select select "6"
select select "2"
select select "3"
select select
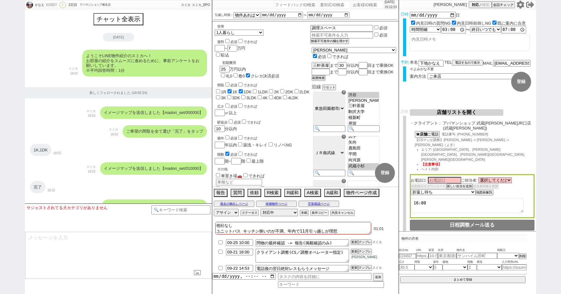
scroll to position [41, 0]
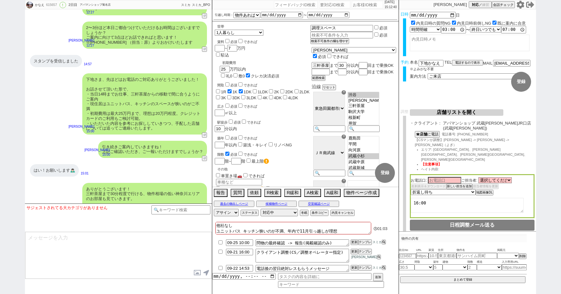
click at [452, 113] on button "店舗リストを開く" at bounding box center [457, 112] width 94 height 7
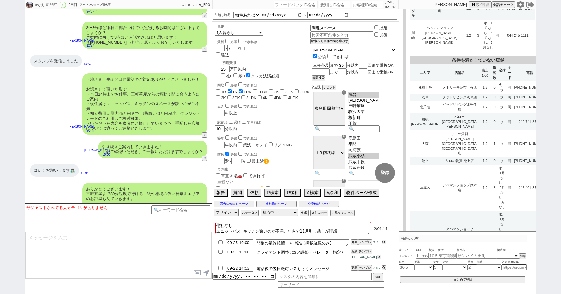
scroll to position [1578, 0]
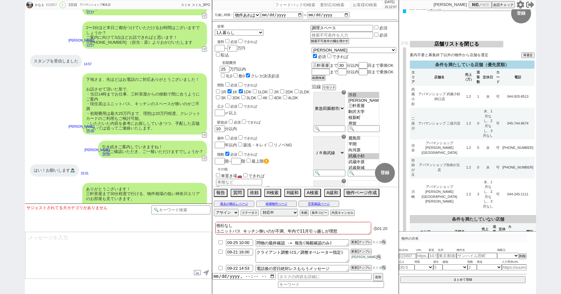
select select
select select "3"
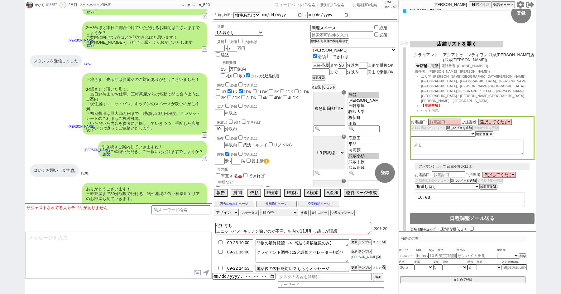
scroll to position [0, 0]
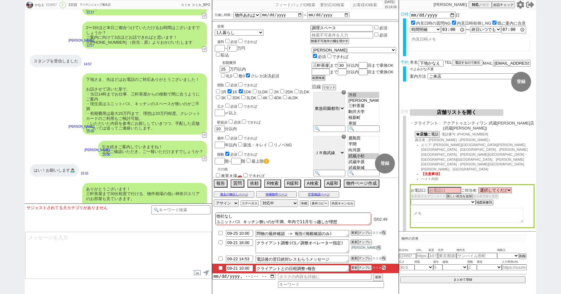
click at [220, 267] on input "checkbox" at bounding box center [220, 268] width 9 height 4
checkbox input "true"
click at [447, 110] on button "店舗リストを開く" at bounding box center [457, 112] width 94 height 7
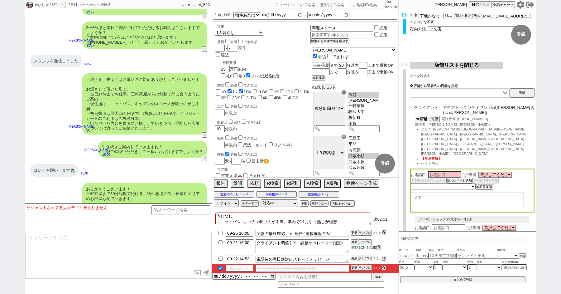
scroll to position [99, 0]
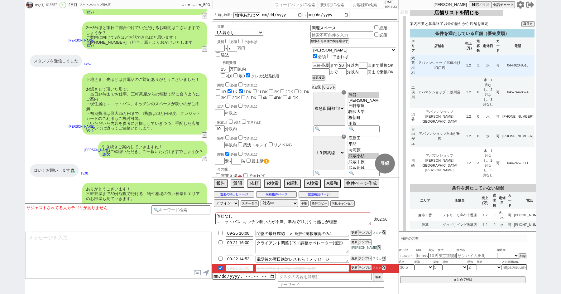
click at [440, 66] on td "アパマンショップ 武蔵小杉JR口店" at bounding box center [440, 66] width 46 height 22
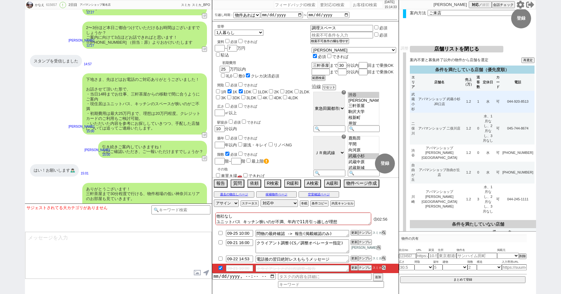
select select "3"
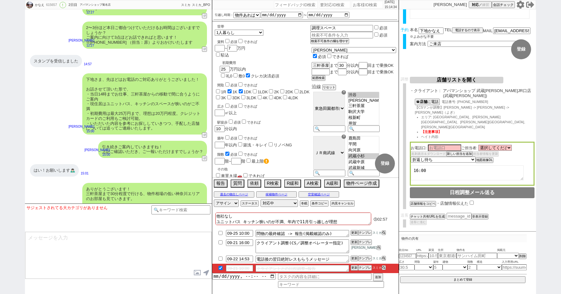
scroll to position [12, 0]
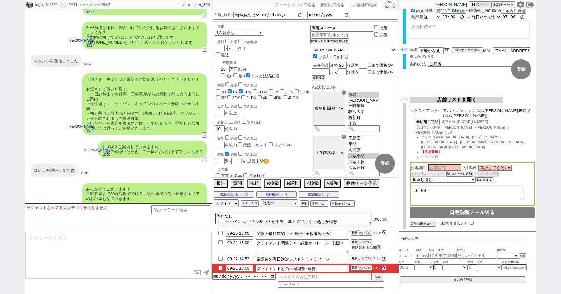
click at [219, 266] on input "checkbox" at bounding box center [220, 268] width 9 height 4
checkbox input "true"
click at [53, 3] on div "615657" at bounding box center [51, 4] width 14 height 5
copy div "615657"
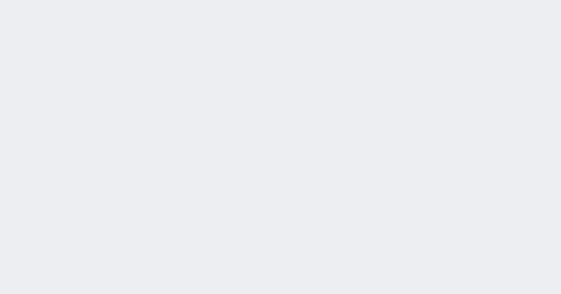
click at [7, 28] on div "2025/09/21 15:14:41 候補物件を追加してしてください 紹介した物件一覧 他社物件を追加する 空室確認ページに追加・削除 紹介した物件一覧 他…" at bounding box center [280, 147] width 561 height 294
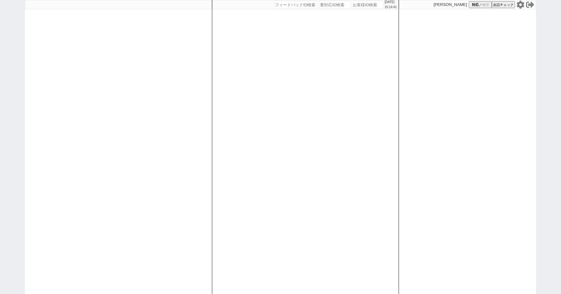
click at [7, 28] on div "2025/09/21 15:14:41 候補物件を追加してしてください 紹介した物件一覧 他社物件を追加する 空室確認ページに追加・削除 紹介した物件一覧 他…" at bounding box center [280, 147] width 561 height 294
paste input "615657"
type input "615657"
select select "1"
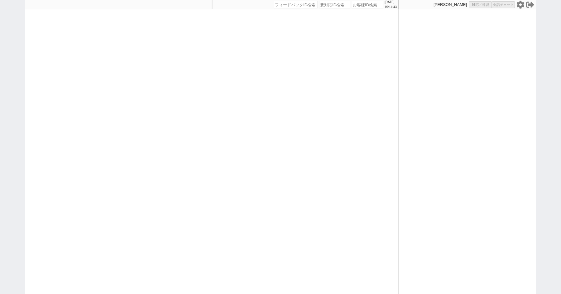
select select "6"
select select "2"
select select "3"
select select
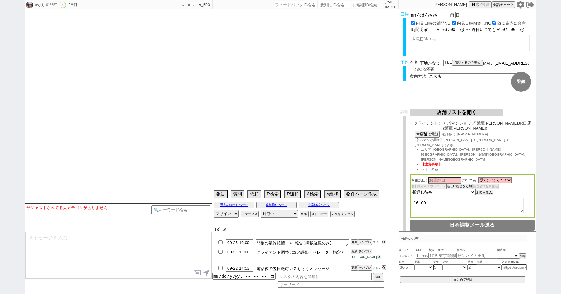
type textarea "他社なし ユニットバス キッチン狭いのが不満、年内で11月引っ越しが理想 正社員勤務、神奈川方面の紹介になるOK"
select select "15"
select select "0"
select select "53"
select select "15"
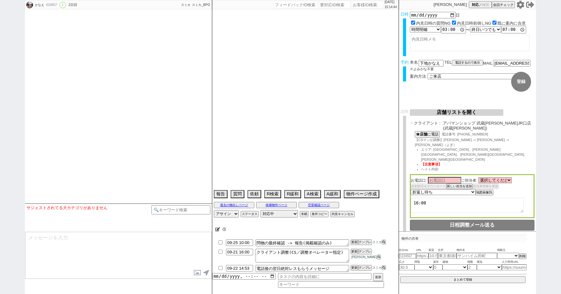
select select "508"
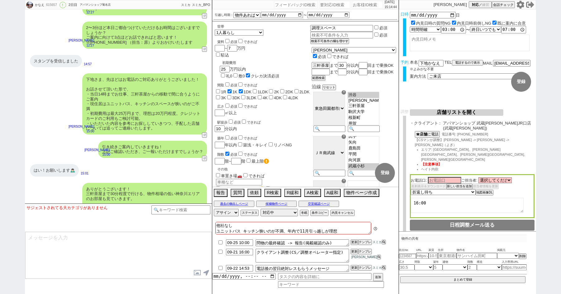
scroll to position [41, 0]
click at [354, 5] on input "number" at bounding box center [367, 4] width 31 height 7
type input "41953"
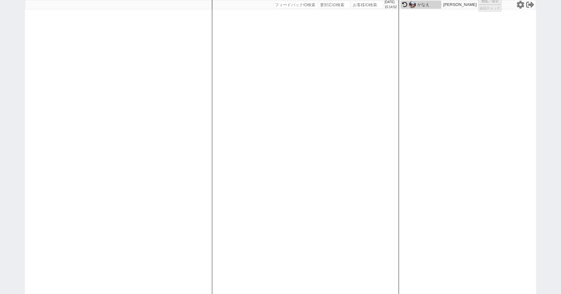
select select "2"
select select "8"
select select "3"
select select "10"
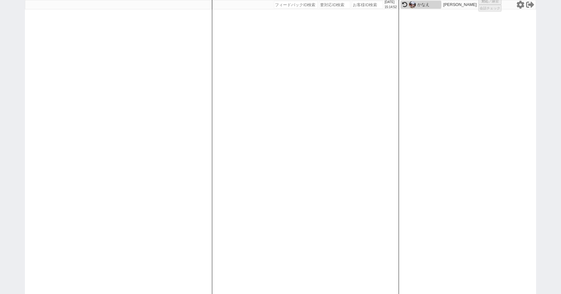
select select "8"
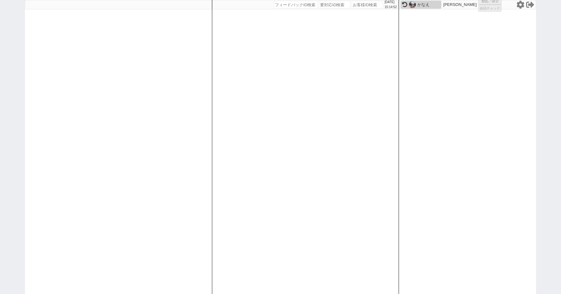
select select "8"
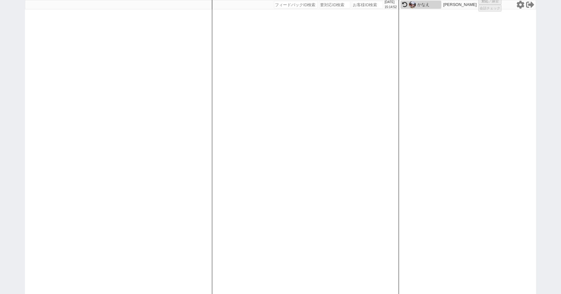
select select "8"
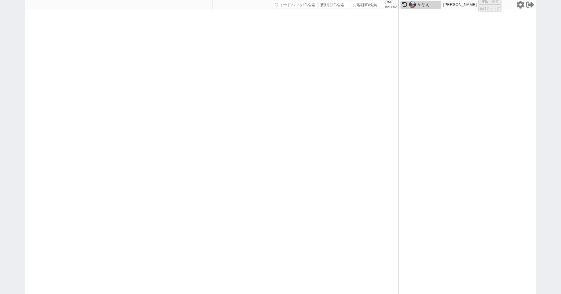
select select "8"
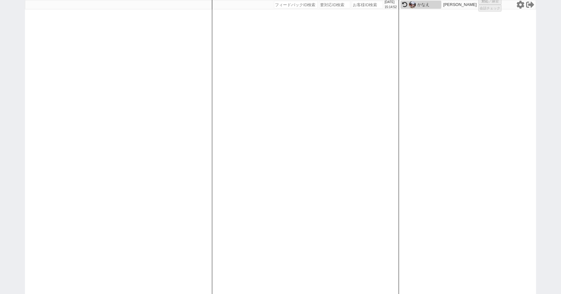
select select "8"
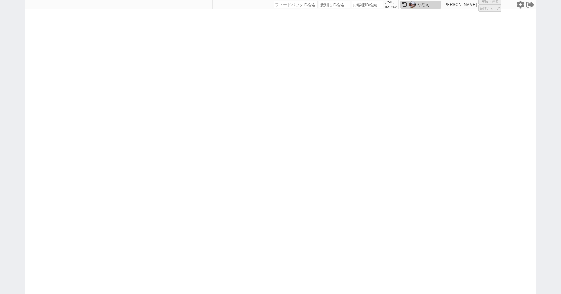
select select "8"
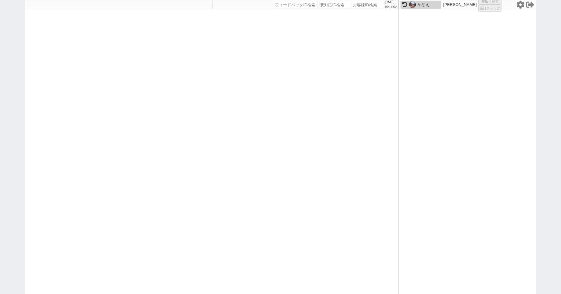
select select "10"
select select "8"
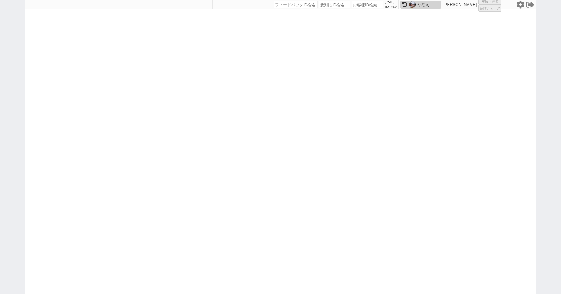
select select "8"
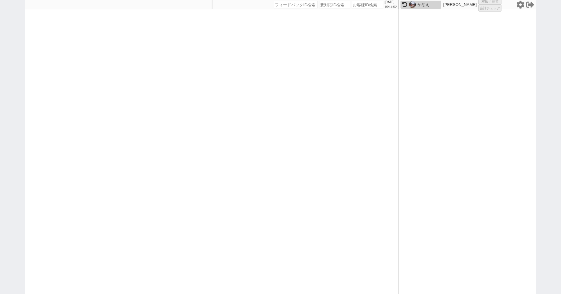
select select "8"
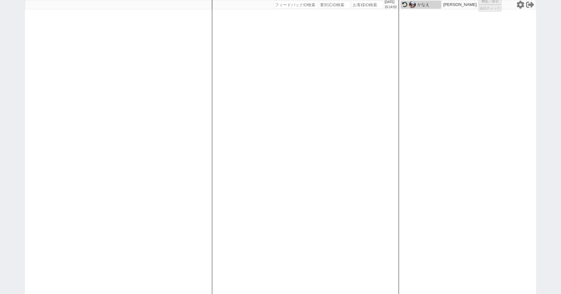
select select "8"
select select "10"
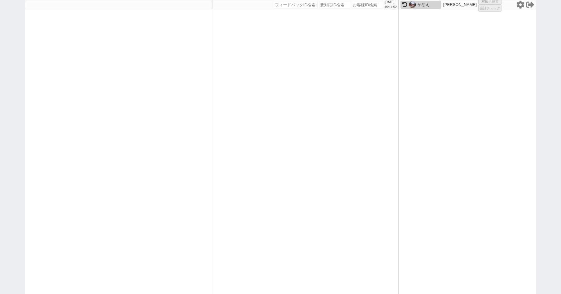
select select "8"
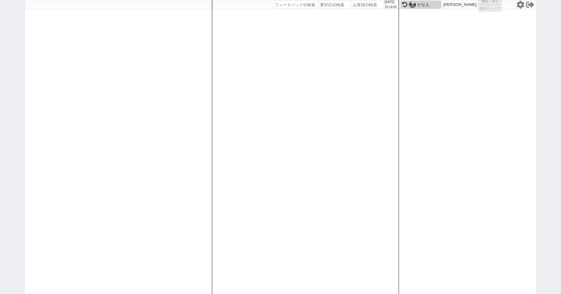
select select "8"
select select "10"
select select "8"
select select "10"
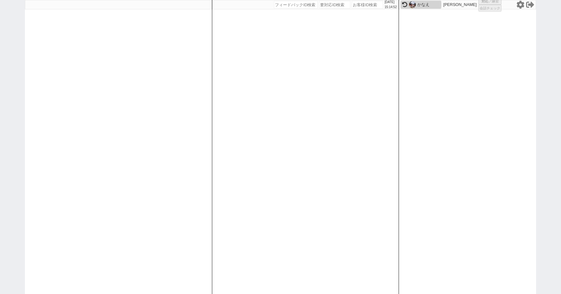
select select "8"
select select "3"
select select "8"
select select
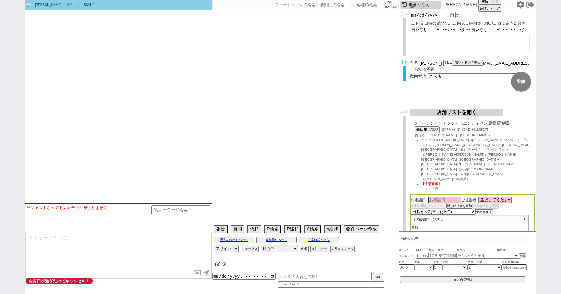
select select "2363"
select select "2617"
type textarea "ここにたどり着いた人は青木までお知らせください。 お客様の特定用に伝えているカスタマーIDとなってます。"
select select "2025"
select select "9"
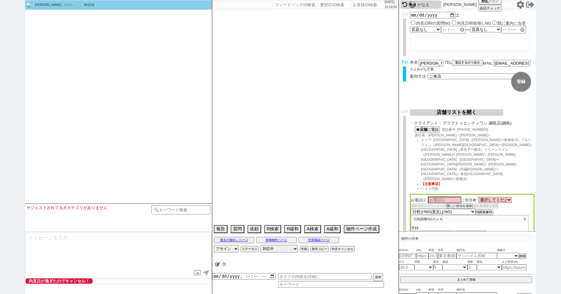
select select "36"
select select "0"
select select "21"
select select "33"
select select "961"
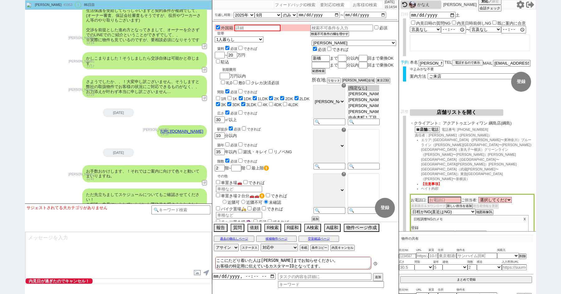
scroll to position [55, 0]
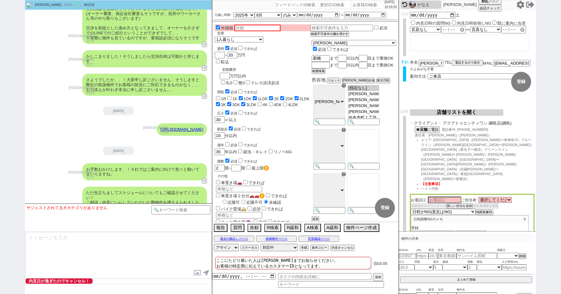
click at [433, 111] on button "店舗リストを開く" at bounding box center [457, 112] width 94 height 7
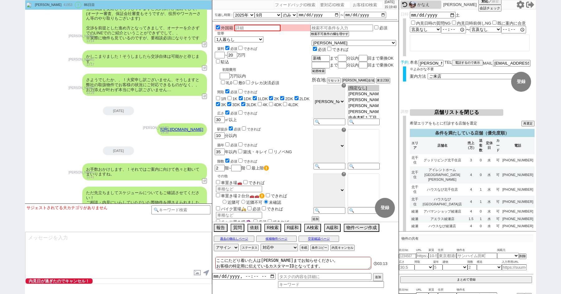
click at [274, 125] on div "駅徒歩 必須 できれば 10 分以内" at bounding box center [263, 131] width 96 height 13
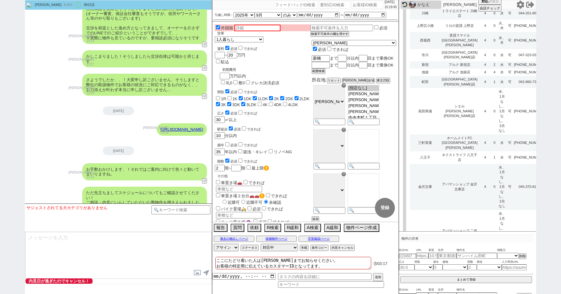
select select
select select "8"
select select "3"
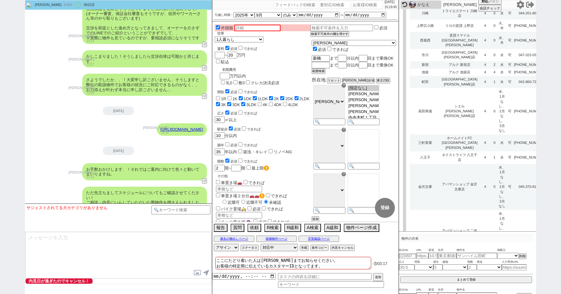
select select "8"
select select "10"
select select "8"
select select "10"
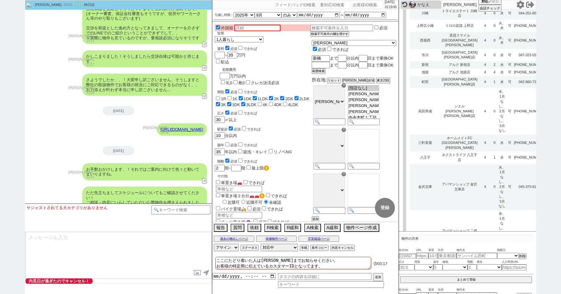
select select "8"
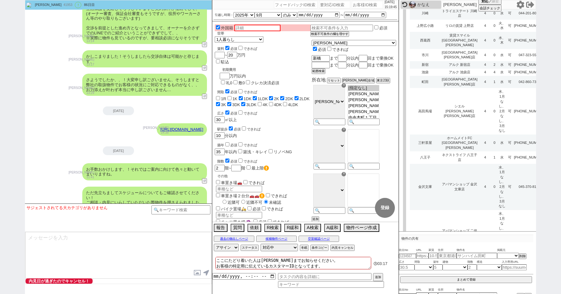
select select "8"
select select "10"
select select "8"
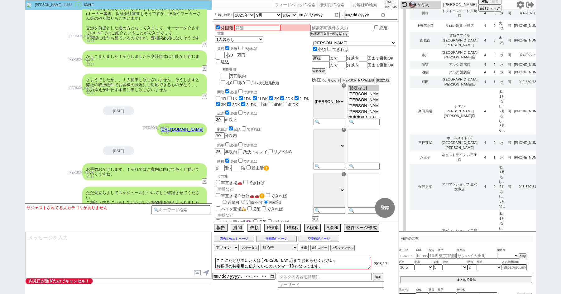
select select "8"
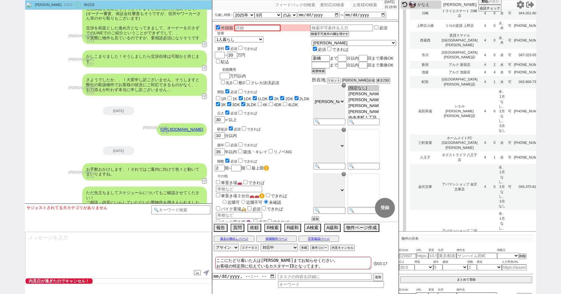
select select "8"
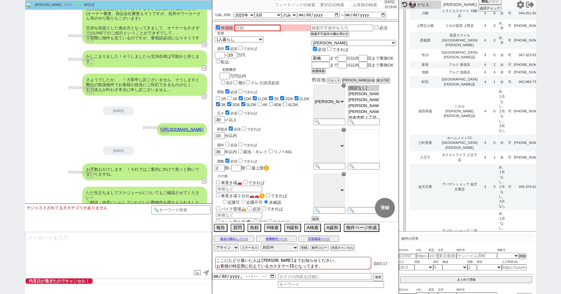
select select "8"
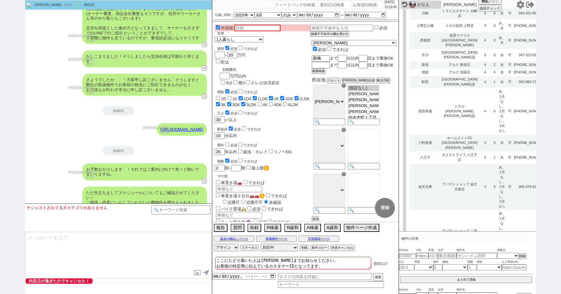
select select "10"
select select "8"
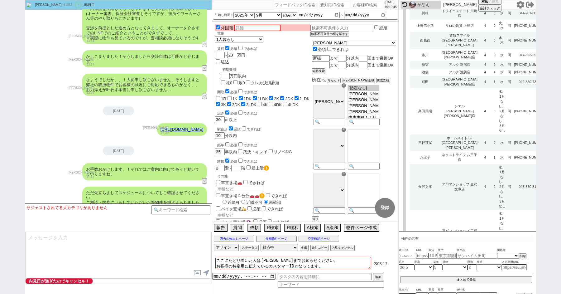
select select "8"
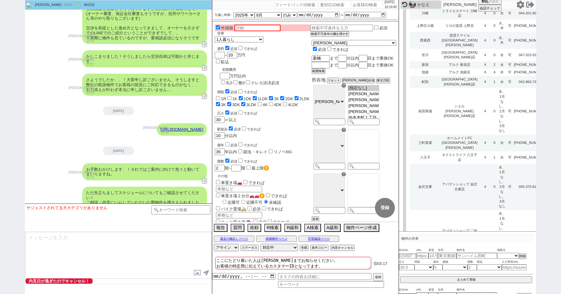
select select "8"
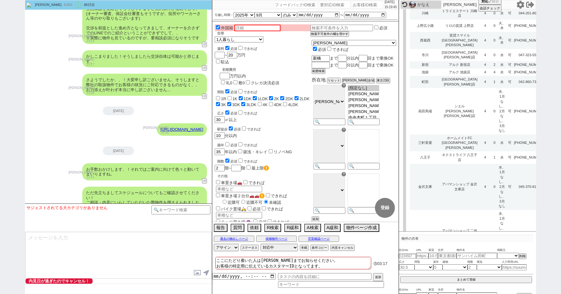
select select "8"
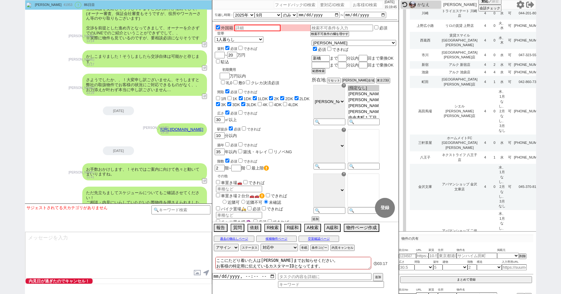
select select "8"
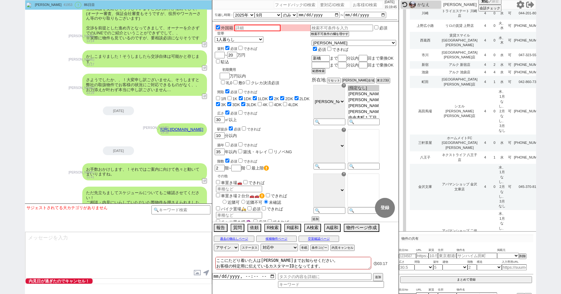
select select "8"
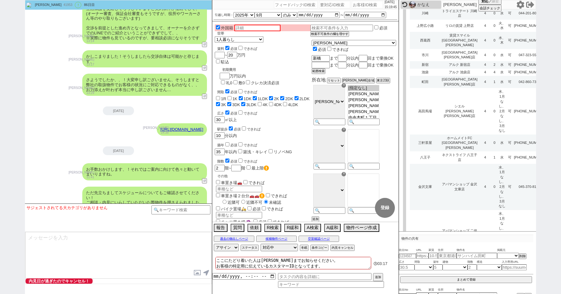
select select "8"
select select "10"
select select "3"
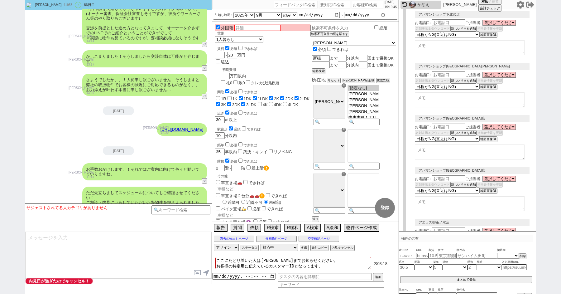
select select "2617"
select select "2363"
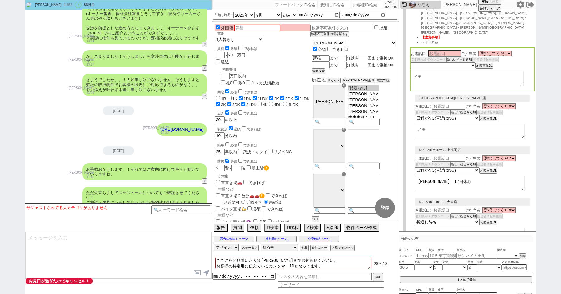
scroll to position [0, 0]
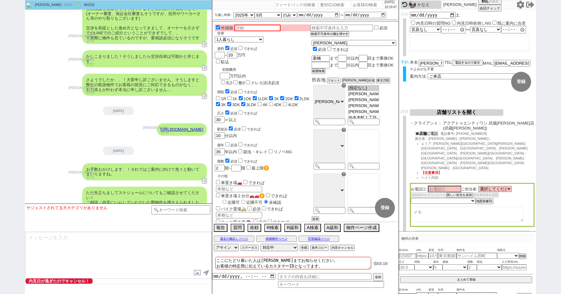
click at [431, 131] on button "☎ 店舗 に電話" at bounding box center [427, 133] width 24 height 5
click at [296, 104] on div "外国籍 世帯 1人暮らし 2人暮らし 家族:小学生以下含む 家族:小学生以下含まず 兄弟・姉妹 ルームシェア その他 子供 0歳 家族(子供なし) ルームシェ…" at bounding box center [263, 189] width 96 height 331
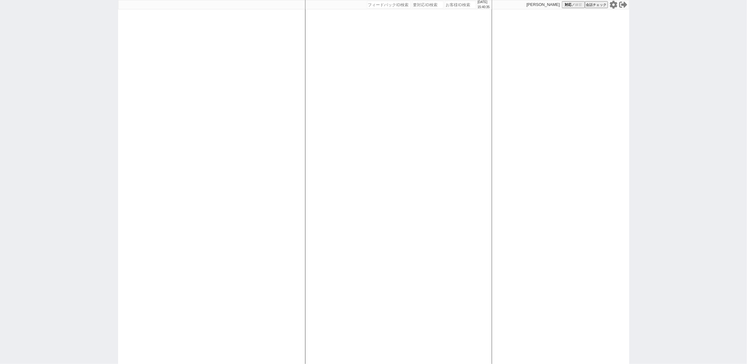
click at [623, 5] on icon at bounding box center [623, 5] width 8 height 6
